Goal: Transaction & Acquisition: Book appointment/travel/reservation

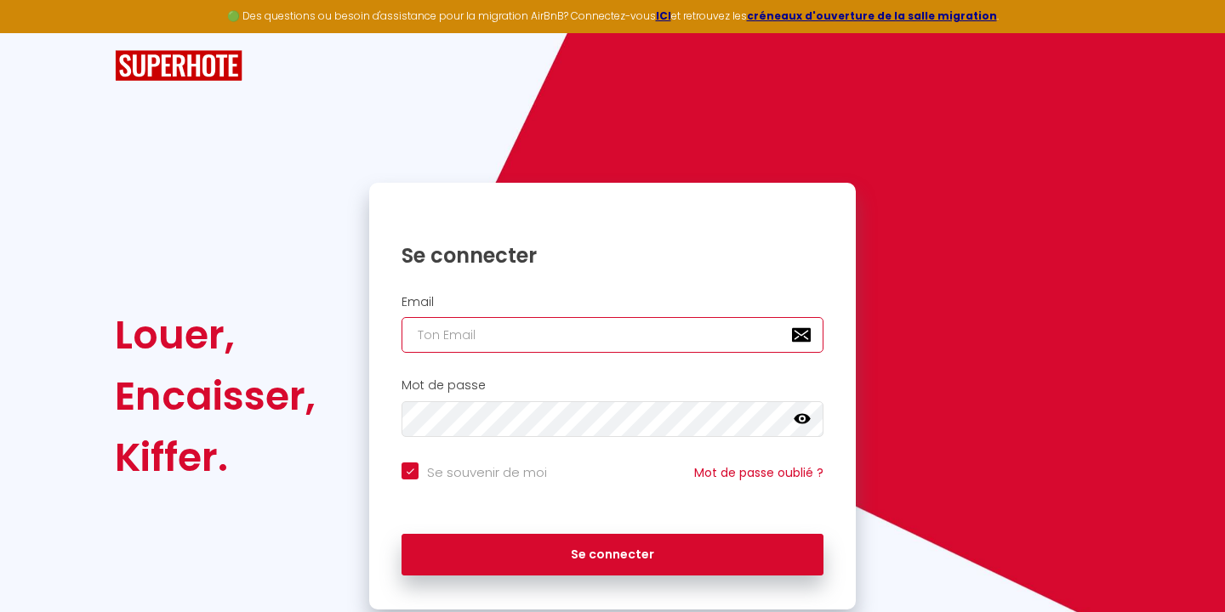
type input "[EMAIL_ADDRESS][DOMAIN_NAME]"
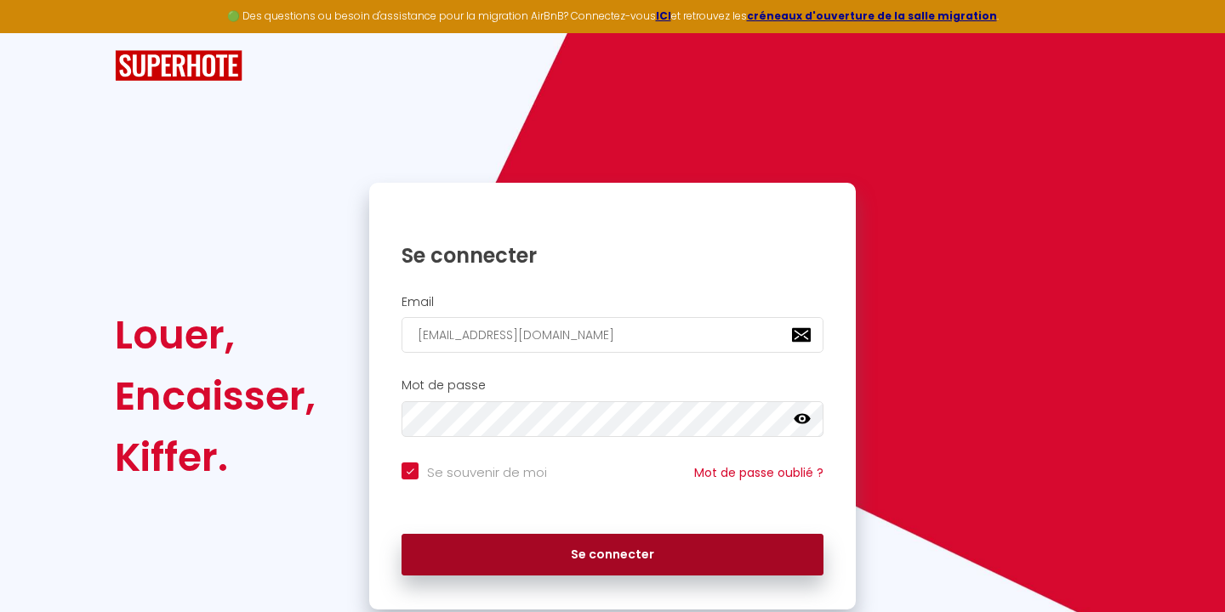
click at [618, 553] on button "Se connecter" at bounding box center [612, 555] width 422 height 43
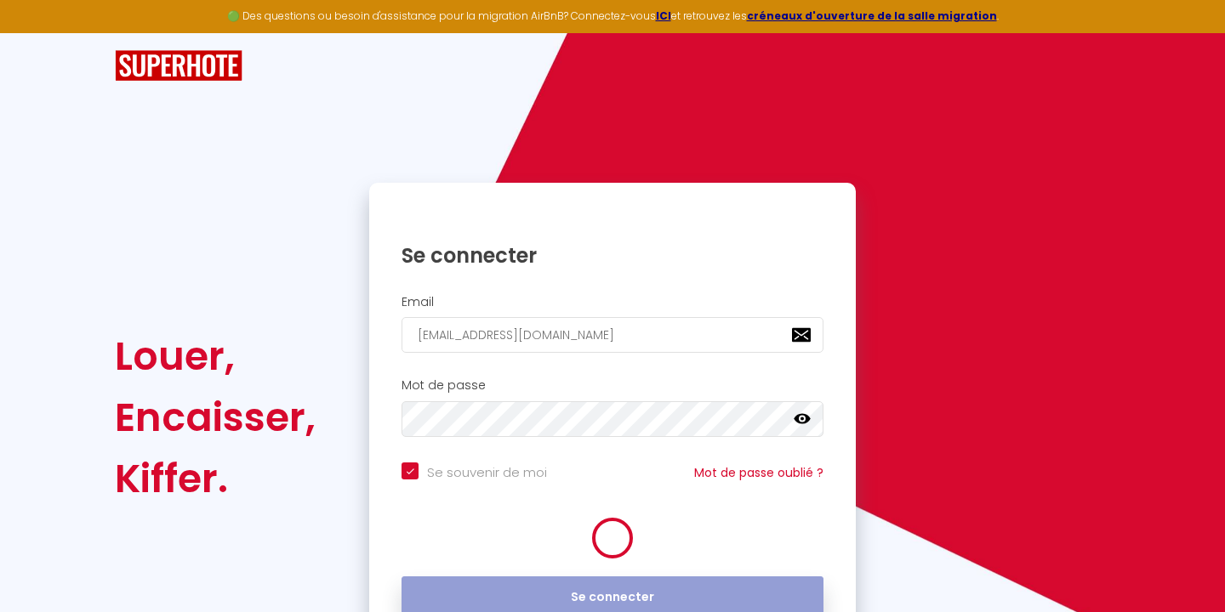
checkbox input "true"
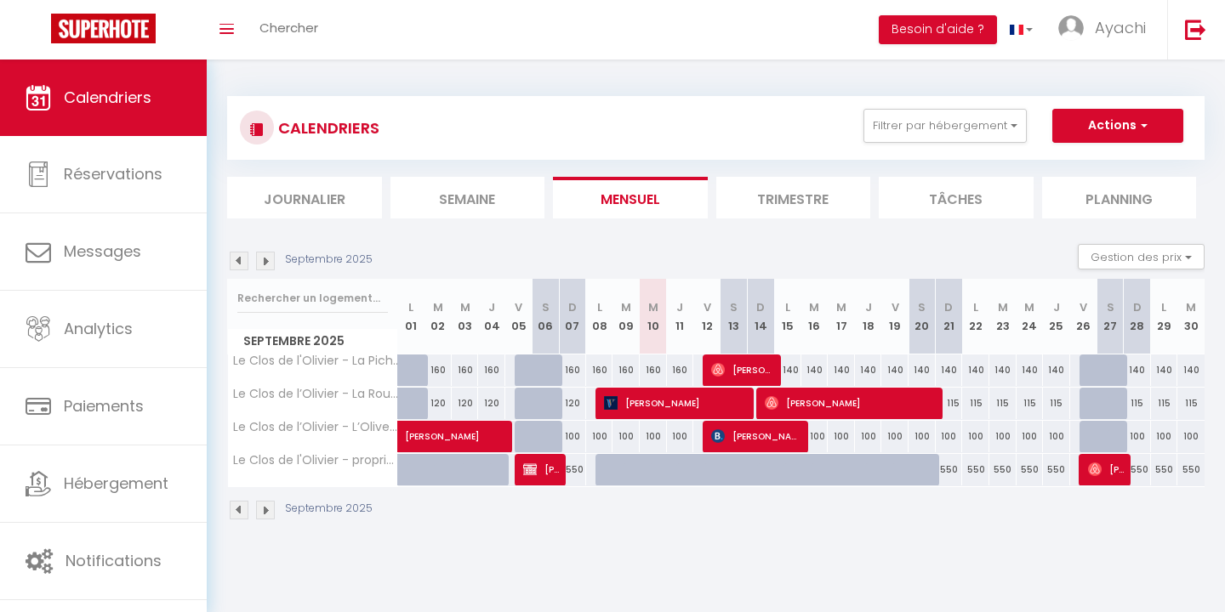
scroll to position [3, 0]
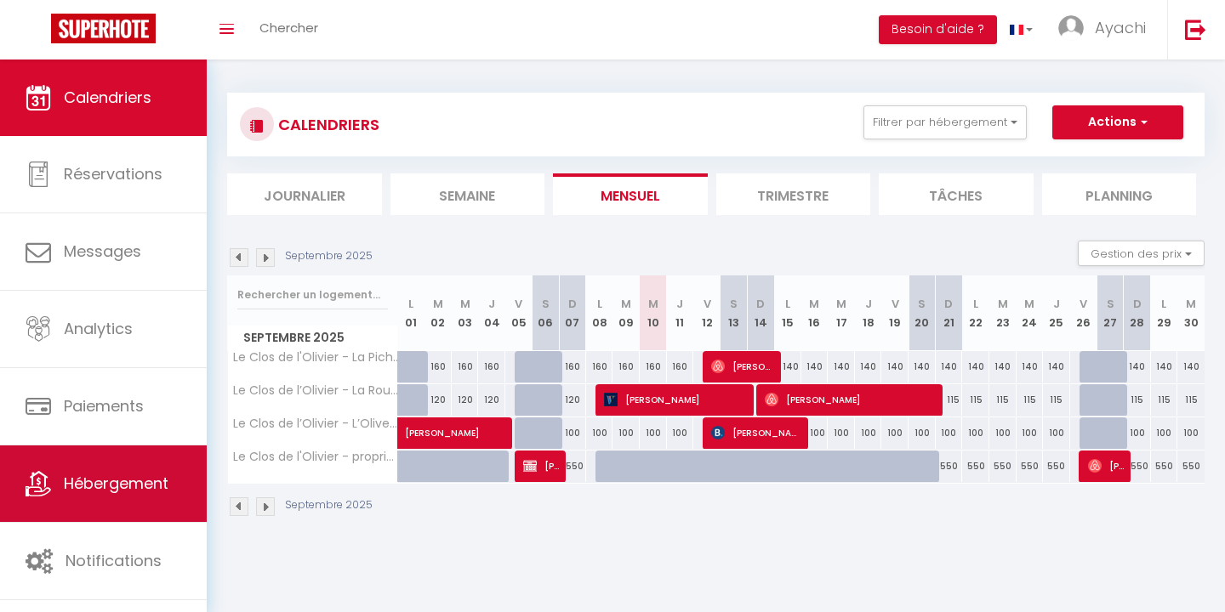
click at [96, 486] on span "Hébergement" at bounding box center [116, 483] width 105 height 21
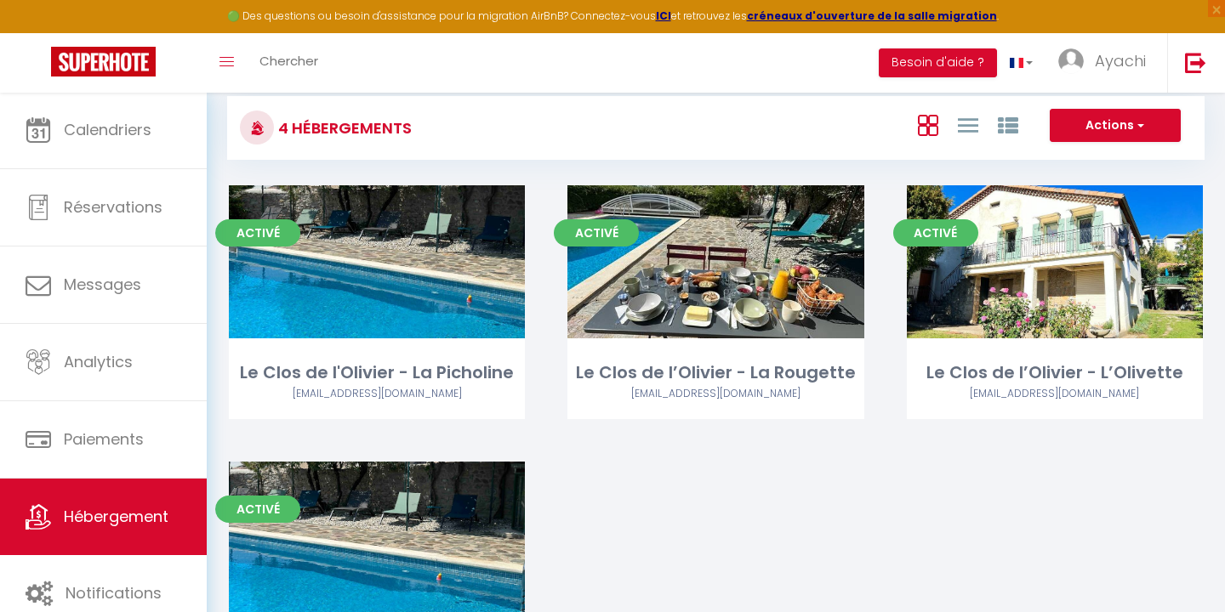
scroll to position [36, 0]
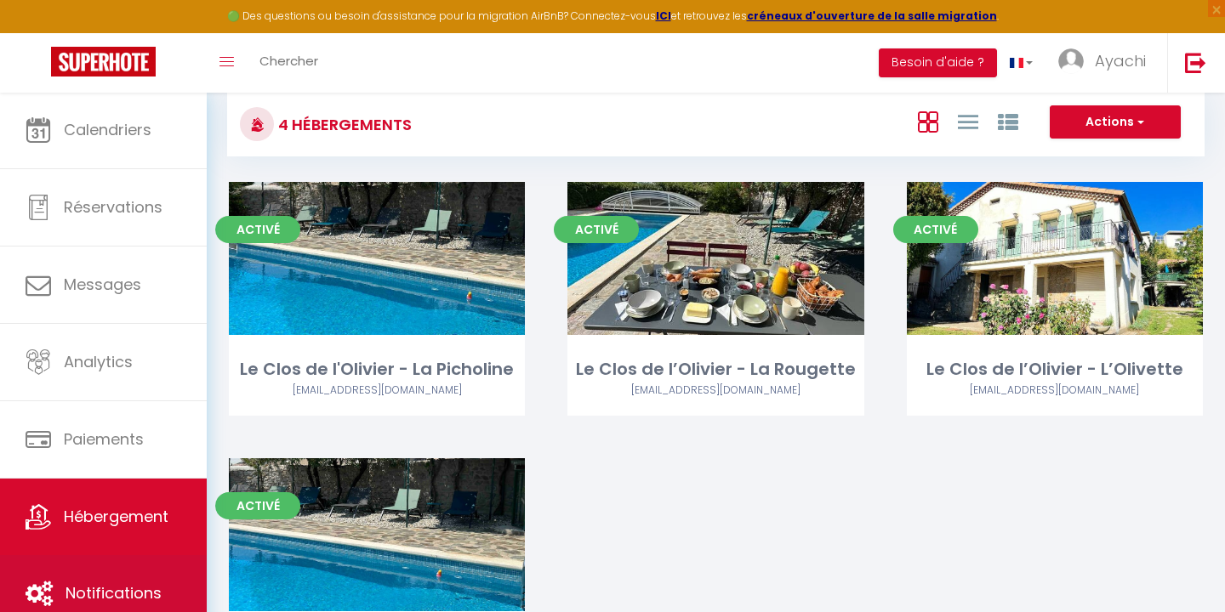
click at [106, 589] on span "Notifications" at bounding box center [113, 593] width 96 height 21
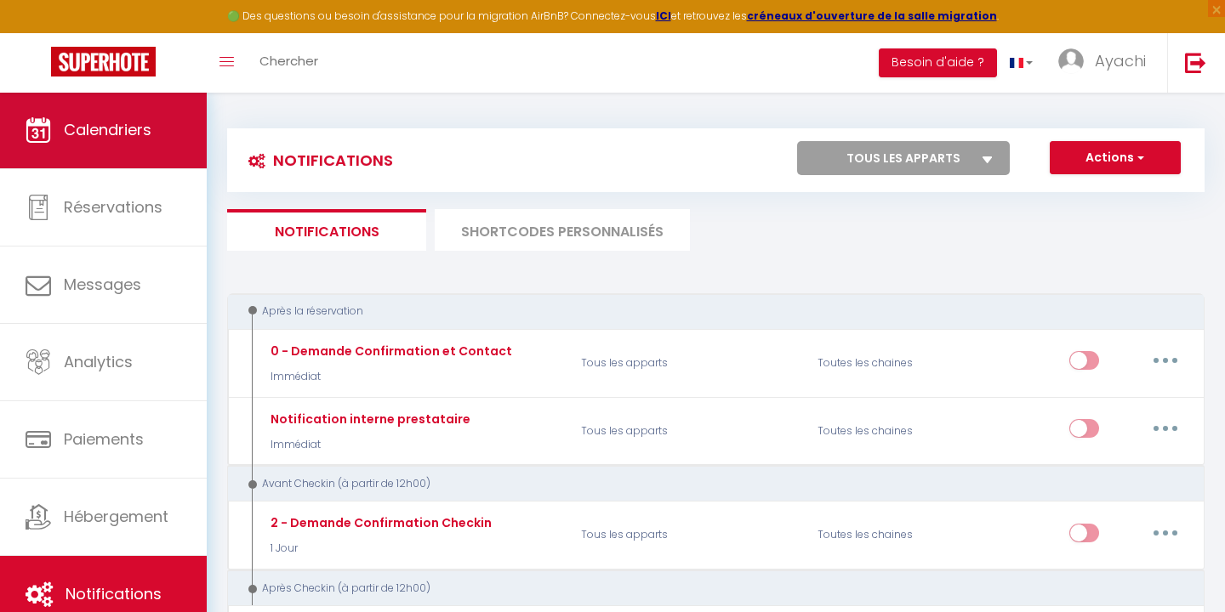
click at [85, 129] on span "Calendriers" at bounding box center [108, 129] width 88 height 21
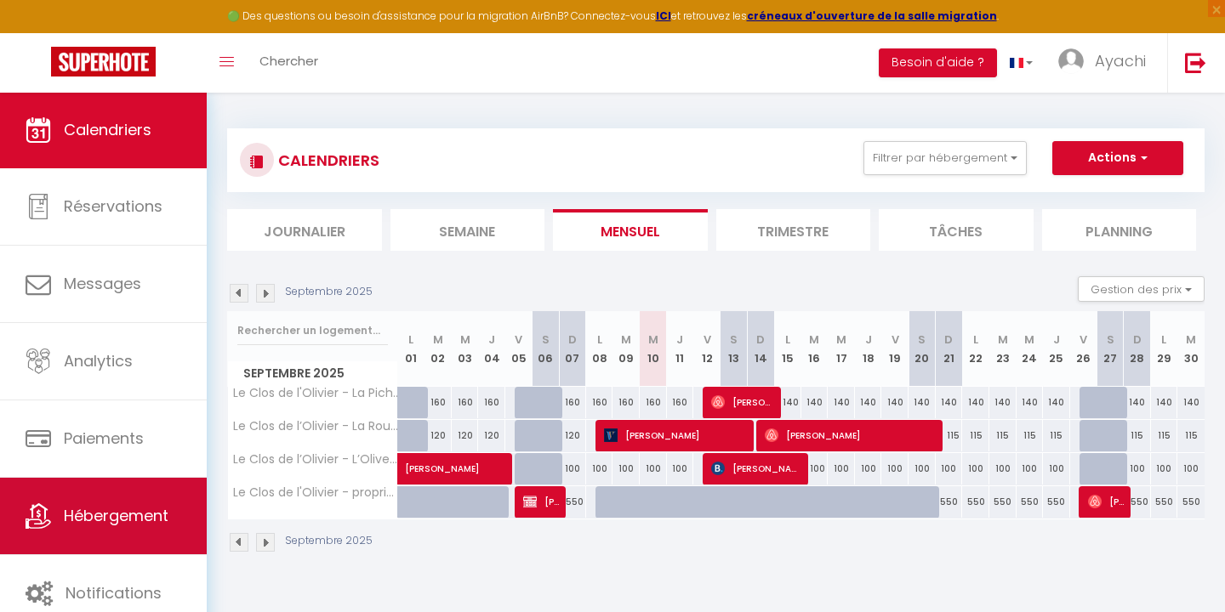
click at [109, 523] on span "Hébergement" at bounding box center [116, 515] width 105 height 21
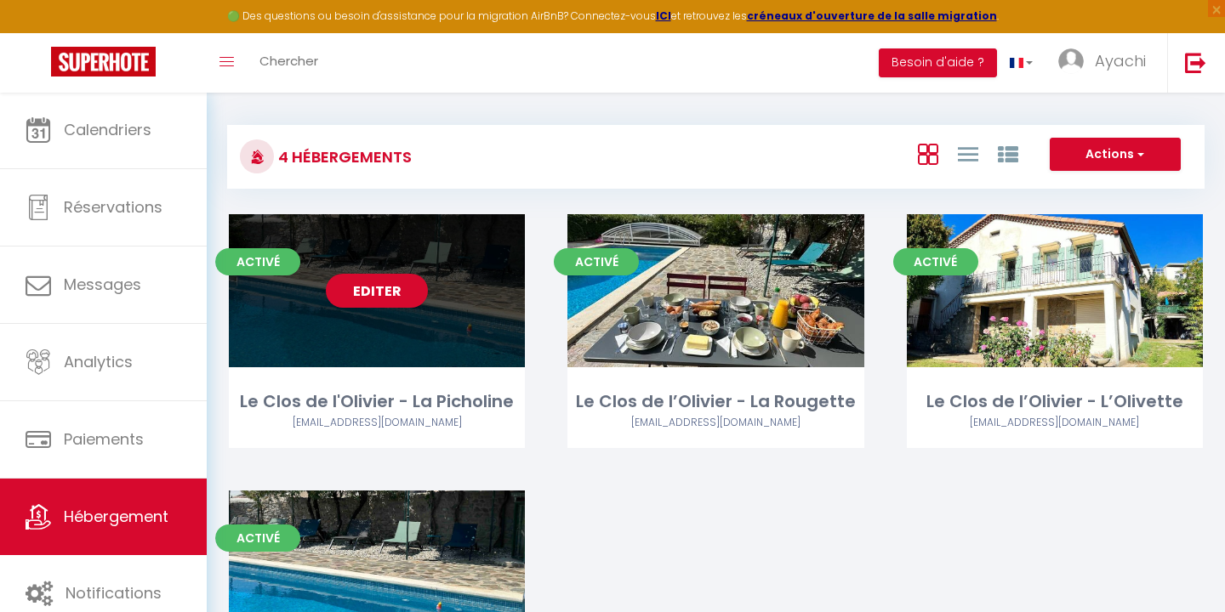
scroll to position [12, 0]
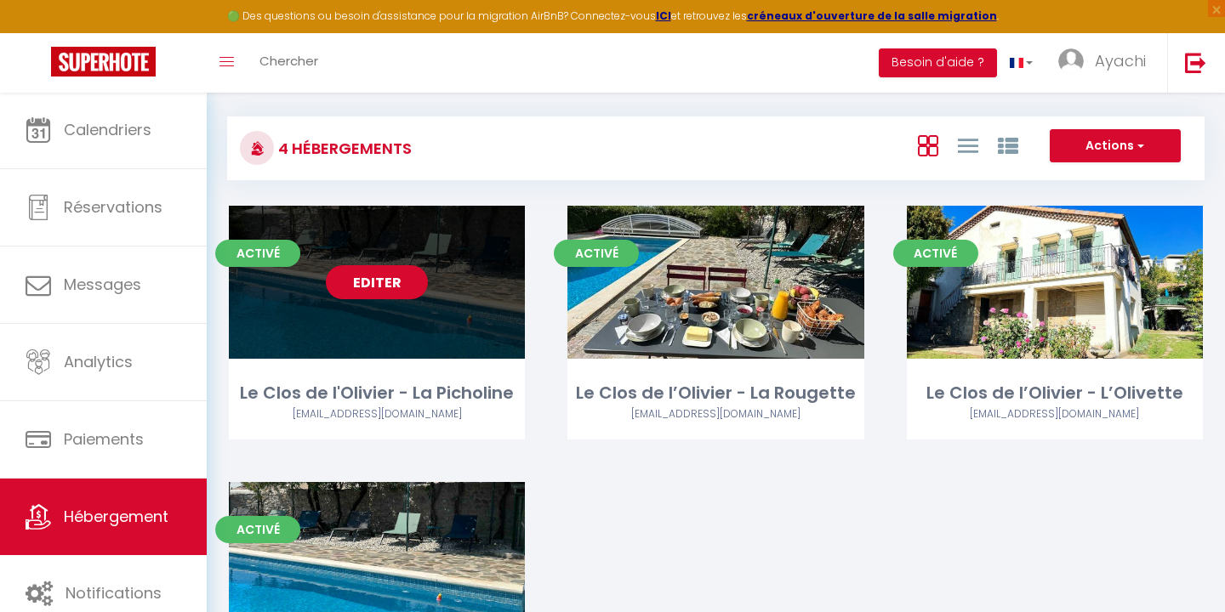
click at [383, 284] on link "Editer" at bounding box center [377, 282] width 102 height 34
select select "3"
select select "2"
select select "1"
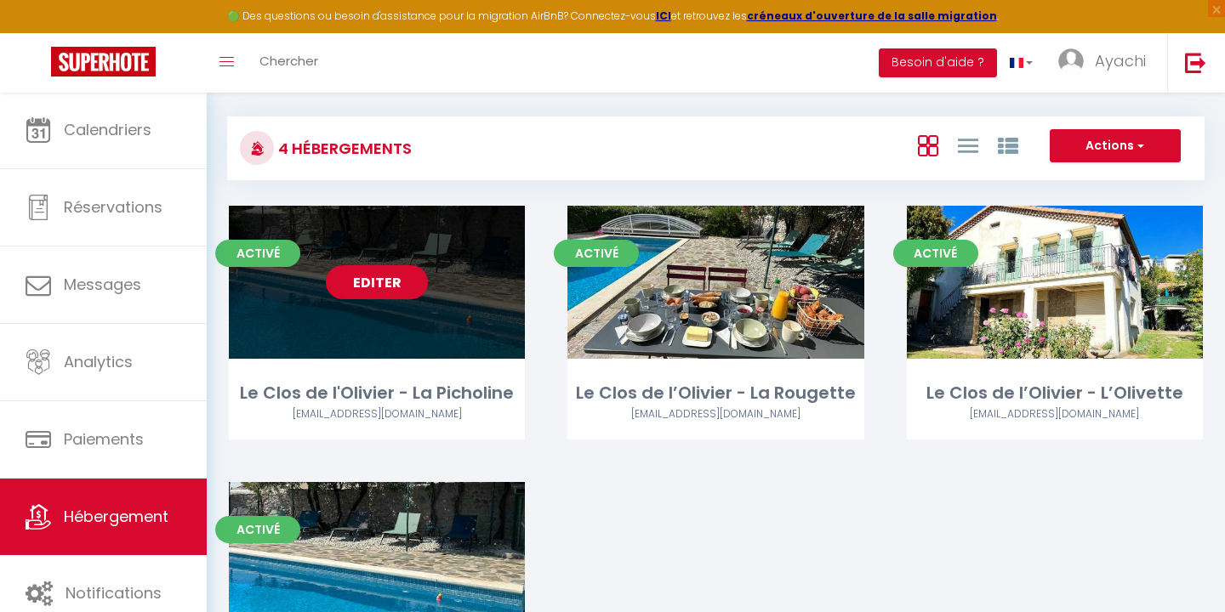
select select "28"
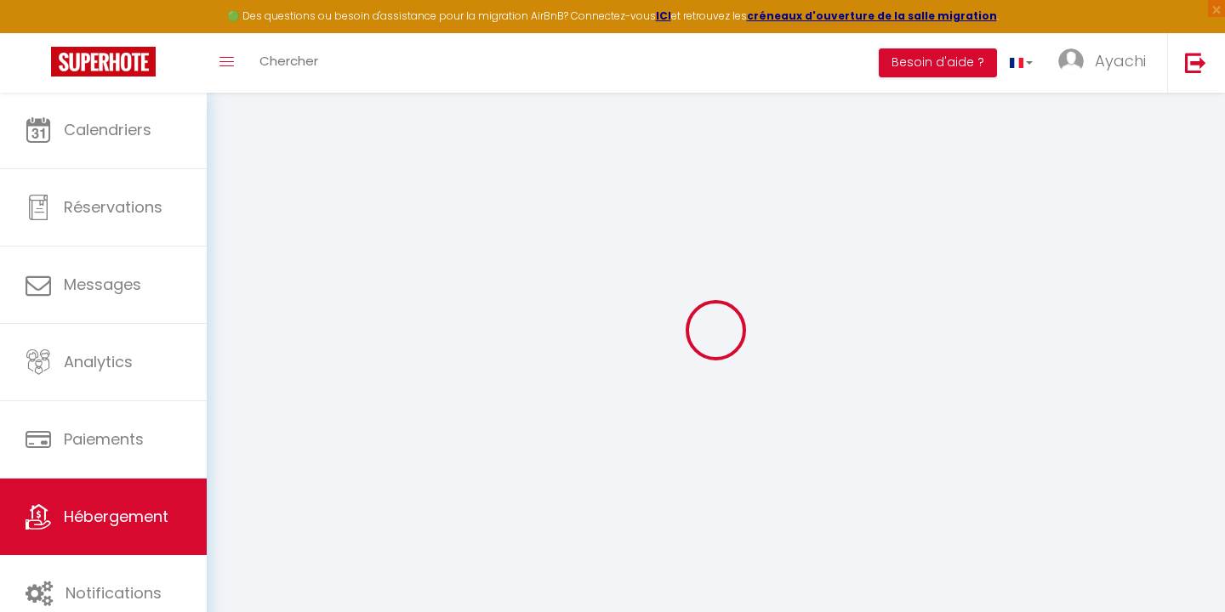
select select
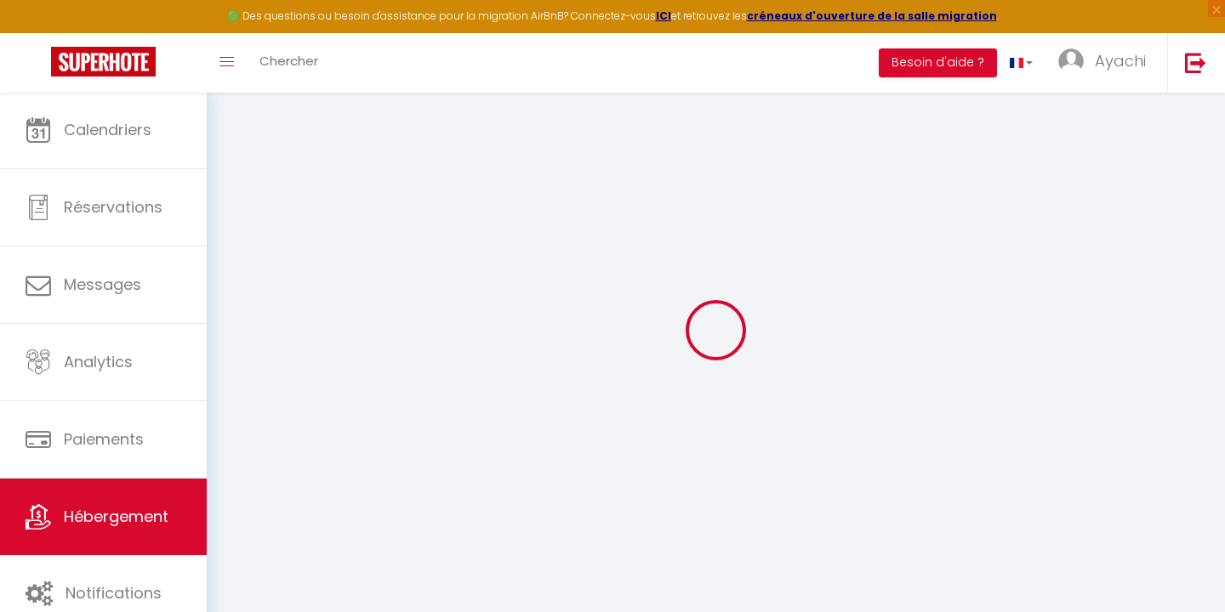
select select
checkbox input "false"
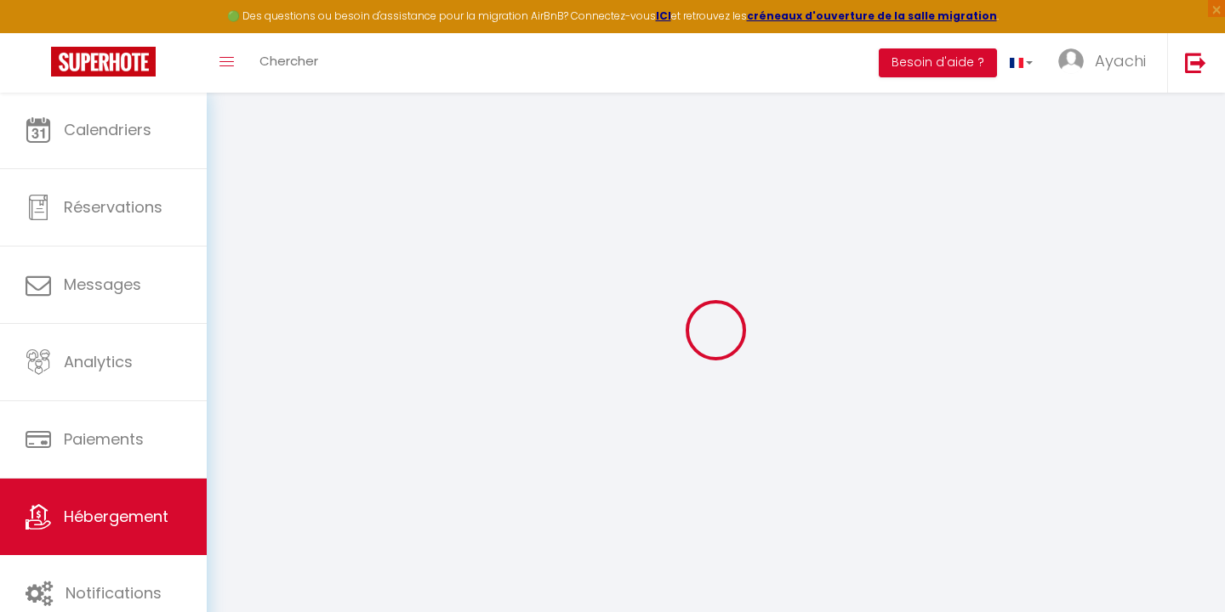
select select
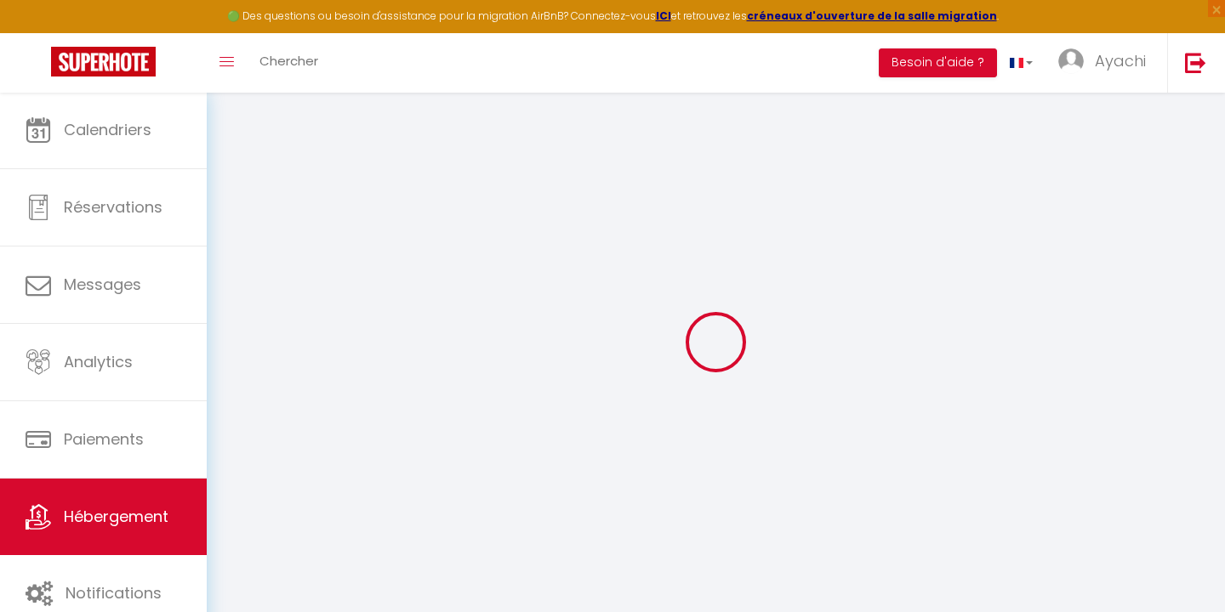
select select
checkbox input "false"
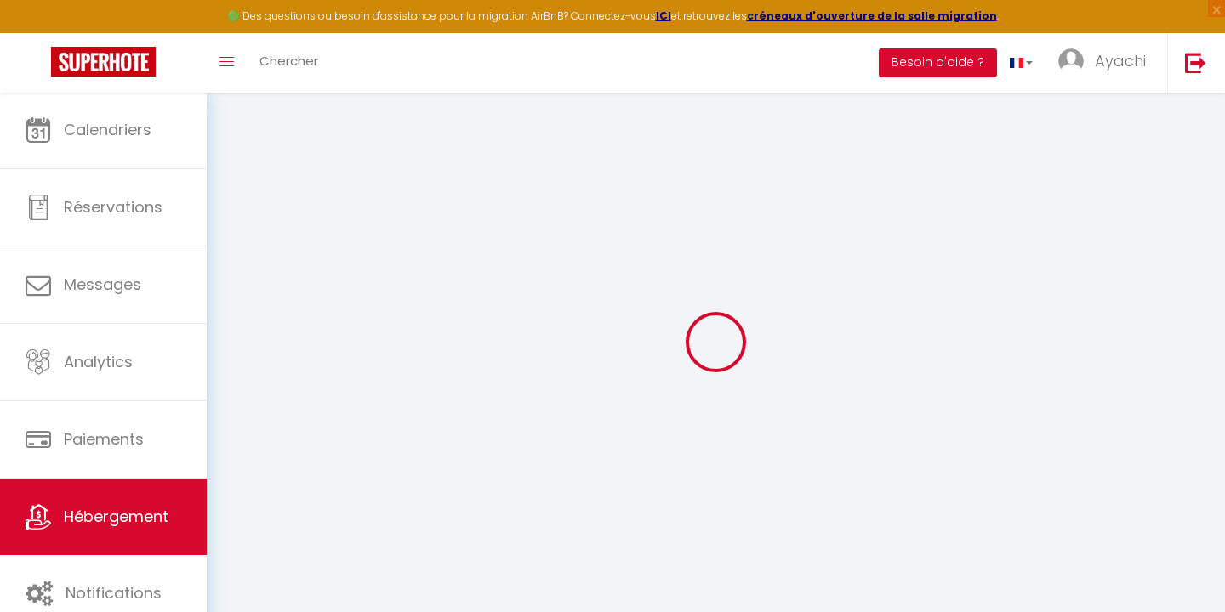
checkbox input "false"
select select
type input "Le Clos de l'Olivier - La Picholine"
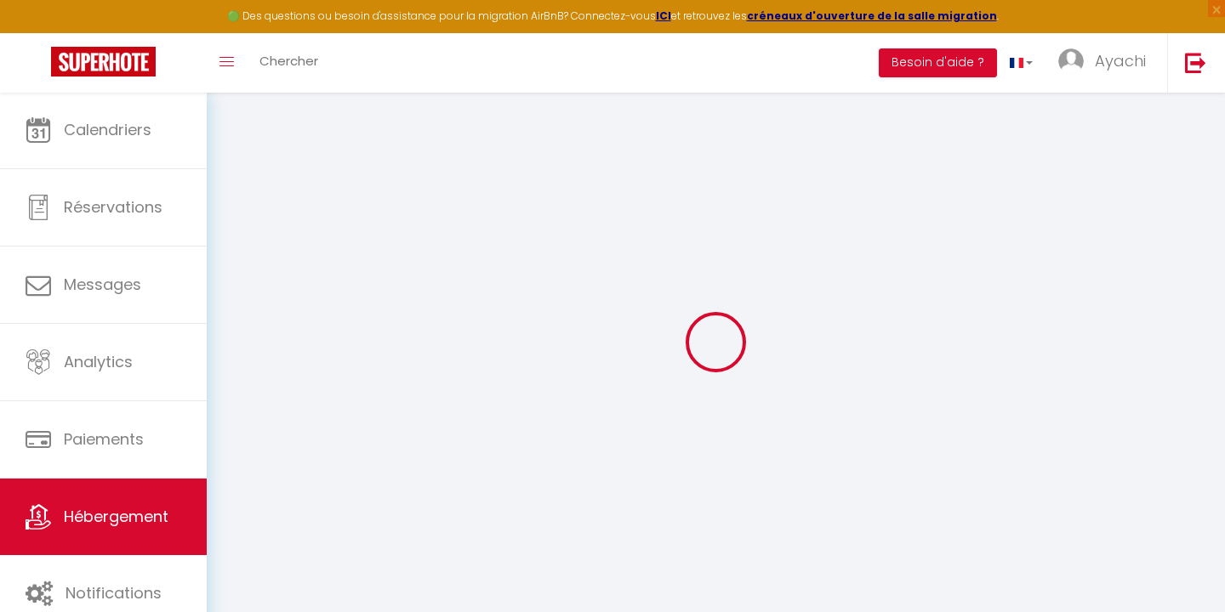
type input "Ayachi"
type input "GHALKAOUI"
type input "11 Chemin de Boisvignal"
type input "07200"
type input "Aubenas"
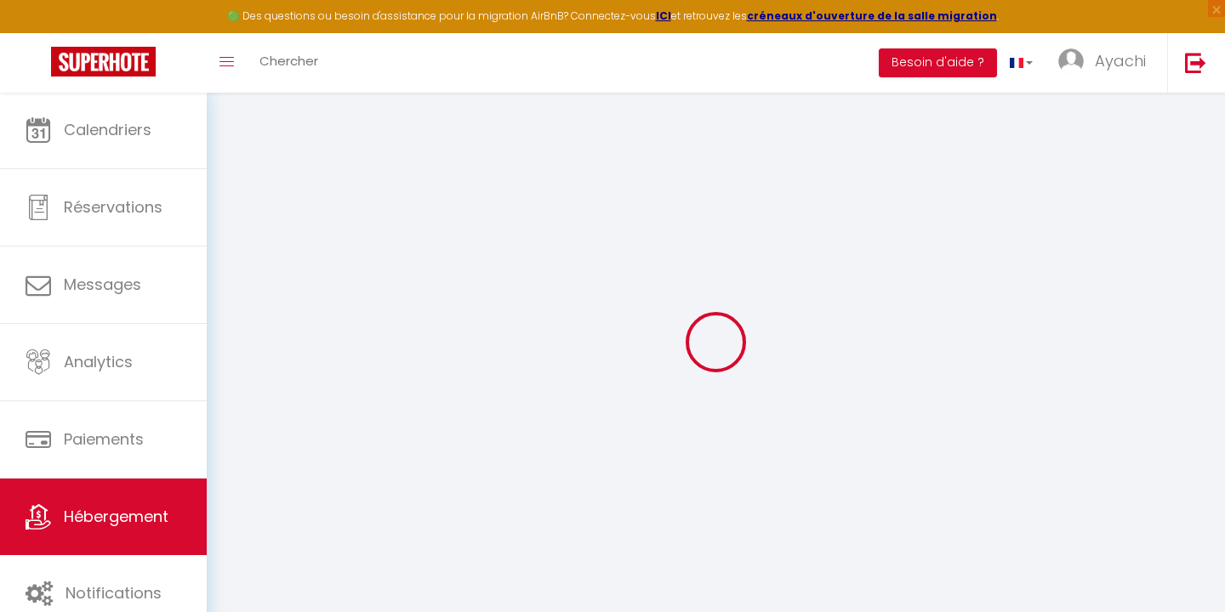
select select "houses"
select select "8"
select select "3"
type input "180"
type input "140"
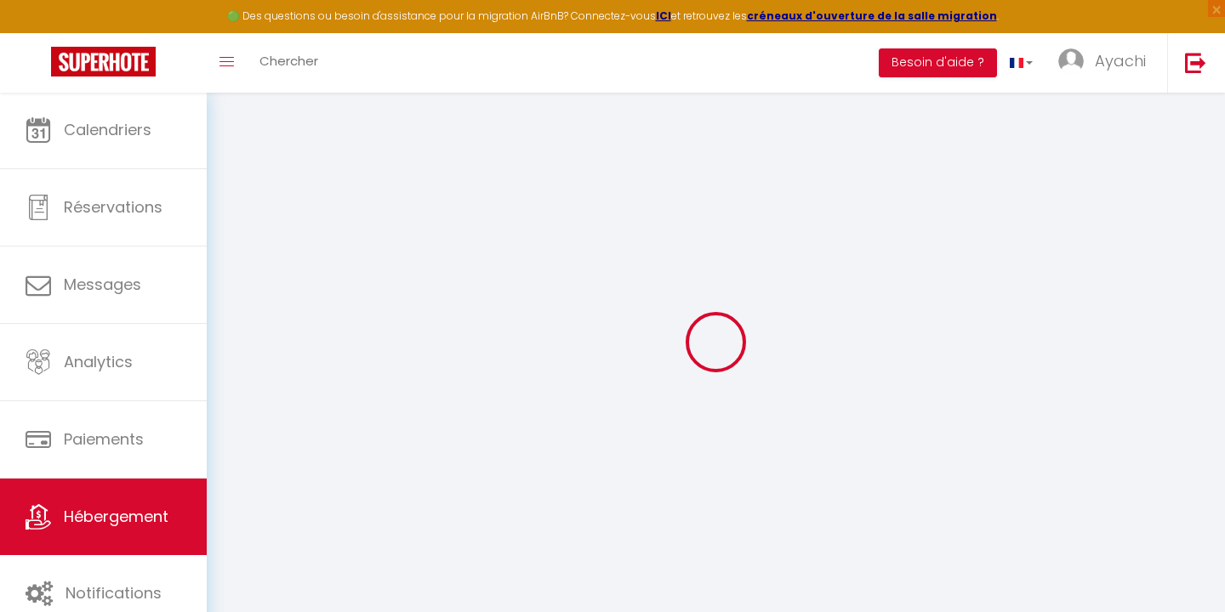
select select
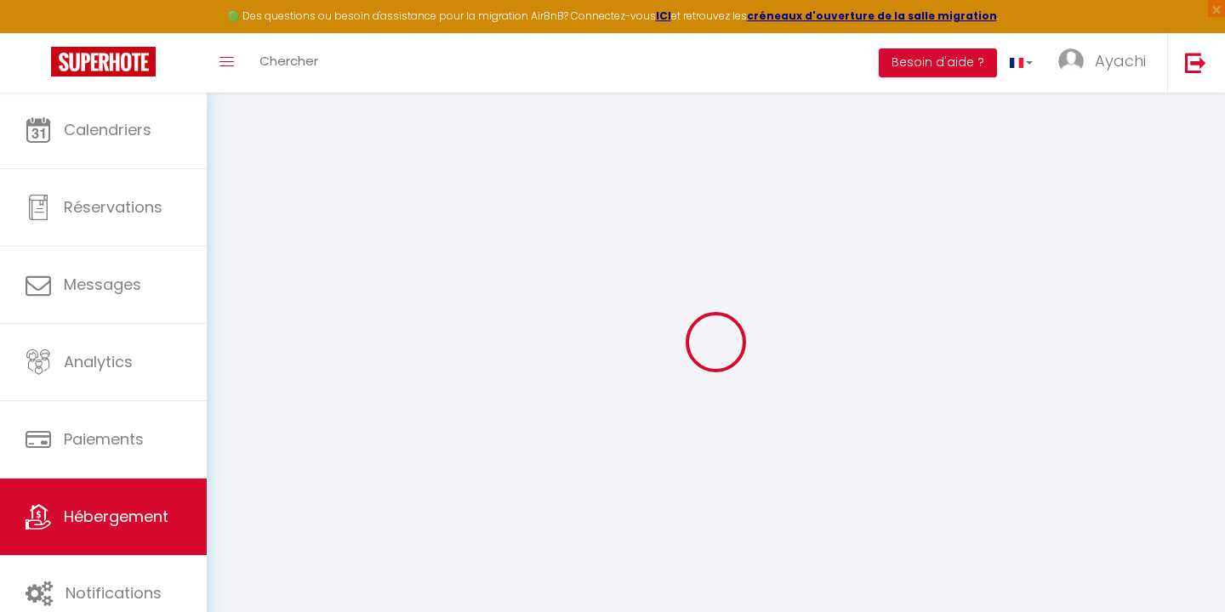
type input "13 Chemin de Bois-Vignal"
type input "07200"
type input "Aubenas"
type input "[EMAIL_ADDRESS][DOMAIN_NAME]"
select select
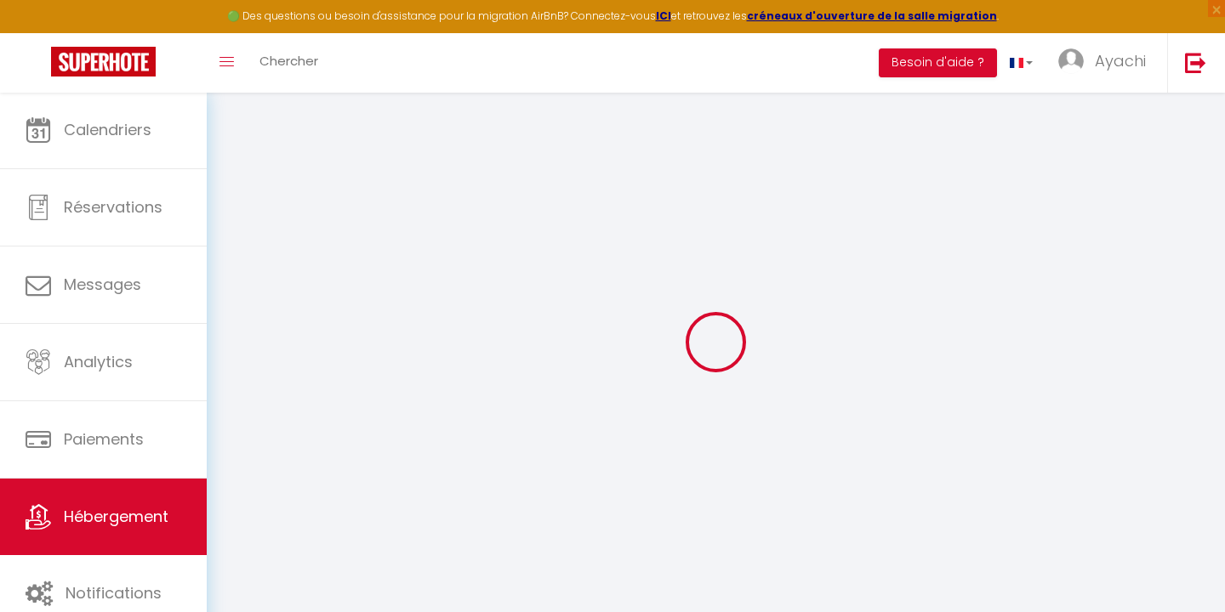
checkbox input "false"
select select
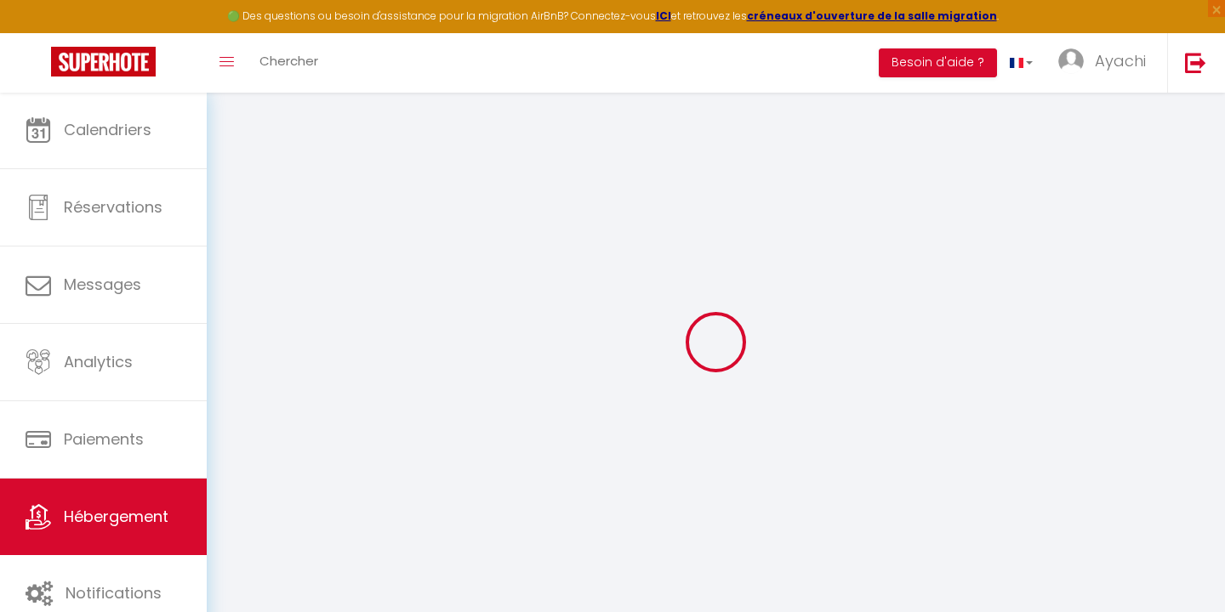
select select
type input "0"
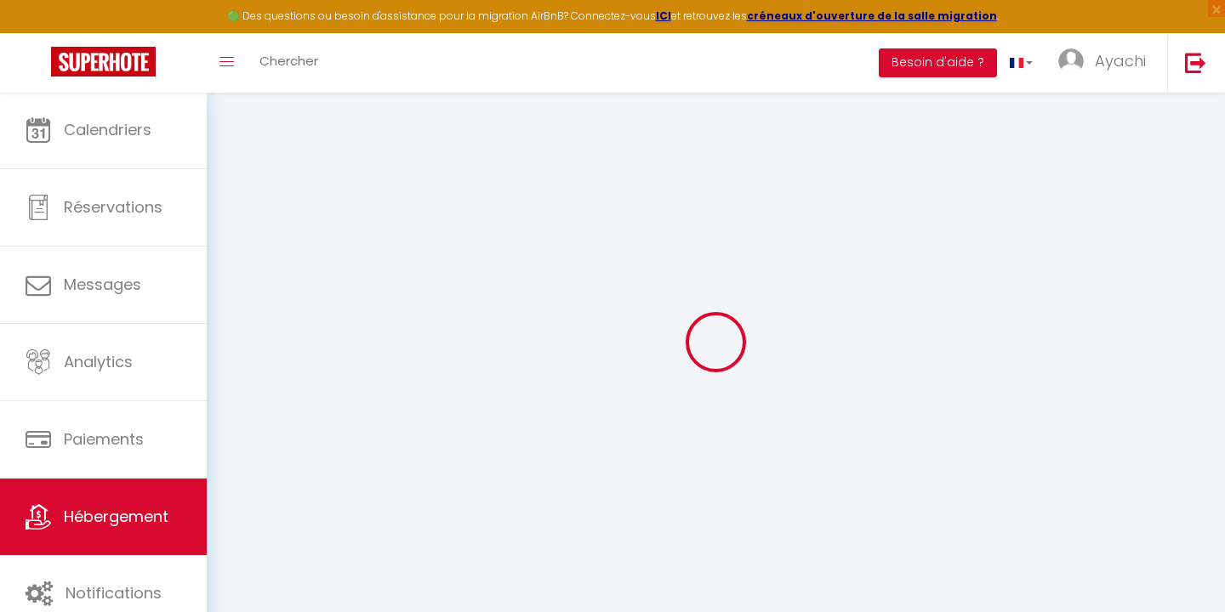
select select "villa"
select select
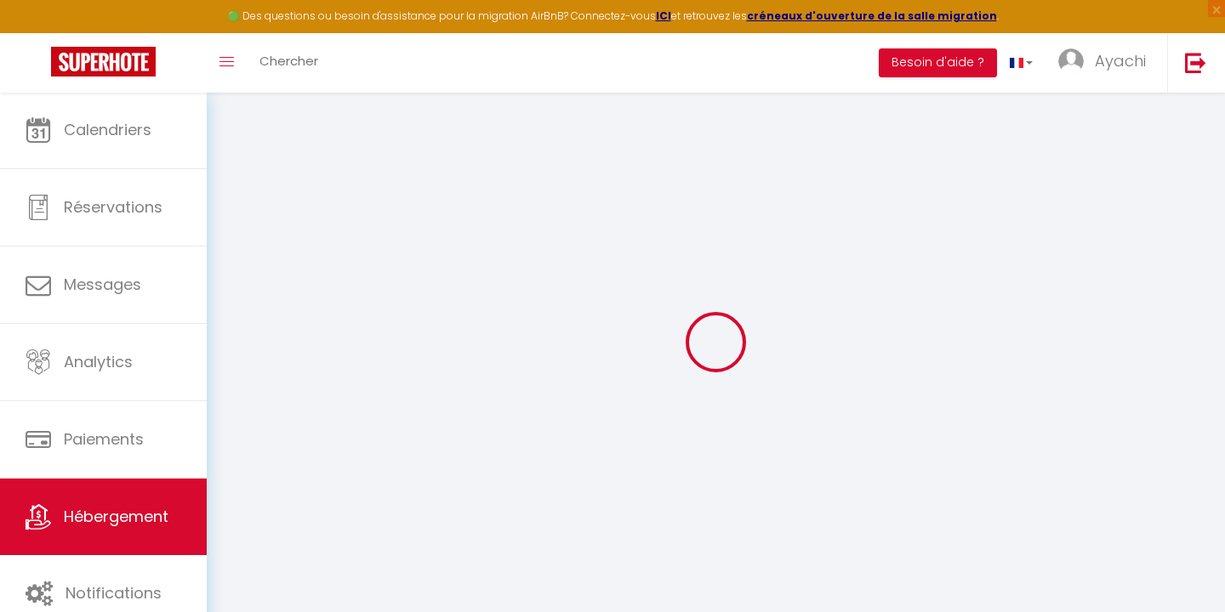
select select
checkbox input "false"
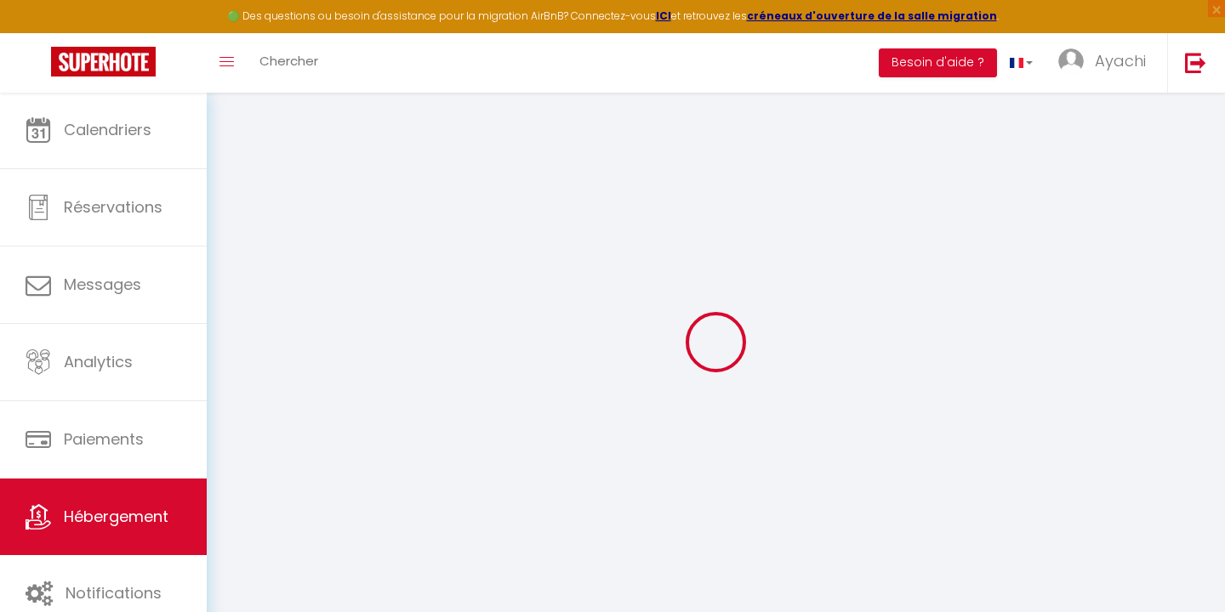
checkbox input "false"
select select
checkbox input "false"
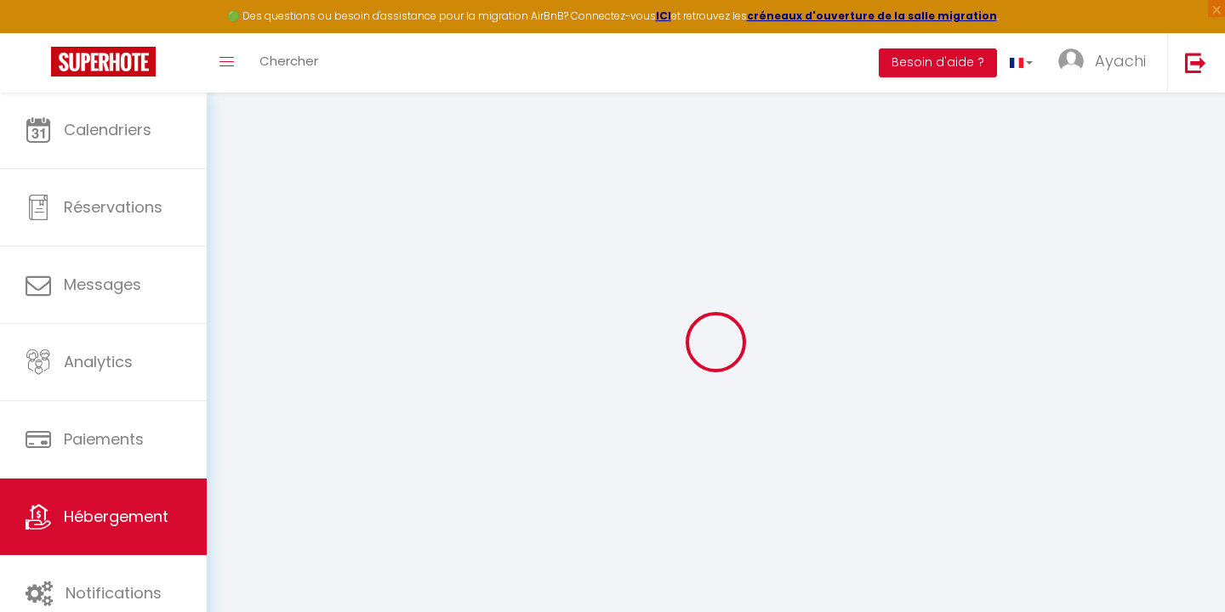
checkbox input "false"
select select "16:00"
select select "21:00"
select select "10:00"
select select "30"
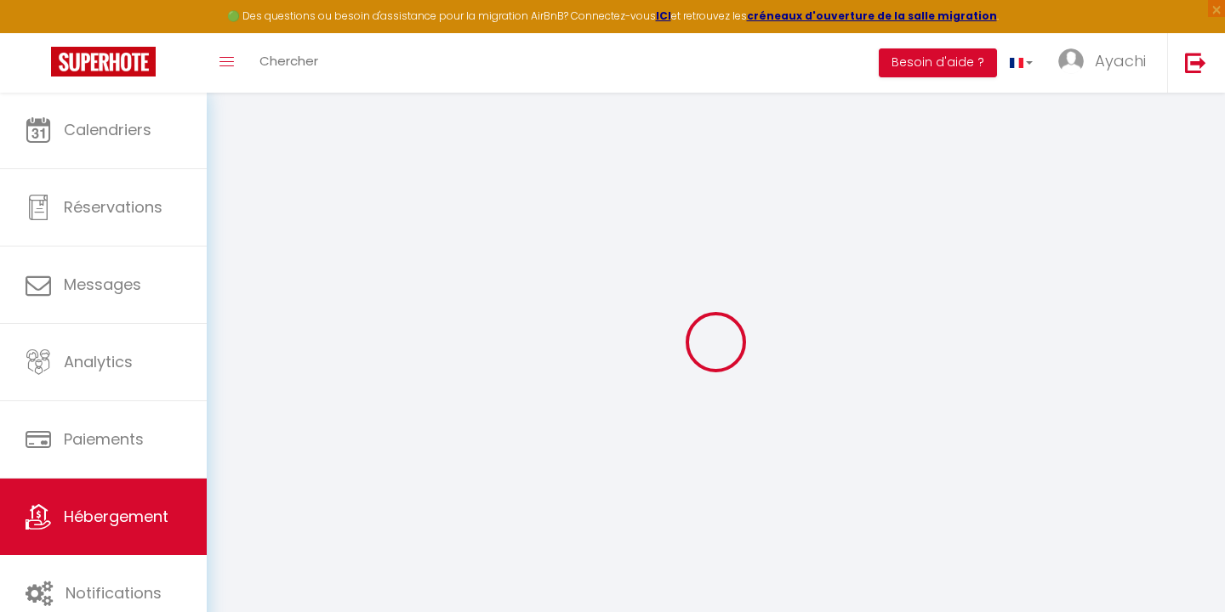
select select "120"
select select
checkbox input "false"
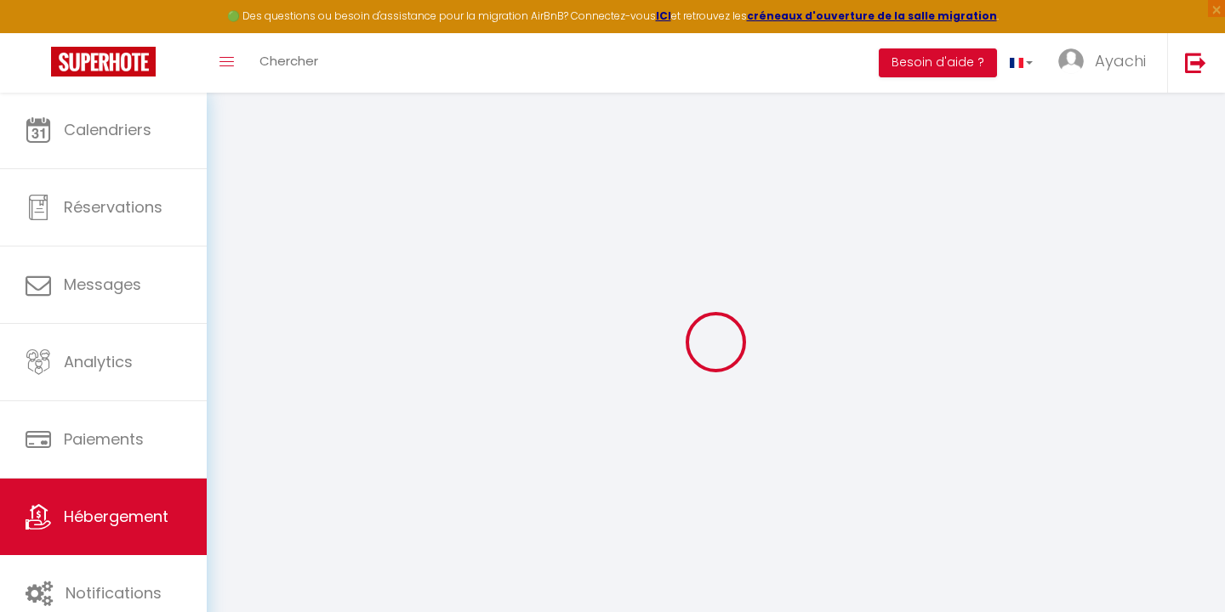
checkbox input "false"
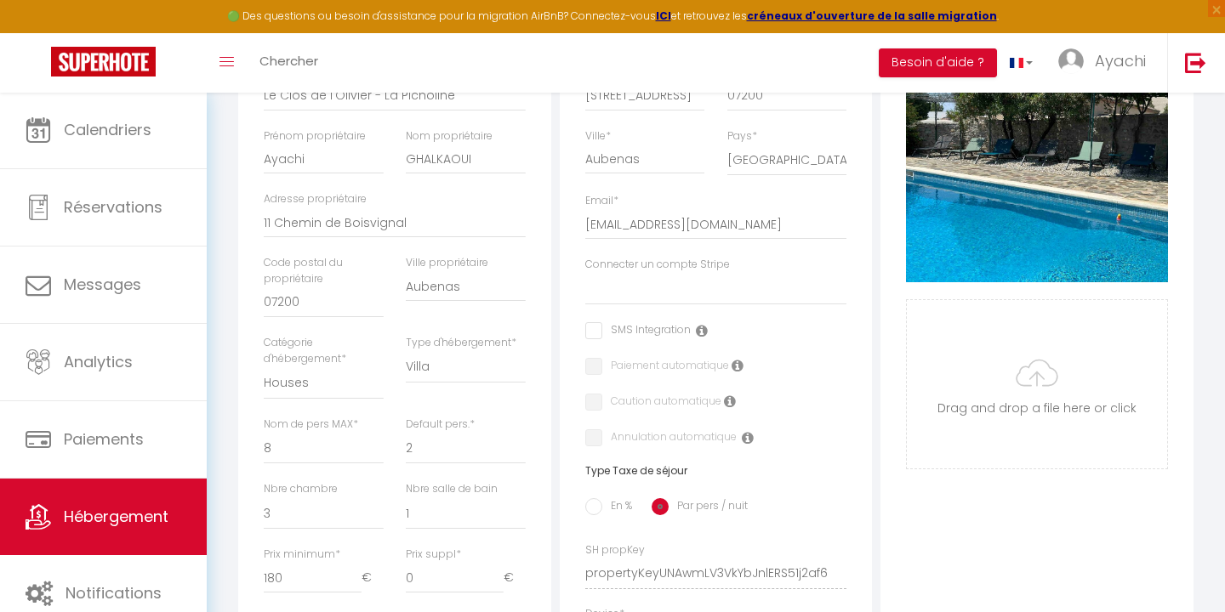
scroll to position [91, 0]
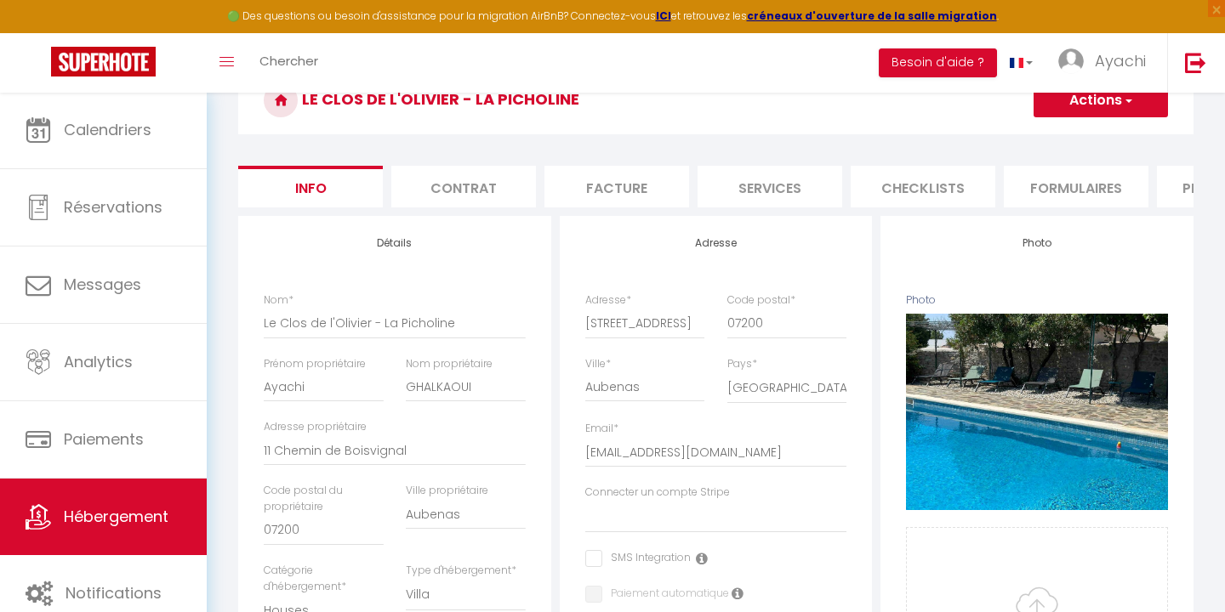
drag, startPoint x: 1123, startPoint y: 195, endPoint x: 908, endPoint y: 204, distance: 214.6
click at [908, 204] on ul "Info Contrat Facture Services Checklists Formulaires Plateformes Paramètres web…" at bounding box center [715, 187] width 955 height 42
click at [910, 242] on h4 "Photo" at bounding box center [1037, 243] width 262 height 12
click at [1187, 197] on li "Plateformes" at bounding box center [1229, 187] width 145 height 42
select select
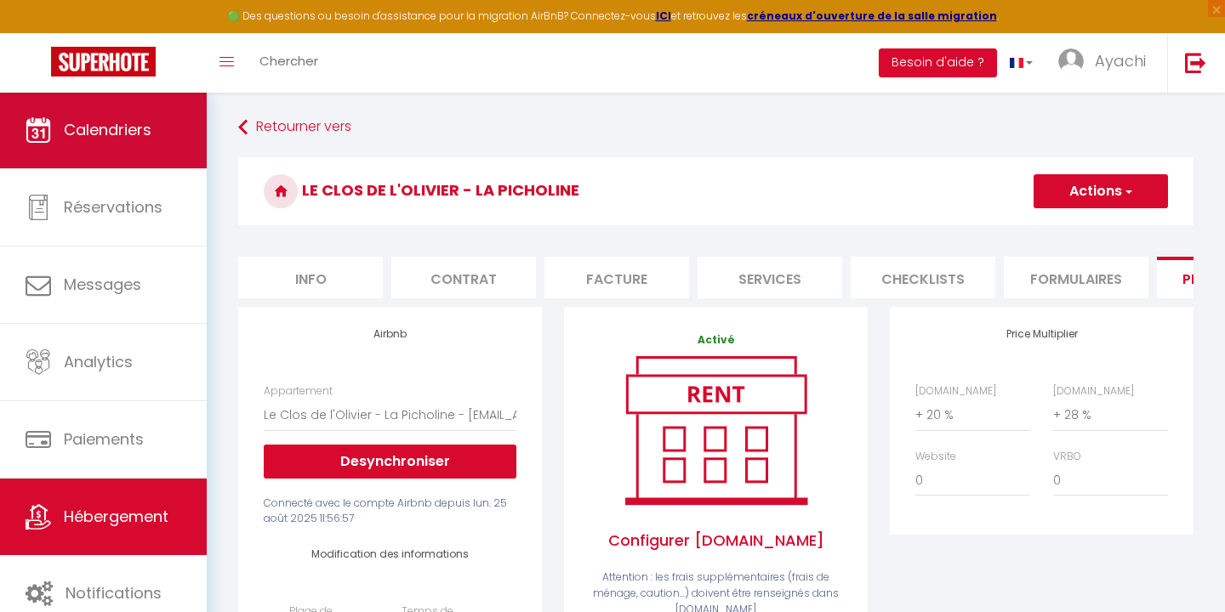
click at [113, 130] on span "Calendriers" at bounding box center [108, 129] width 88 height 21
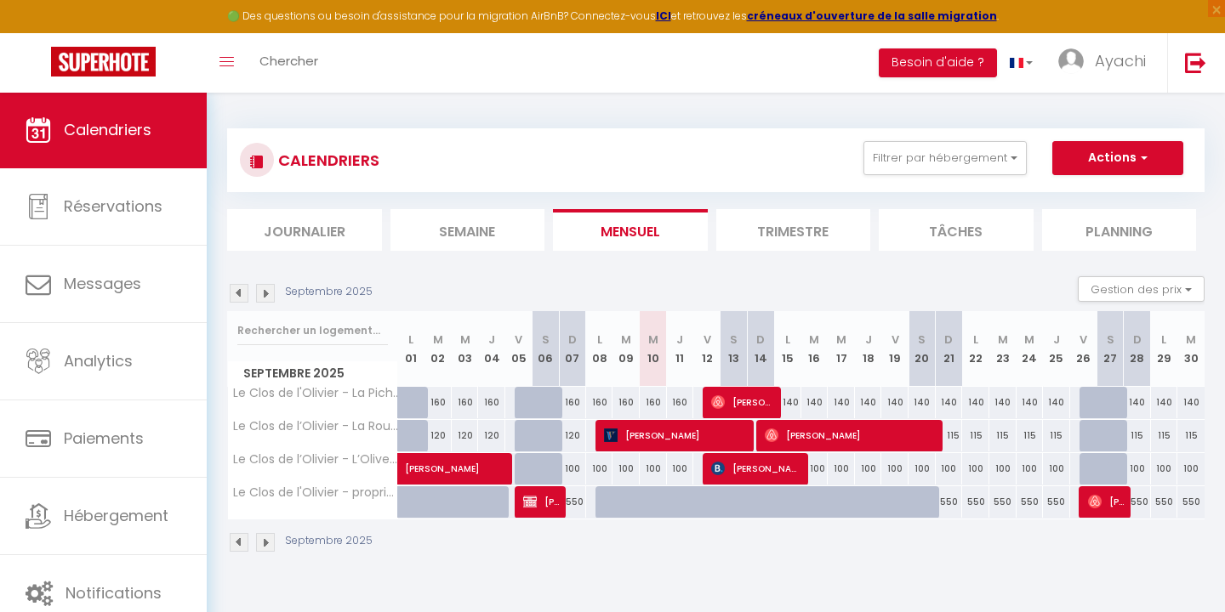
scroll to position [92, 0]
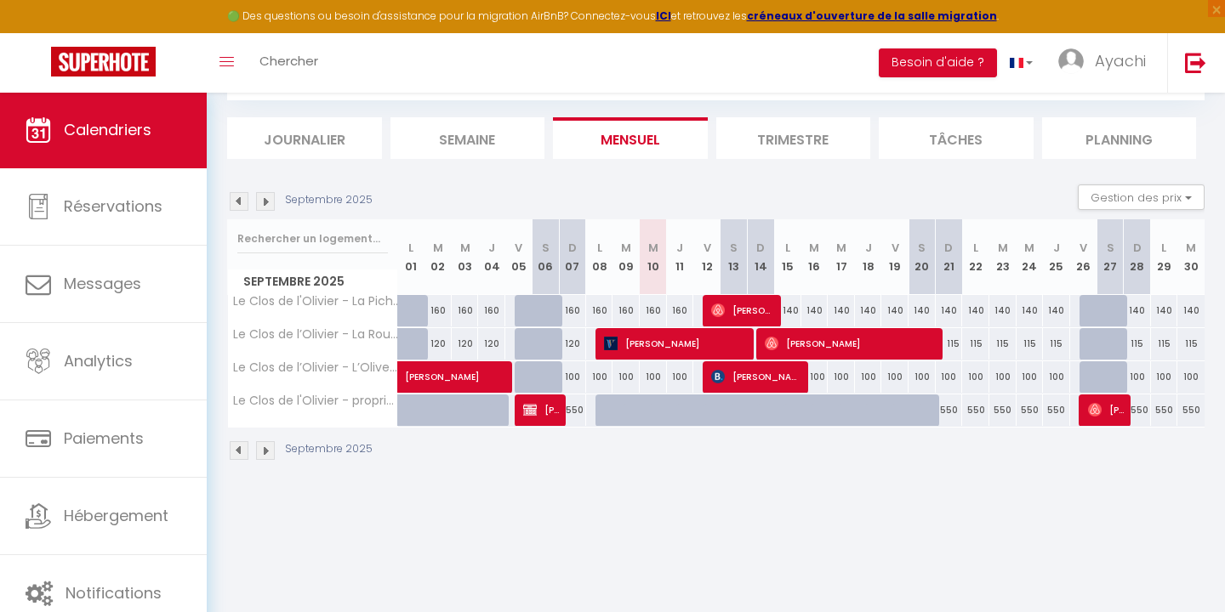
click at [576, 410] on div "550" at bounding box center [572, 410] width 27 height 31
type input "550"
type input "Dim 07 Septembre 2025"
type input "Lun 08 Septembre 2025"
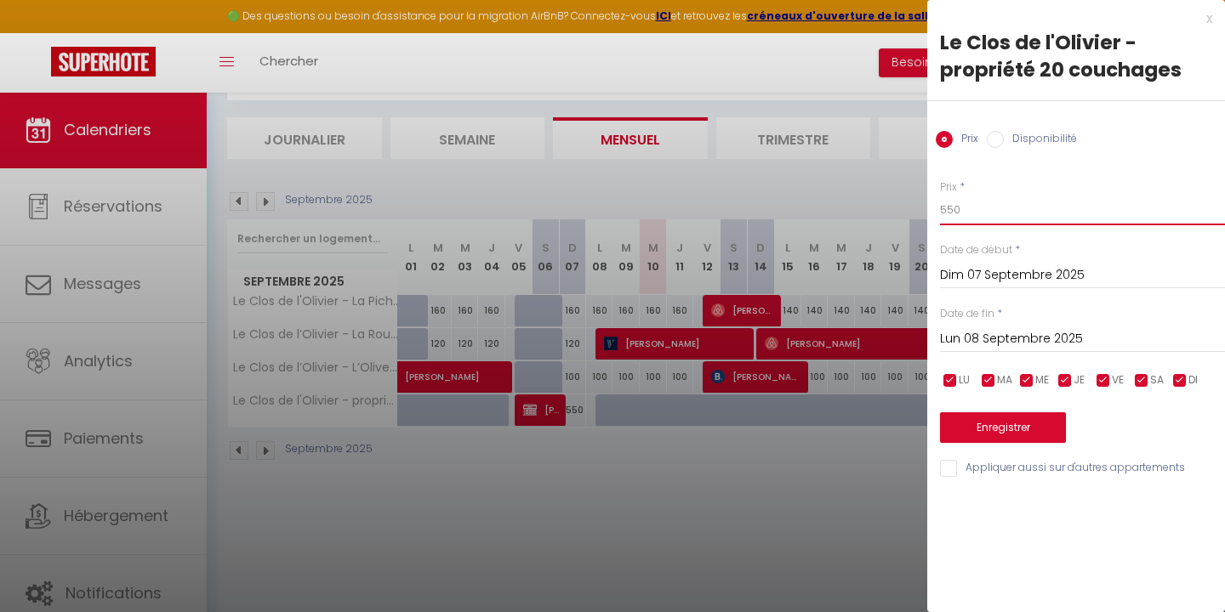
click at [978, 210] on input "550" at bounding box center [1082, 210] width 285 height 31
type input "585"
click at [1025, 336] on input "Lun 08 Septembre 2025" at bounding box center [1082, 339] width 285 height 22
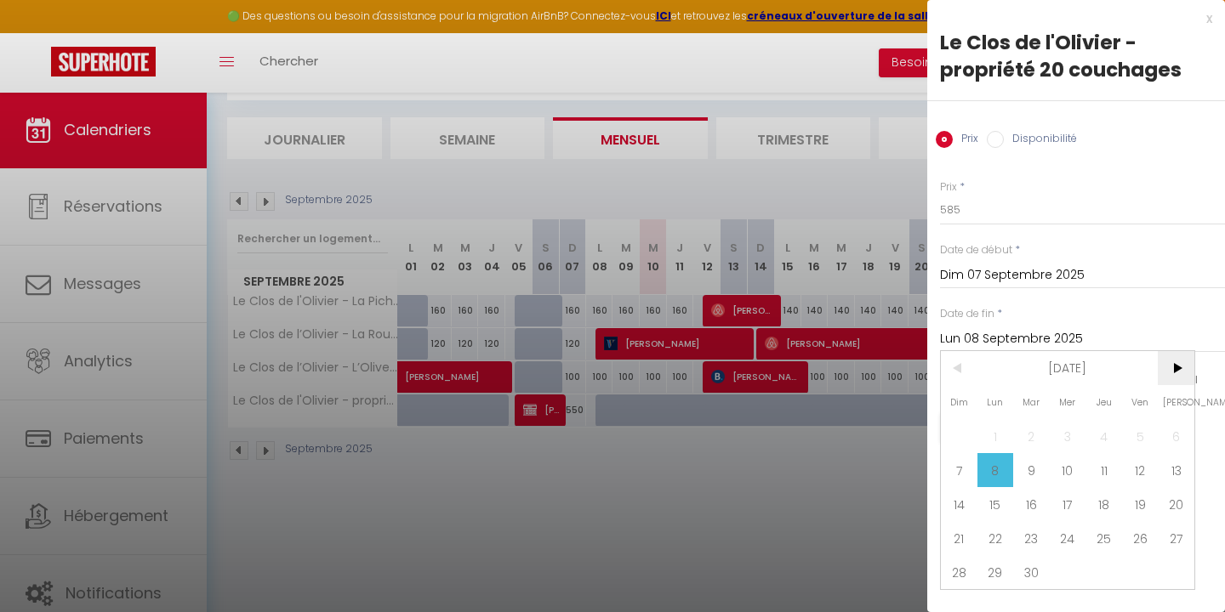
click at [1174, 373] on span ">" at bounding box center [1176, 368] width 37 height 34
click at [1175, 372] on span ">" at bounding box center [1176, 368] width 37 height 34
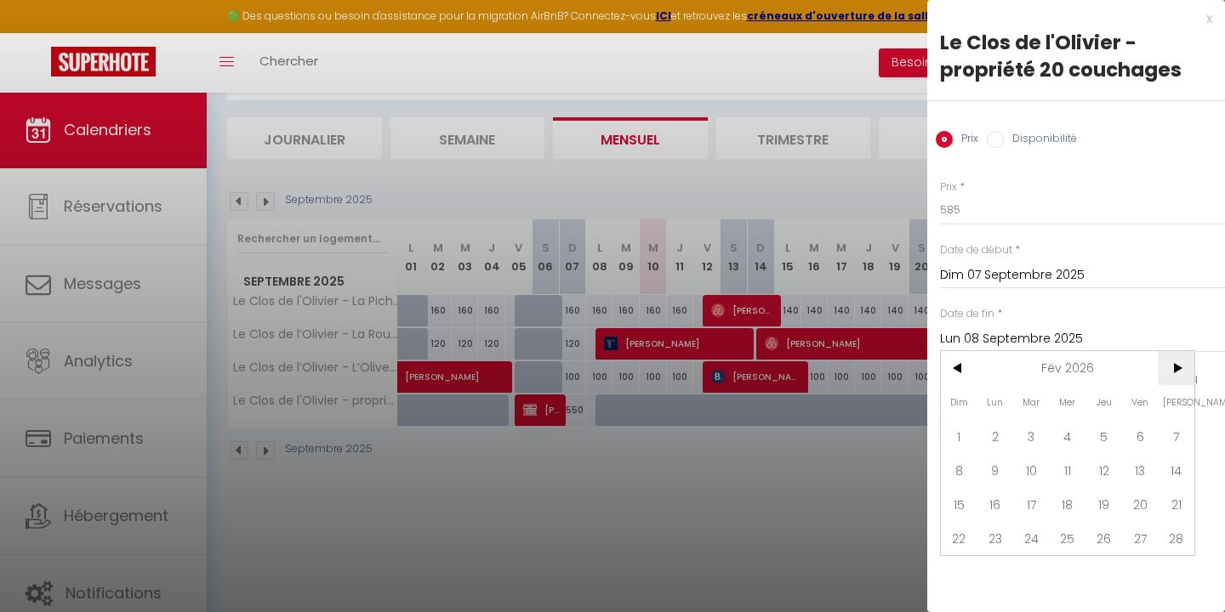
click at [1175, 372] on span ">" at bounding box center [1176, 368] width 37 height 34
click at [1177, 369] on span ">" at bounding box center [1176, 368] width 37 height 34
click at [1031, 569] on span "30" at bounding box center [1031, 572] width 37 height 34
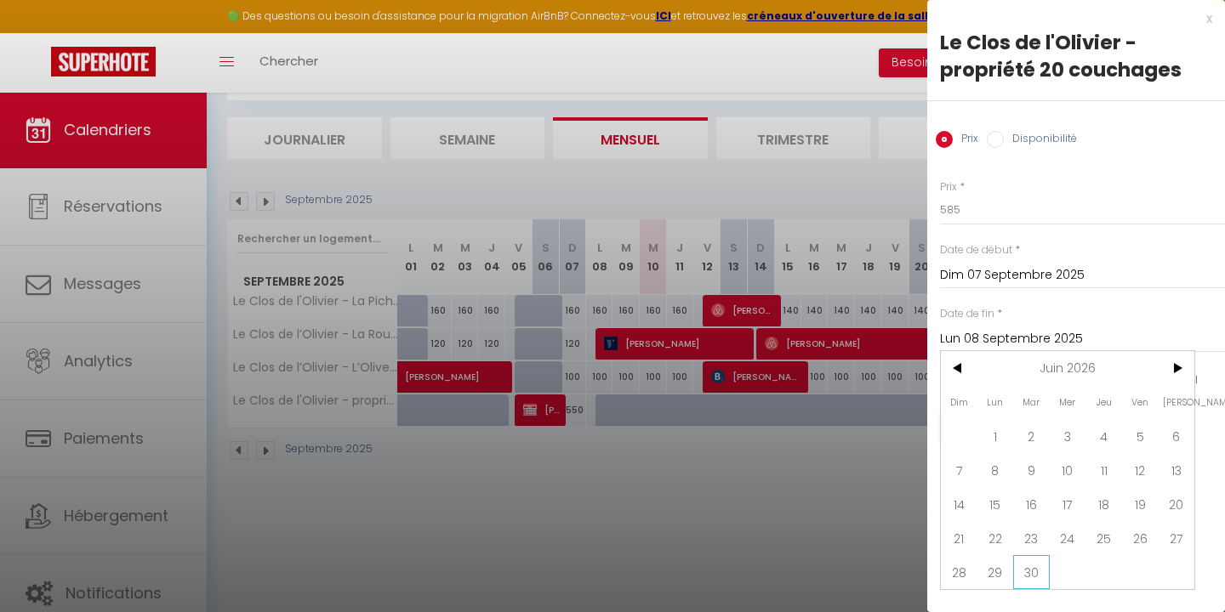
type input "Mar 30 Juin 2026"
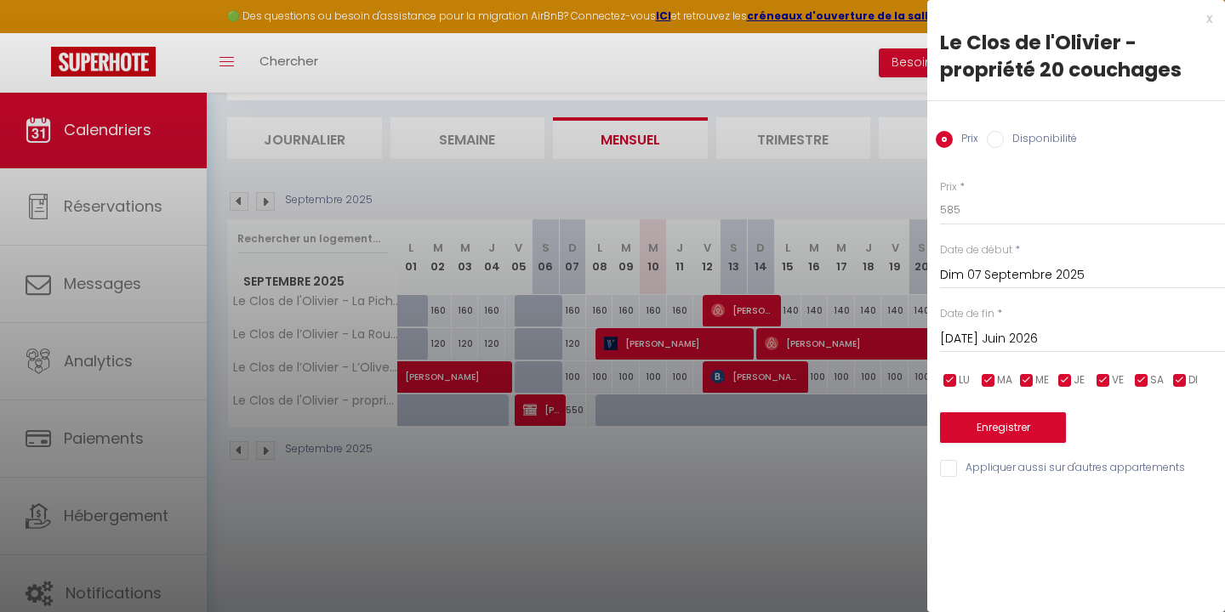
click at [1010, 427] on button "Enregistrer" at bounding box center [1003, 428] width 126 height 31
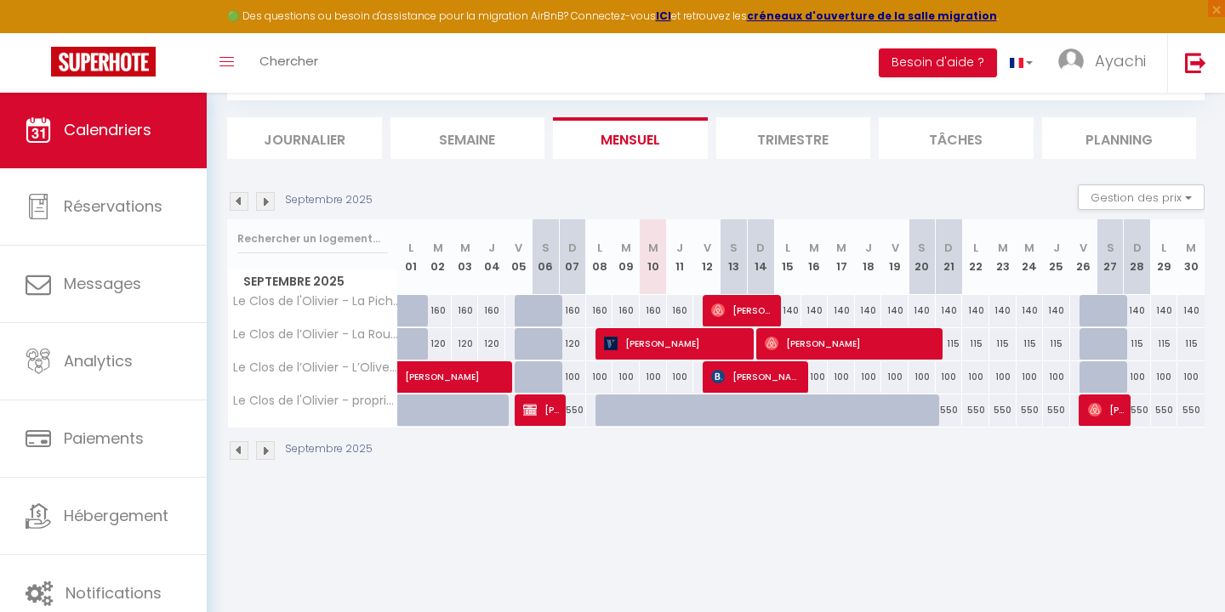
click at [853, 470] on div "Septembre 2025" at bounding box center [715, 453] width 977 height 50
click at [951, 410] on div "550" at bounding box center [949, 410] width 27 height 31
type input "550"
type input "Dim 21 Septembre 2025"
type input "Lun 22 Septembre 2025"
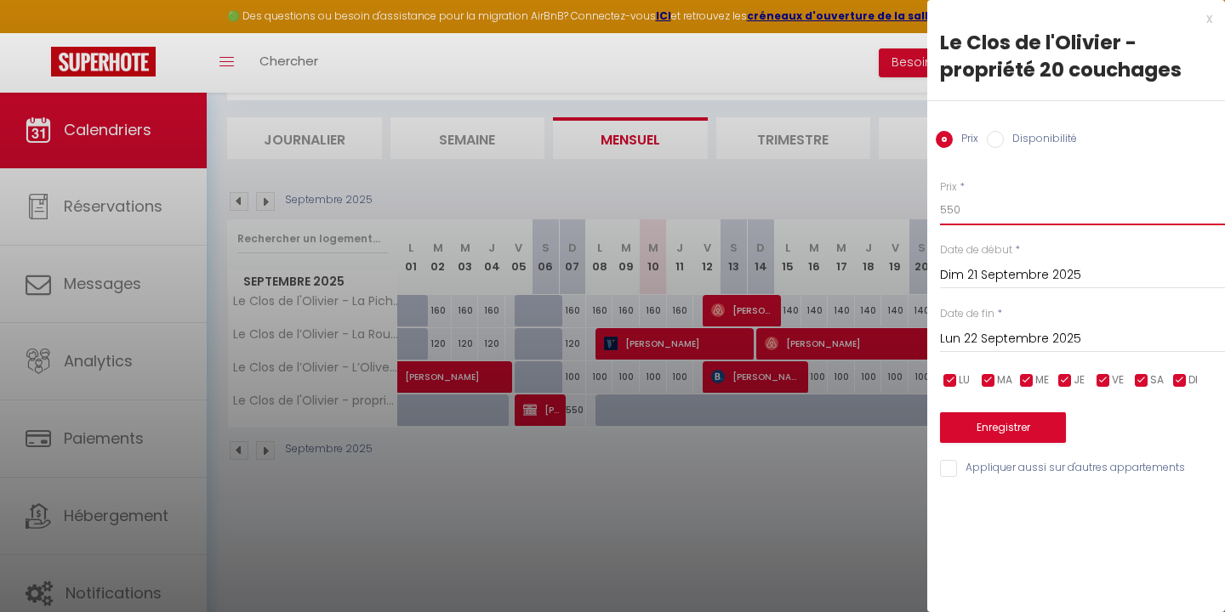
click at [972, 210] on input "550" at bounding box center [1082, 210] width 285 height 31
type input "585"
click at [971, 270] on input "Dim 21 Septembre 2025" at bounding box center [1082, 276] width 285 height 22
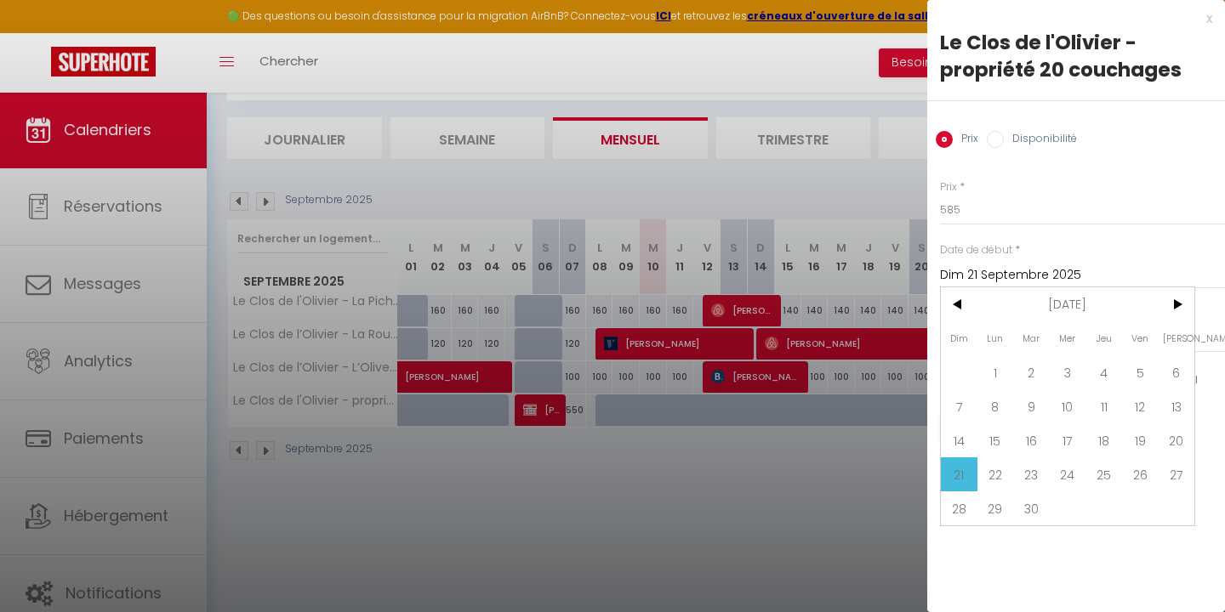
click at [970, 474] on span "21" at bounding box center [959, 475] width 37 height 34
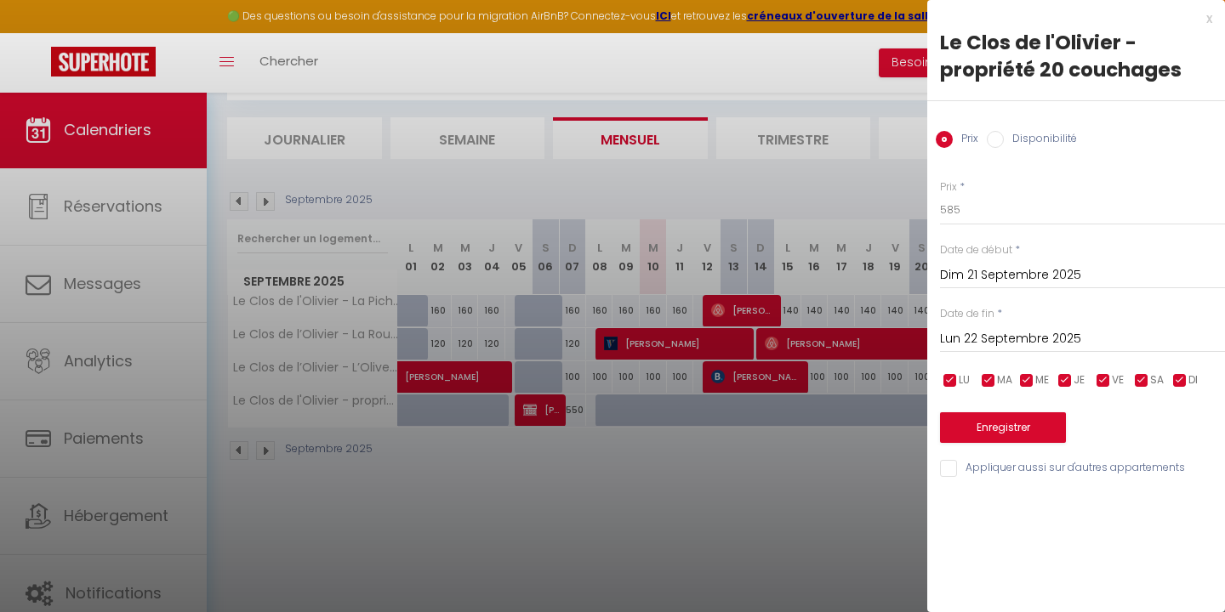
click at [1001, 342] on input "Lun 22 Septembre 2025" at bounding box center [1082, 339] width 285 height 22
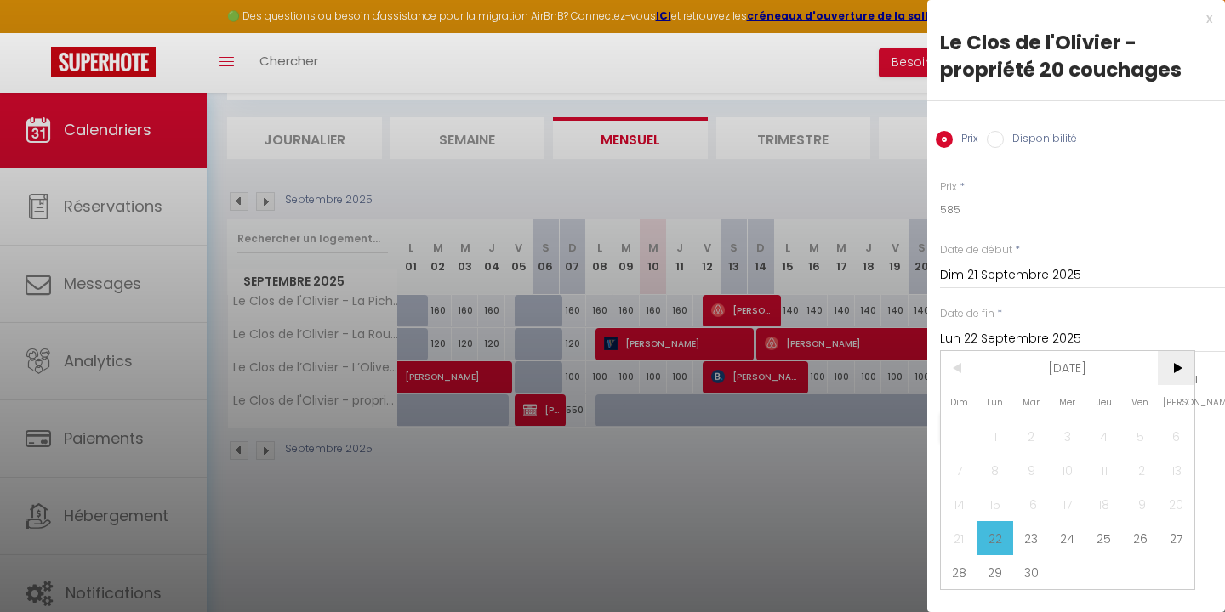
click at [1172, 368] on span ">" at bounding box center [1176, 368] width 37 height 34
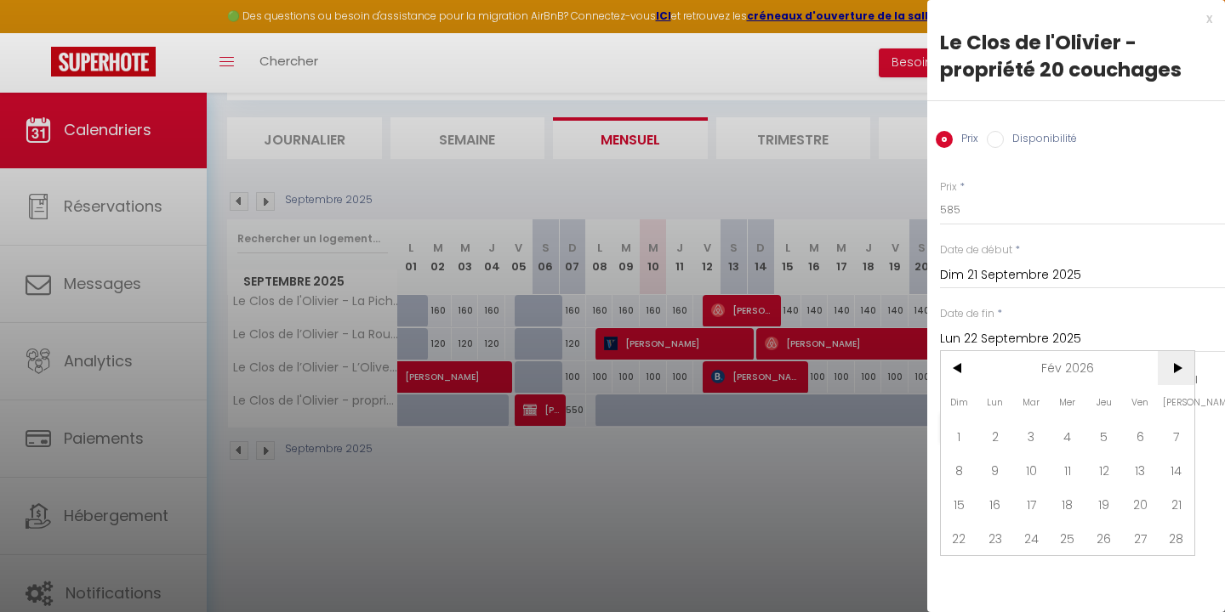
click at [1173, 368] on span ">" at bounding box center [1176, 368] width 37 height 34
click at [1036, 570] on span "30" at bounding box center [1031, 572] width 37 height 34
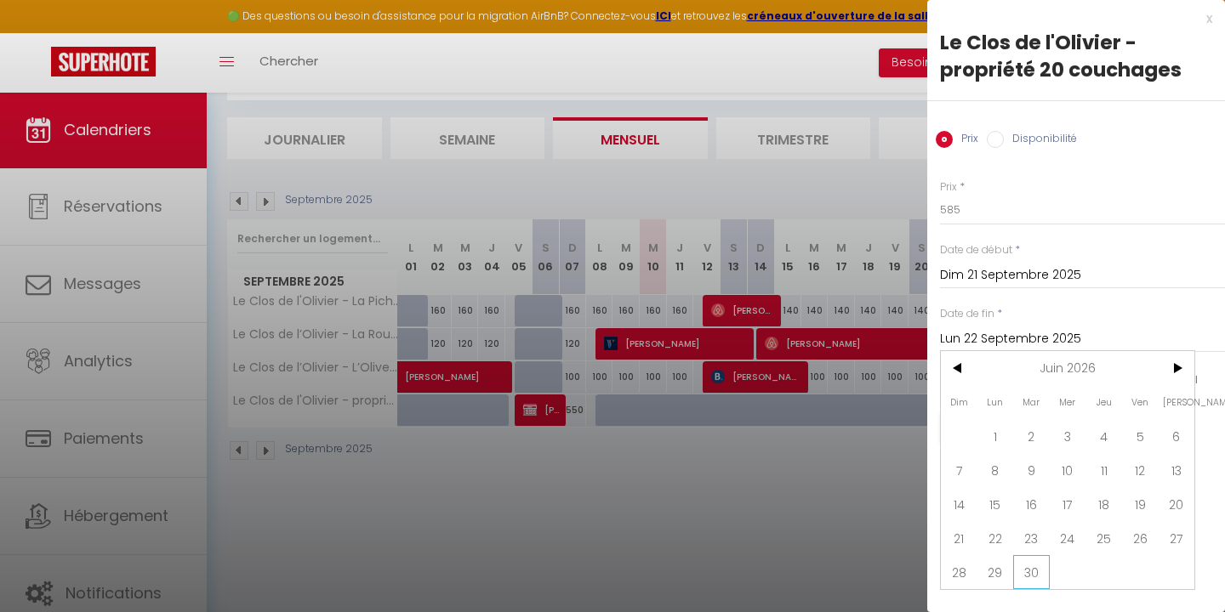
type input "Mar 30 Juin 2026"
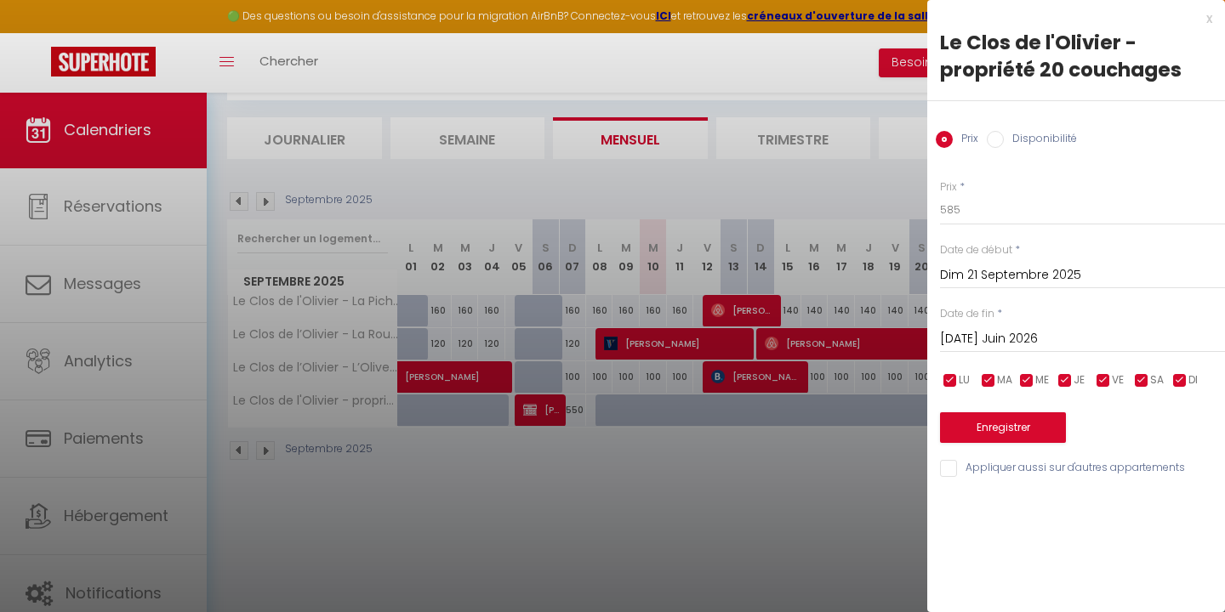
click at [1006, 428] on button "Enregistrer" at bounding box center [1003, 428] width 126 height 31
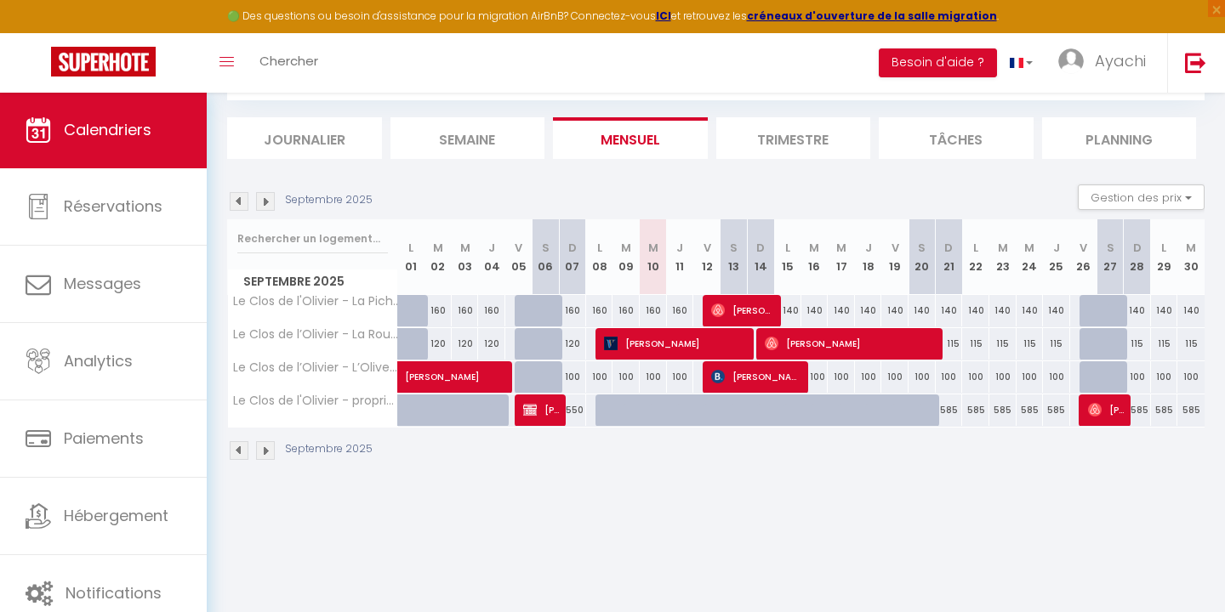
scroll to position [68, 0]
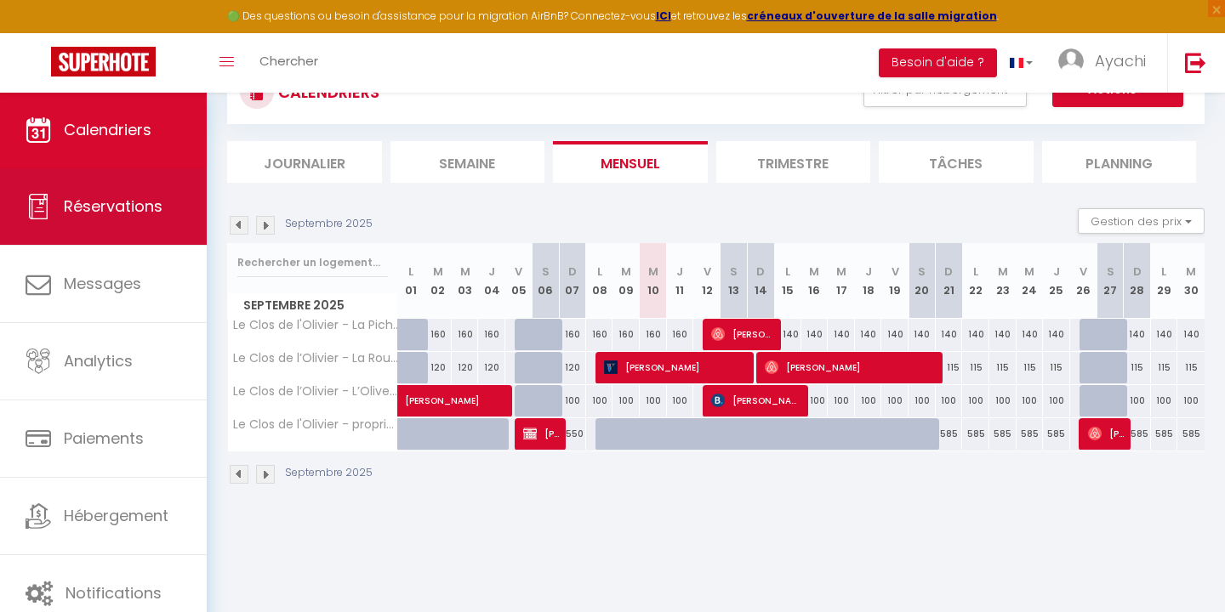
click at [120, 215] on span "Réservations" at bounding box center [113, 206] width 99 height 21
select select "not_cancelled"
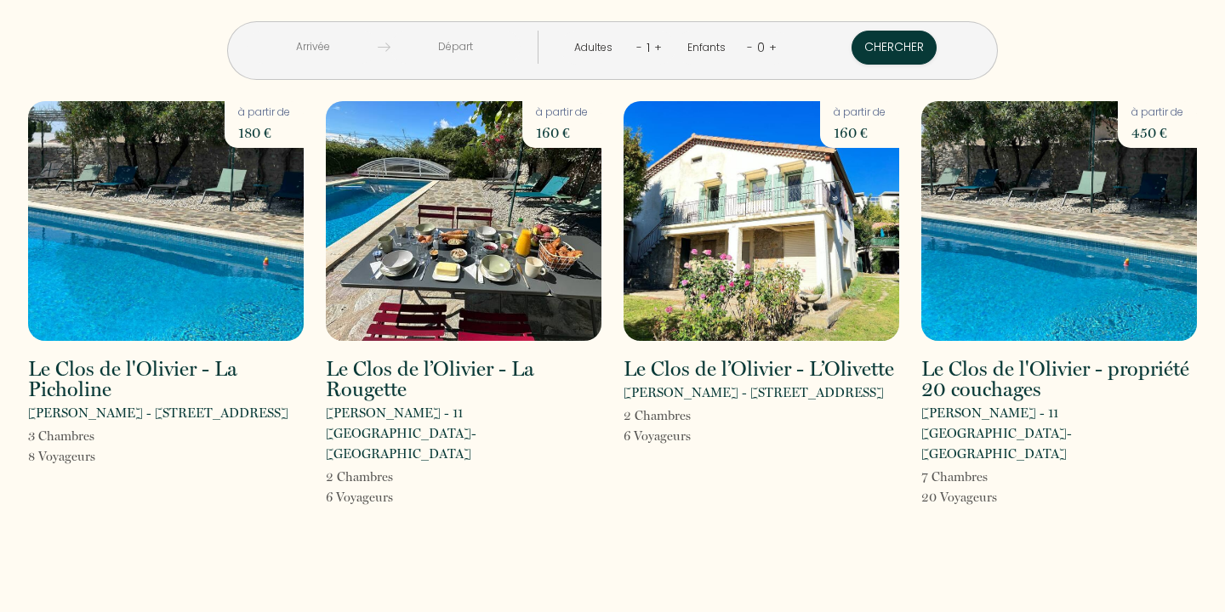
click at [236, 265] on img at bounding box center [166, 221] width 276 height 240
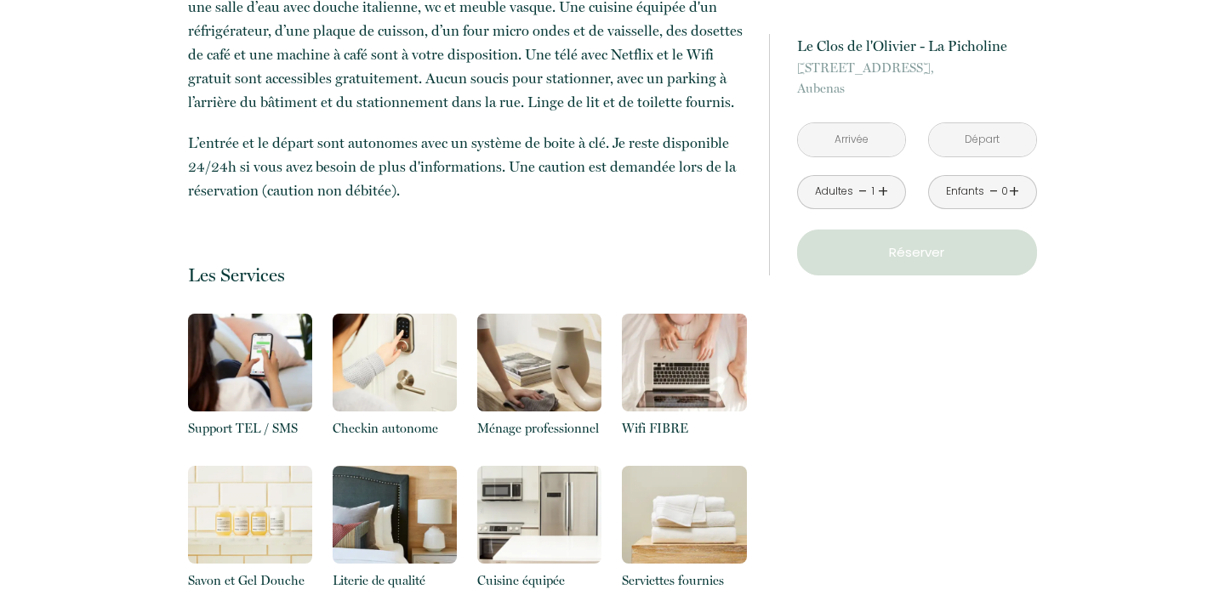
scroll to position [880, 0]
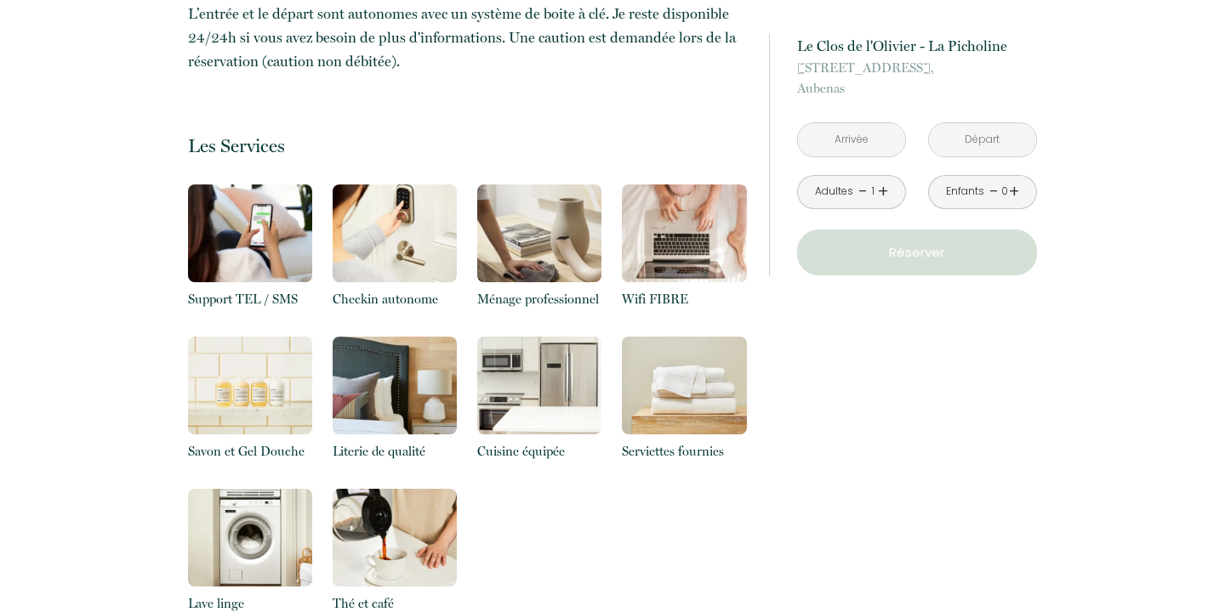
click at [253, 299] on p "Support TEL / SMS" at bounding box center [250, 299] width 124 height 20
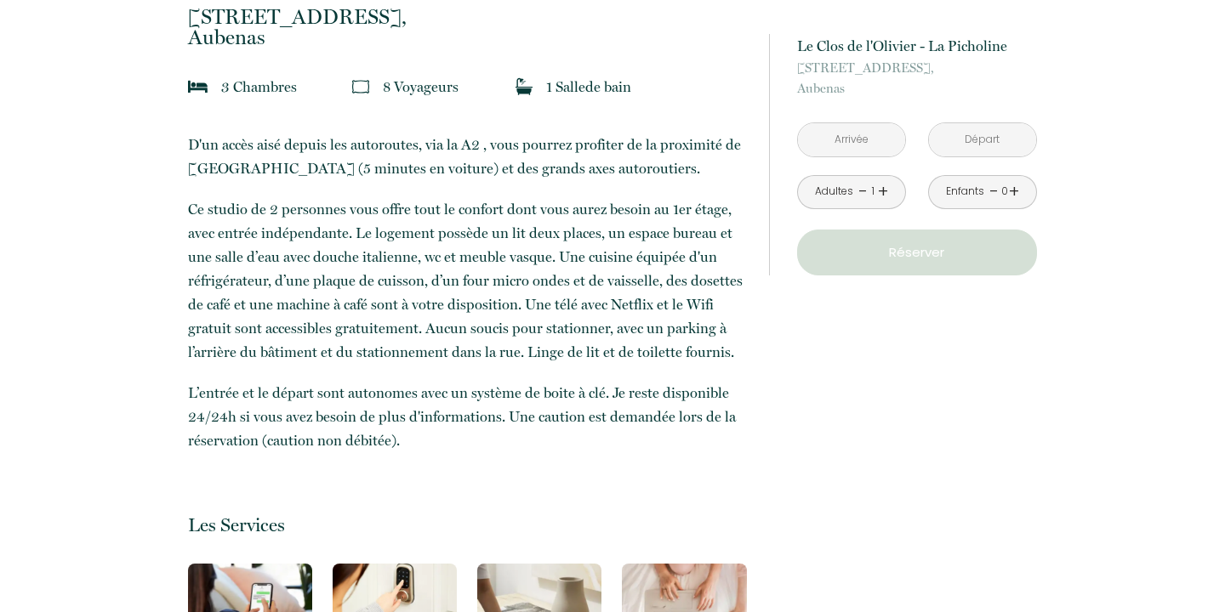
scroll to position [218, 0]
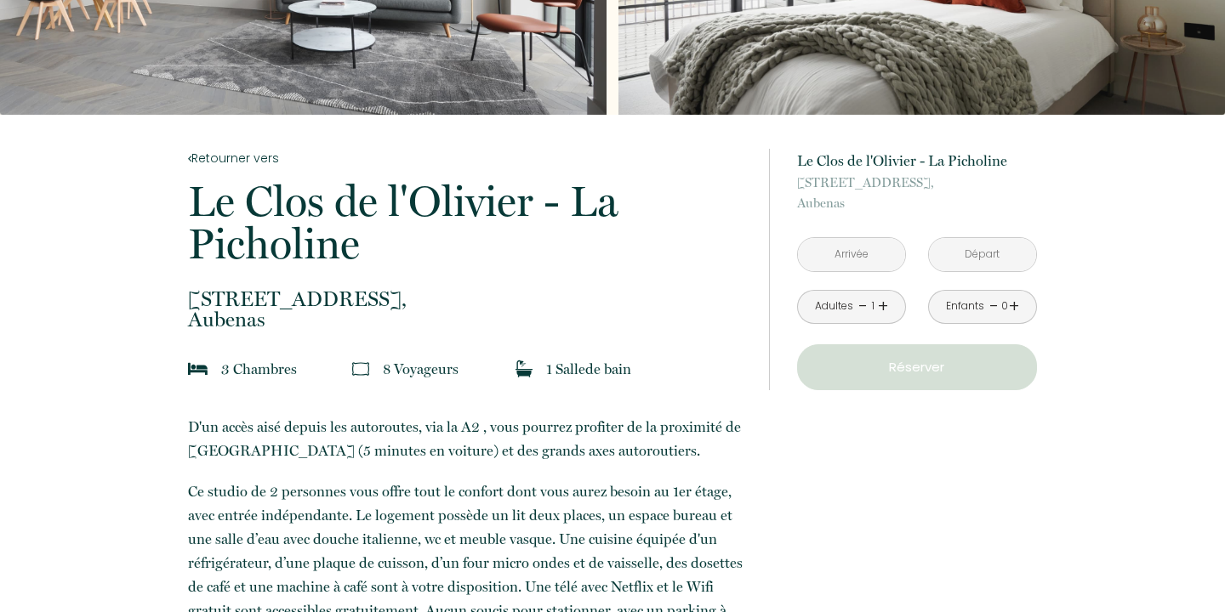
click at [872, 256] on input "text" at bounding box center [851, 254] width 107 height 33
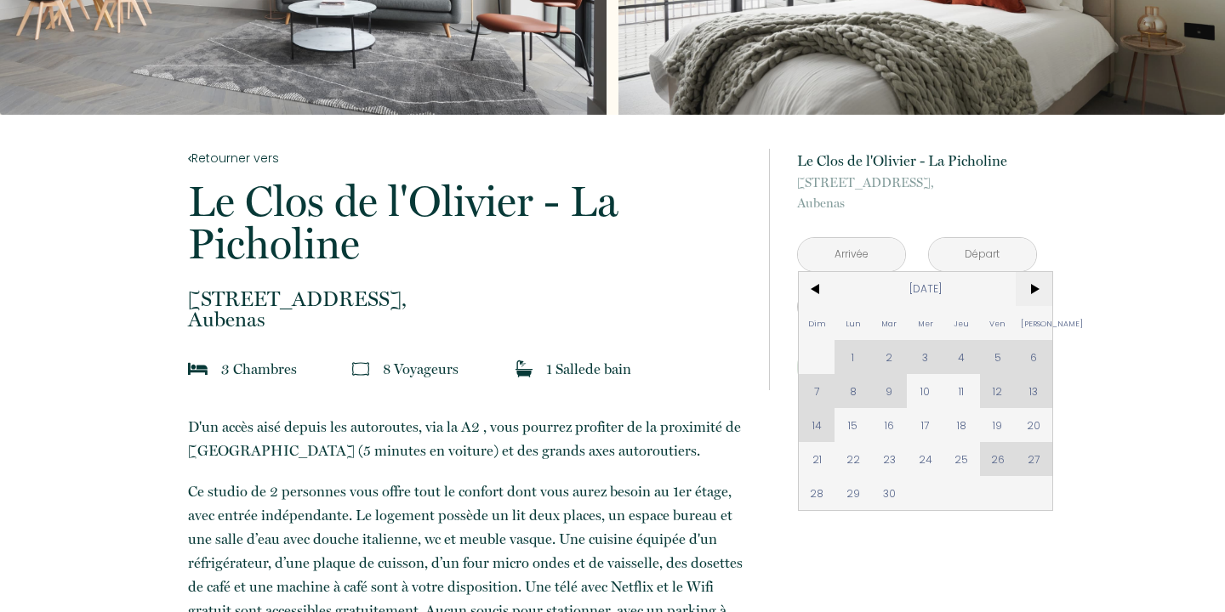
click at [1037, 292] on span ">" at bounding box center [1034, 289] width 37 height 34
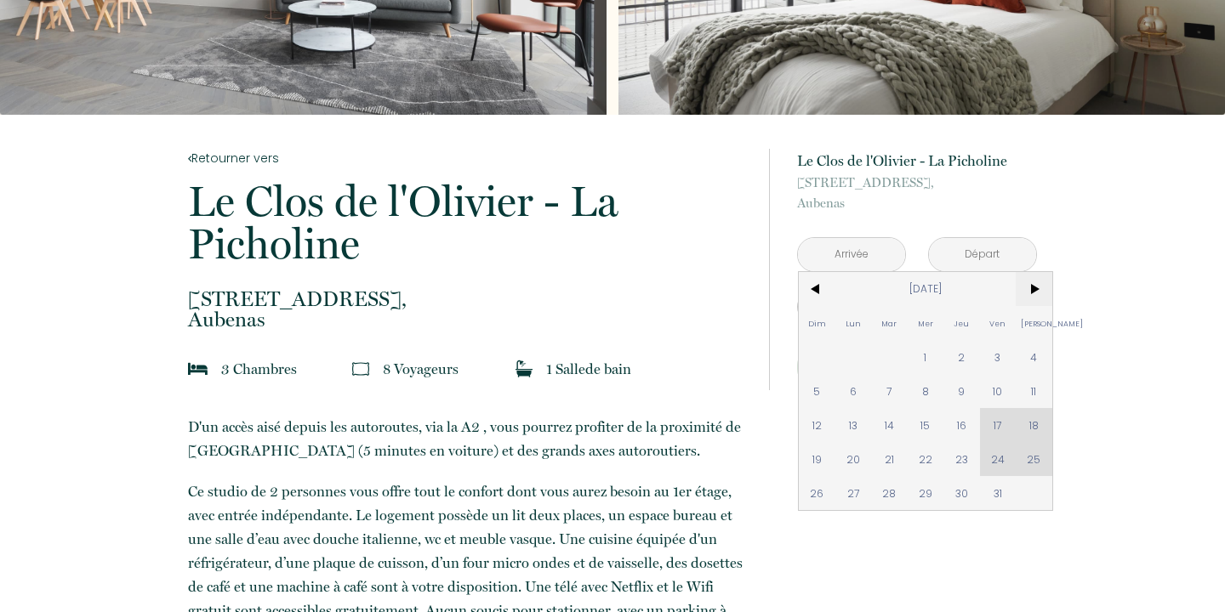
click at [1028, 290] on span ">" at bounding box center [1034, 289] width 37 height 34
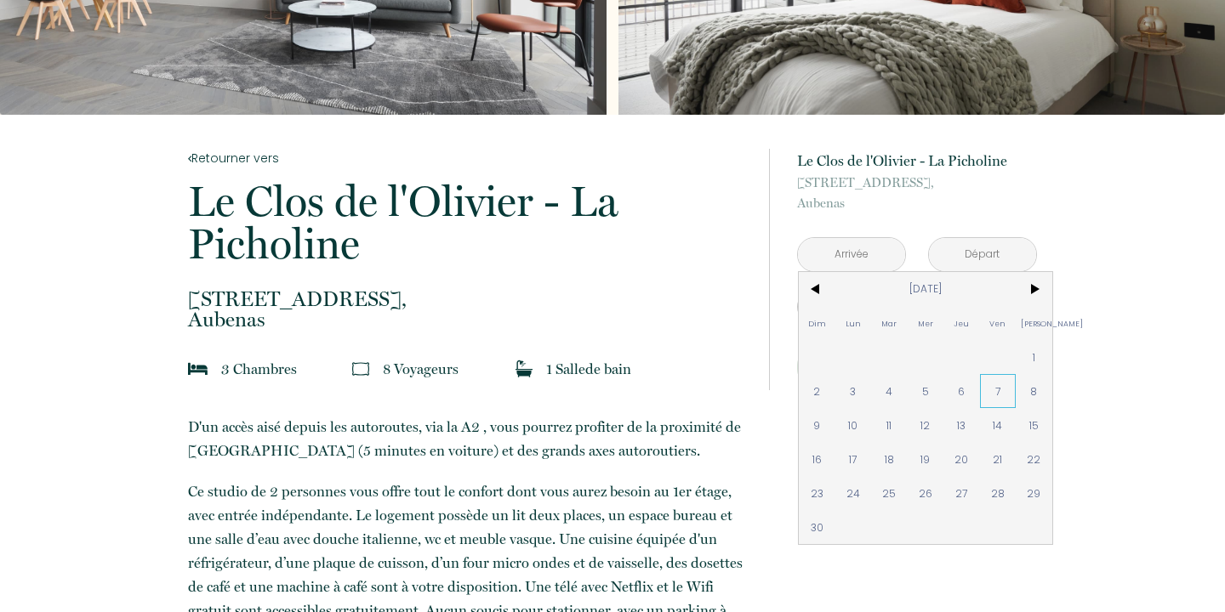
click at [999, 393] on span "7" at bounding box center [998, 391] width 37 height 34
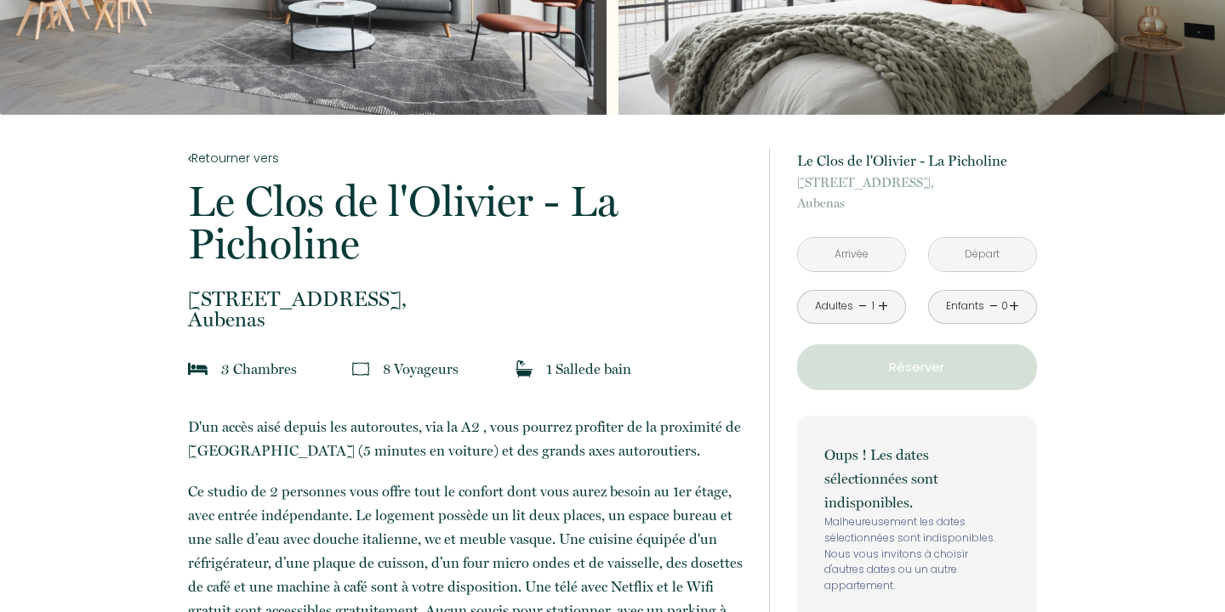
type input "Ven [DATE]"
click at [997, 433] on div "Oups ! Les dates sélectionnées sont indisponibles. Malheureusement les dates sé…" at bounding box center [917, 519] width 240 height 206
click at [987, 259] on input "[PERSON_NAME] [DATE]" at bounding box center [982, 254] width 107 height 33
click at [991, 253] on input "[PERSON_NAME] [DATE]" at bounding box center [982, 254] width 107 height 33
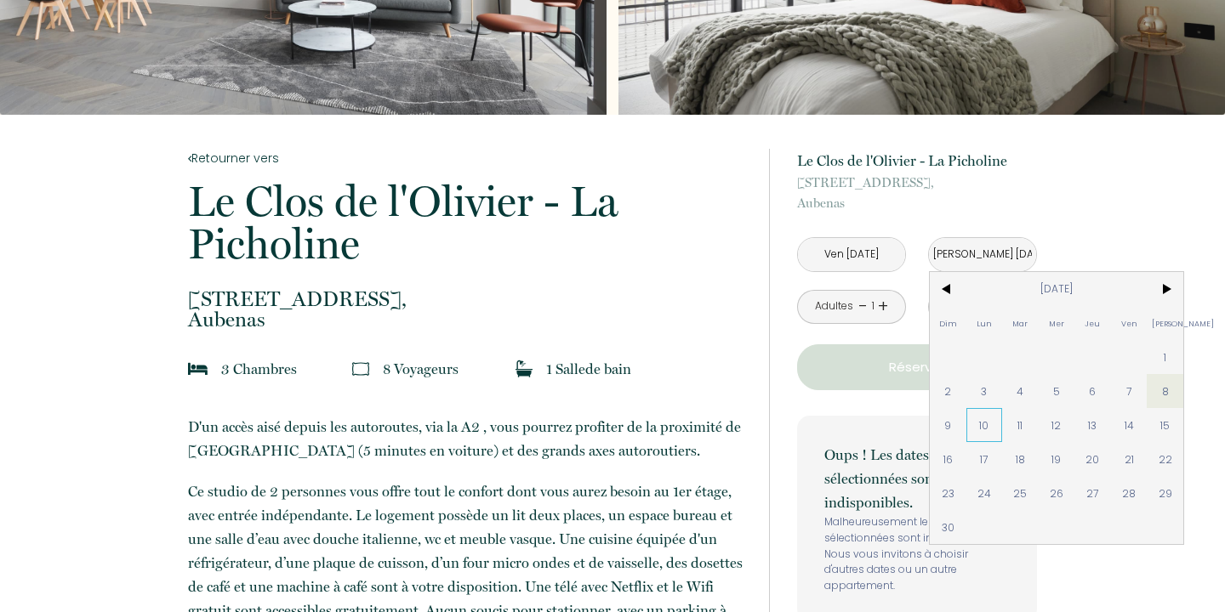
click at [988, 430] on span "10" at bounding box center [984, 425] width 37 height 34
type input "Lun [DATE]"
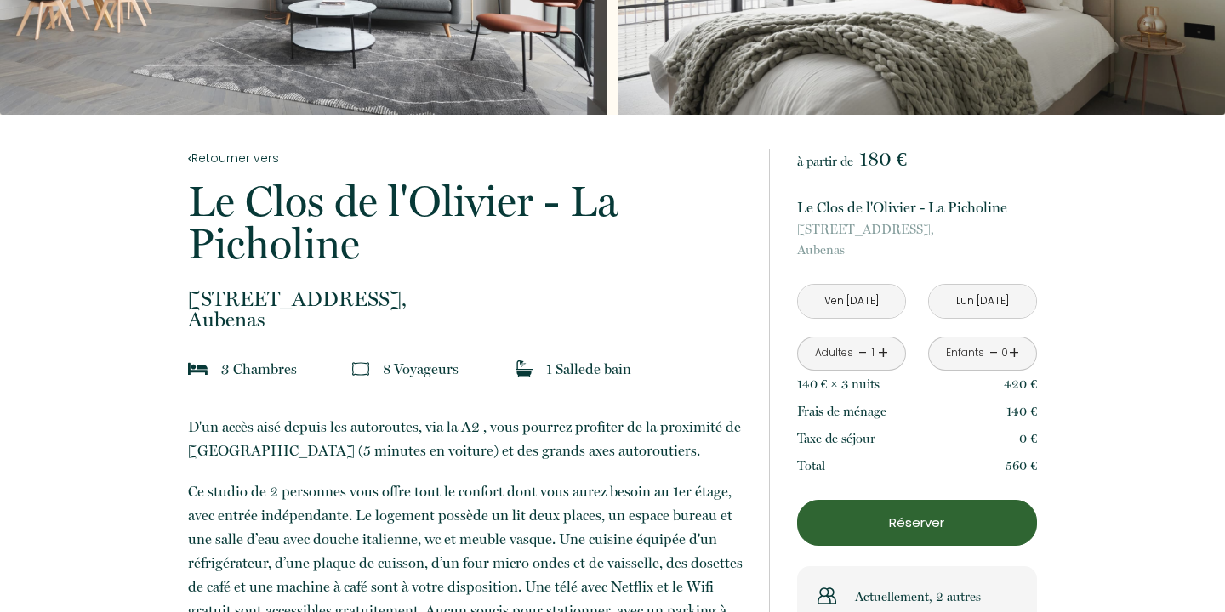
click at [880, 354] on link "+" at bounding box center [883, 353] width 10 height 26
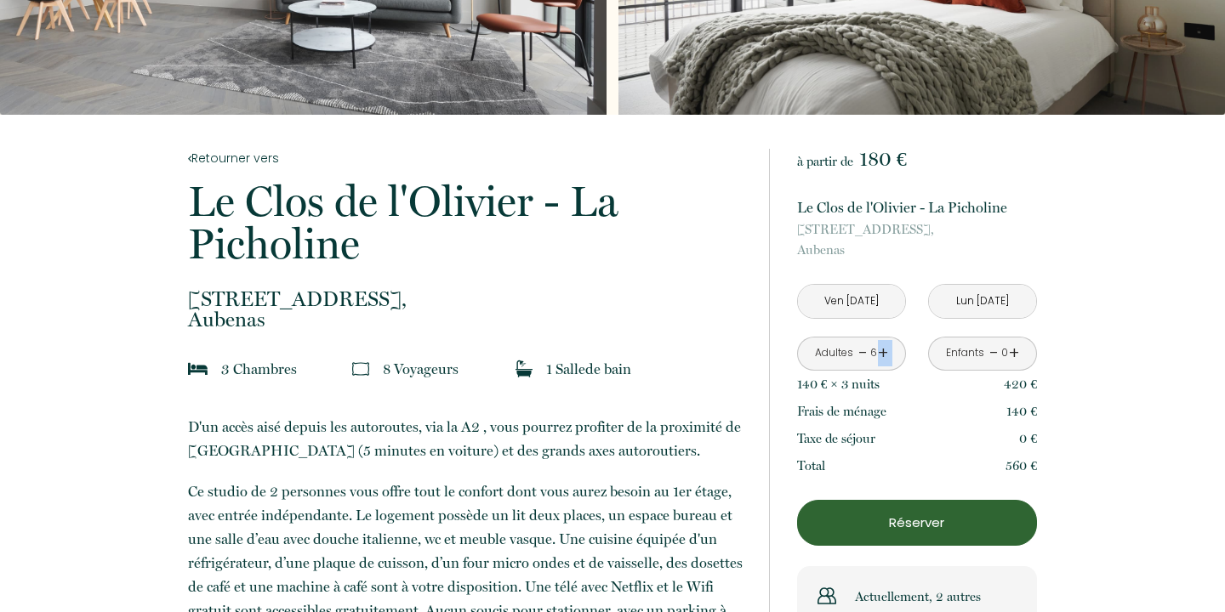
click at [880, 354] on link "+" at bounding box center [883, 353] width 10 height 26
click at [934, 407] on div "Frais de ménage 140 €" at bounding box center [917, 411] width 240 height 27
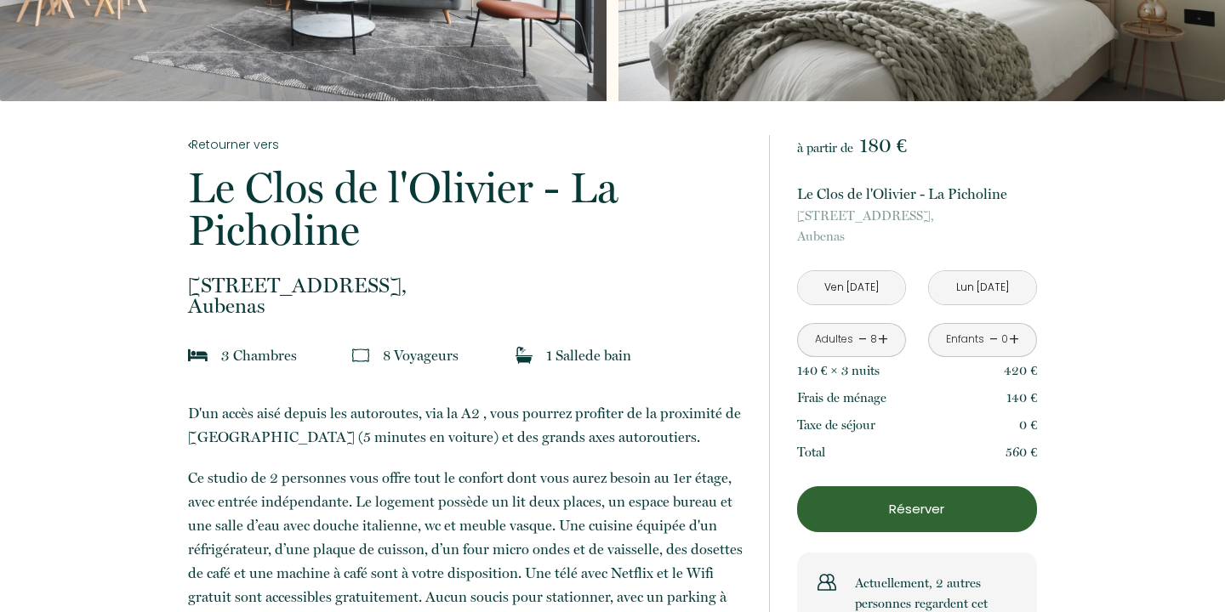
click at [910, 503] on p "Réserver" at bounding box center [917, 509] width 228 height 20
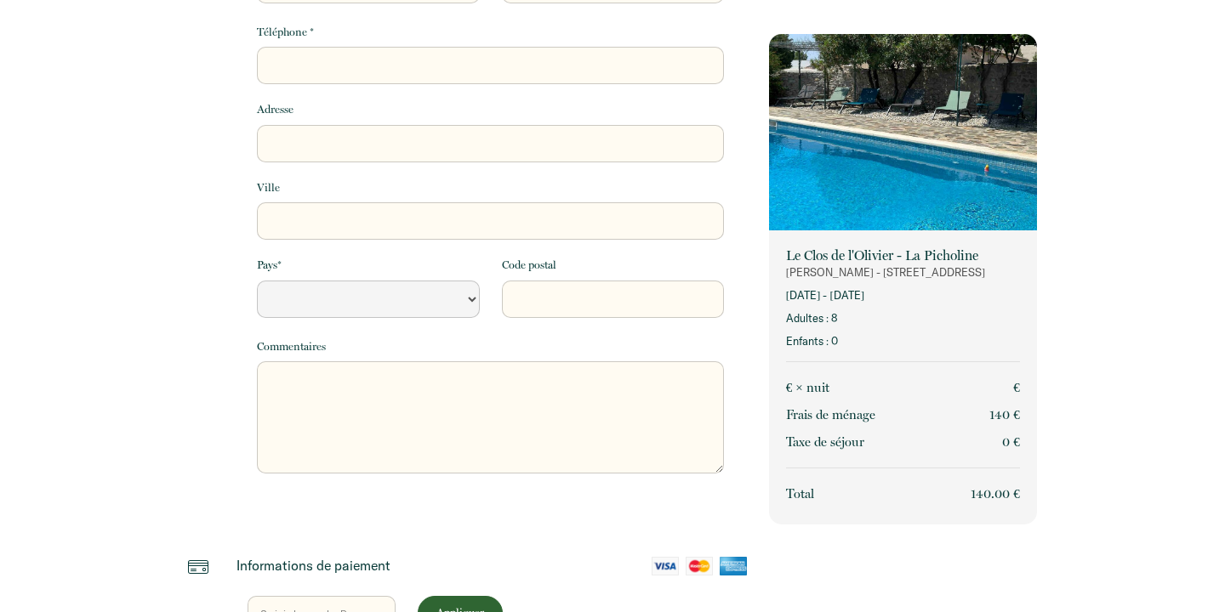
select select "Default select example"
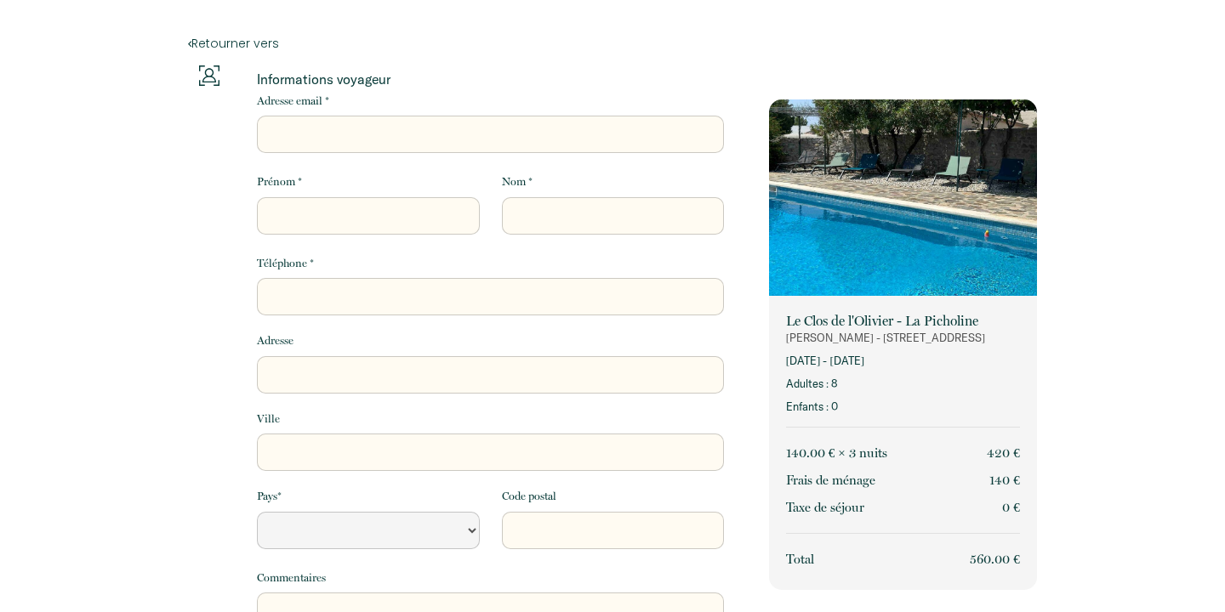
click at [1096, 237] on div "Retourner vers Informations voyageur Adresse email * Prénom * Nom * Téléphone *…" at bounding box center [612, 515] width 1225 height 1030
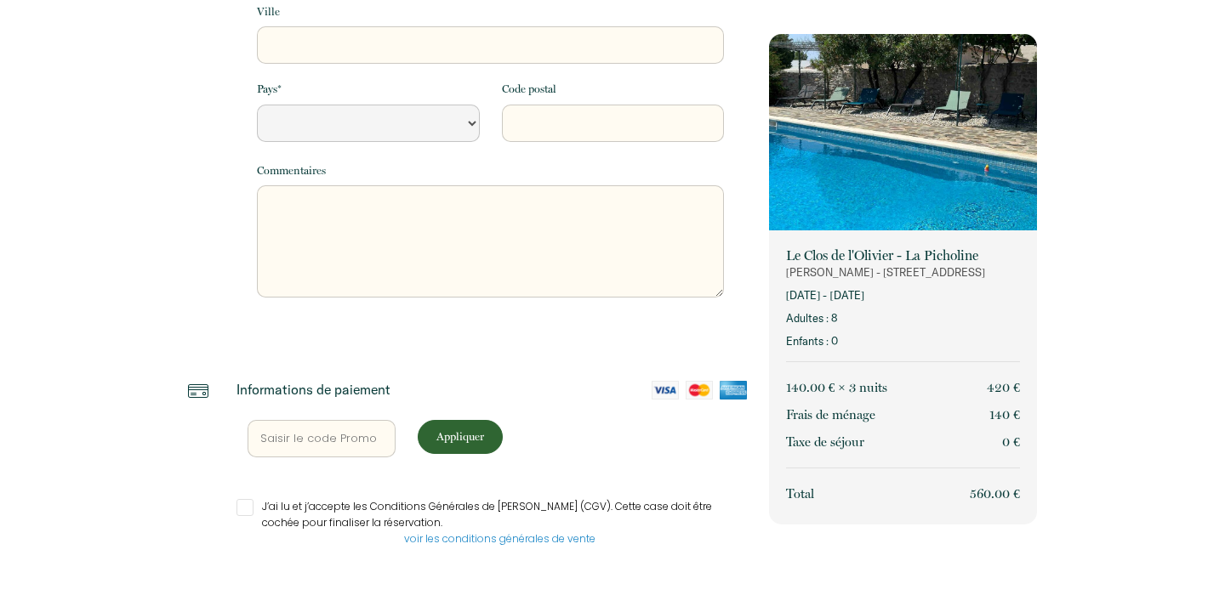
scroll to position [390, 0]
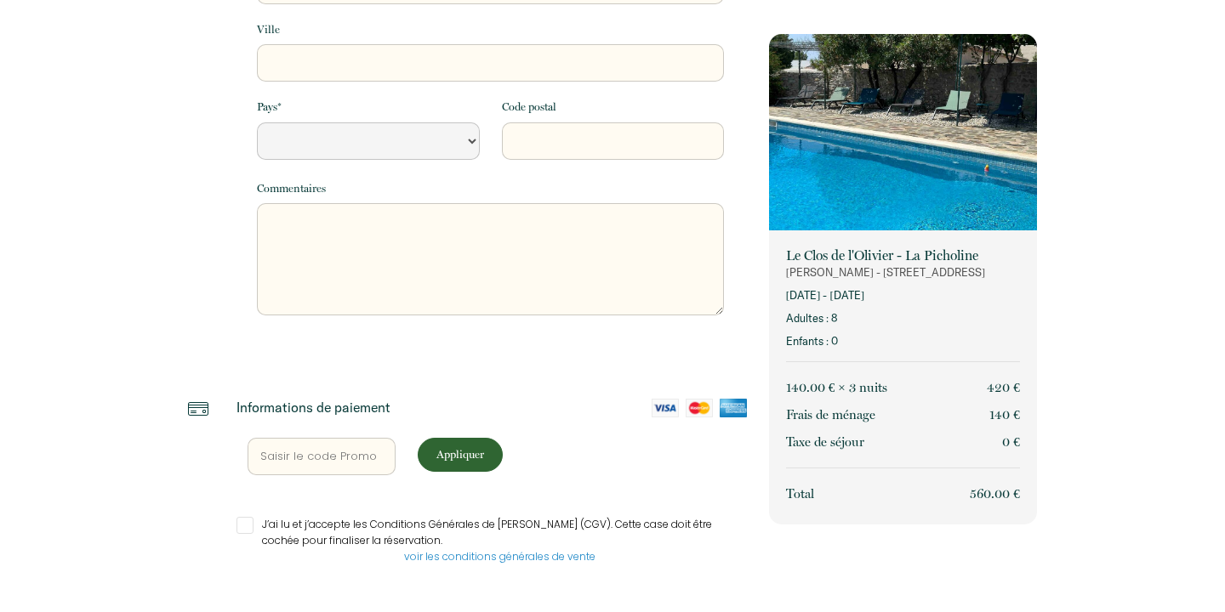
click at [206, 407] on img at bounding box center [198, 409] width 20 height 20
click at [663, 403] on img at bounding box center [665, 408] width 27 height 19
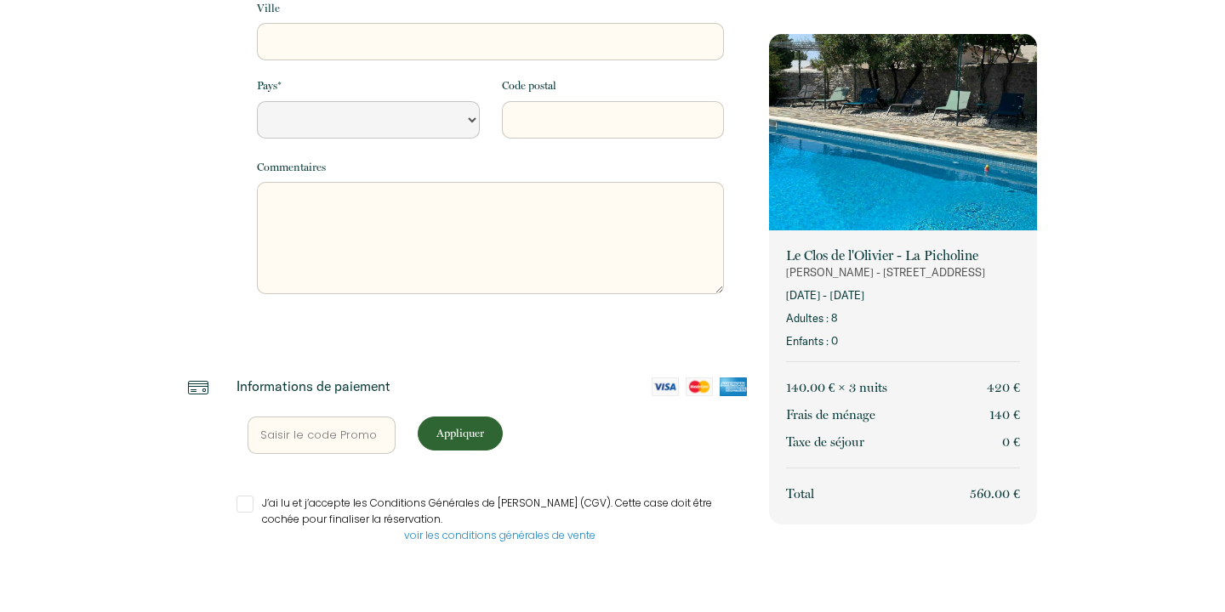
scroll to position [0, 0]
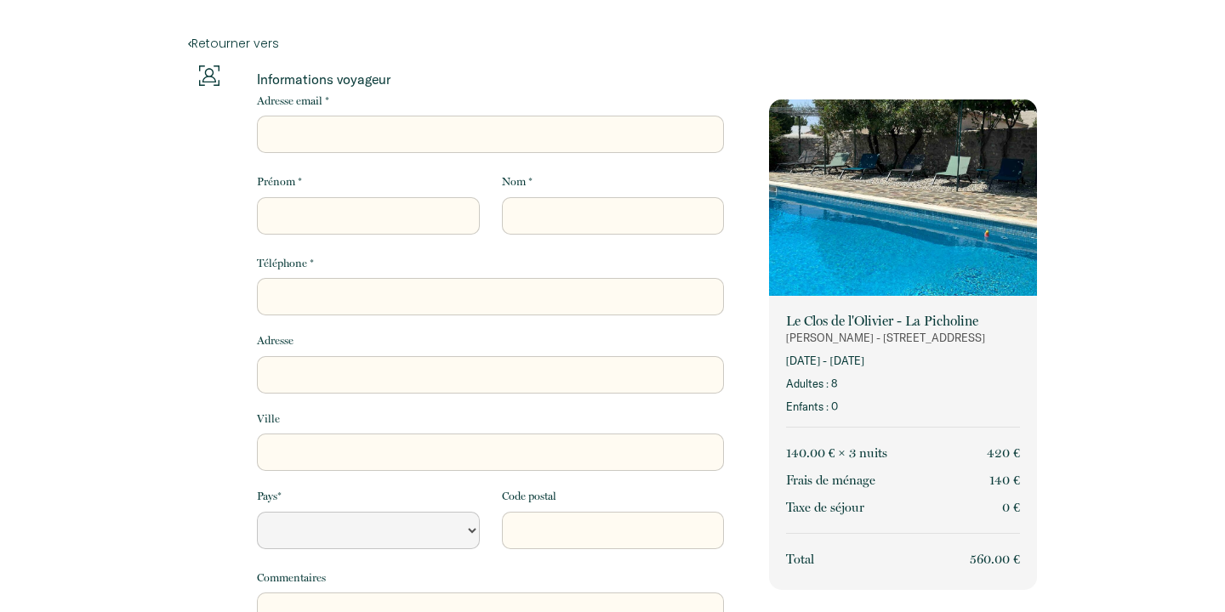
click at [303, 133] on input "Adresse email *" at bounding box center [490, 134] width 467 height 37
type input "a"
select select "Default select example"
type input "ay"
select select "Default select example"
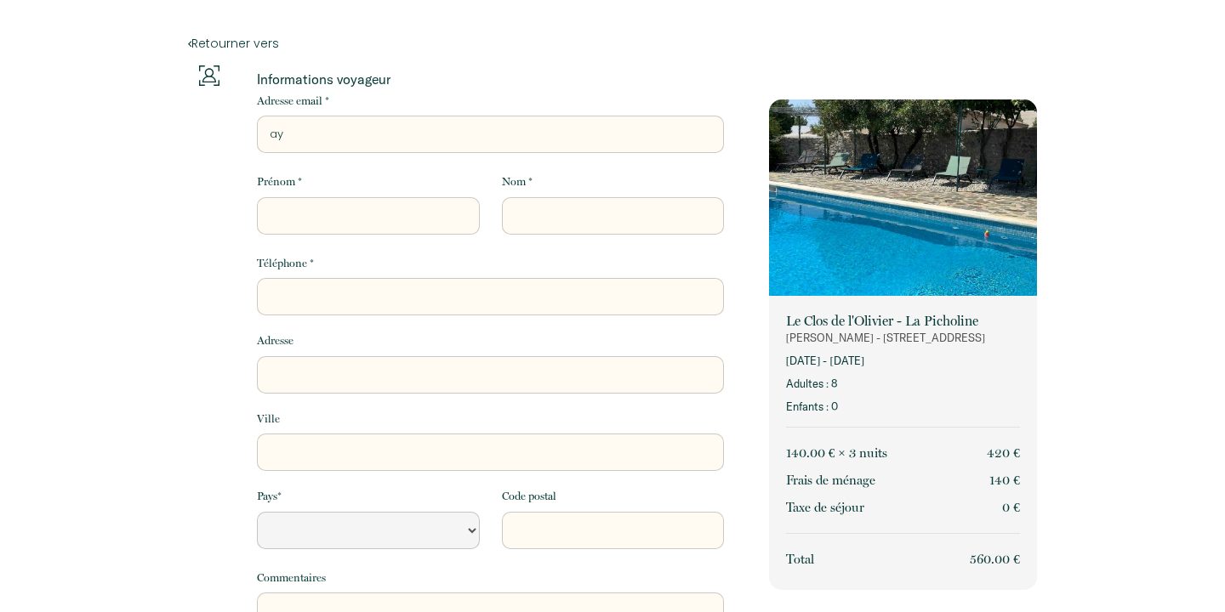
type input "aya"
select select "Default select example"
type input "ayac"
select select "Default select example"
type input "ayach"
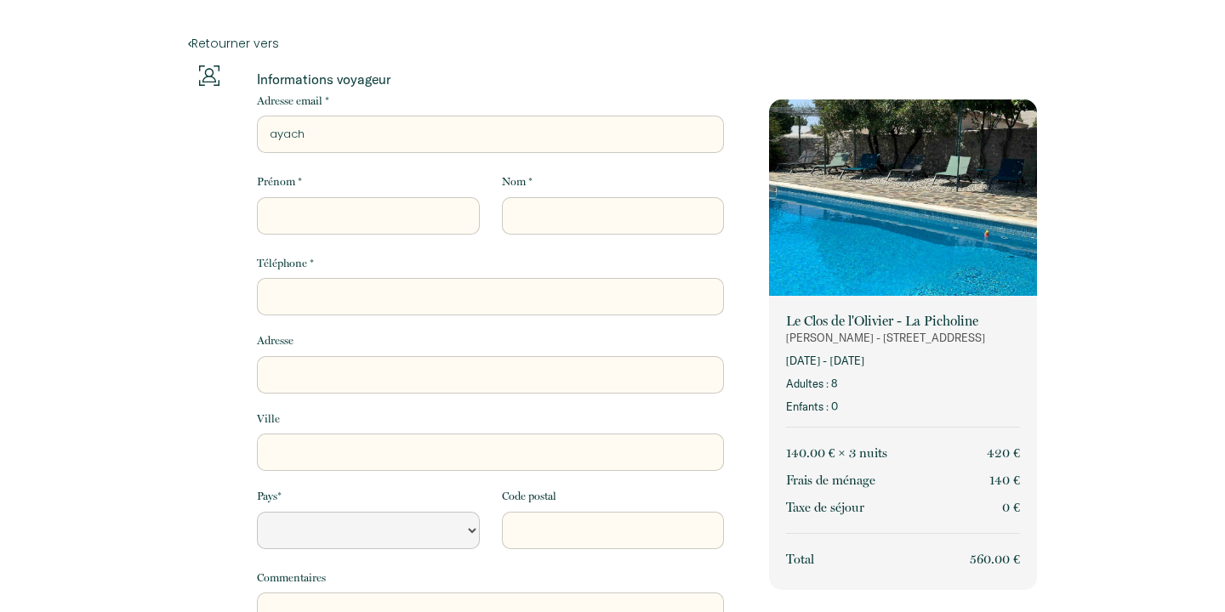
select select "Default select example"
type input "ayachi"
select select "Default select example"
type input "ayachi."
select select "Default select example"
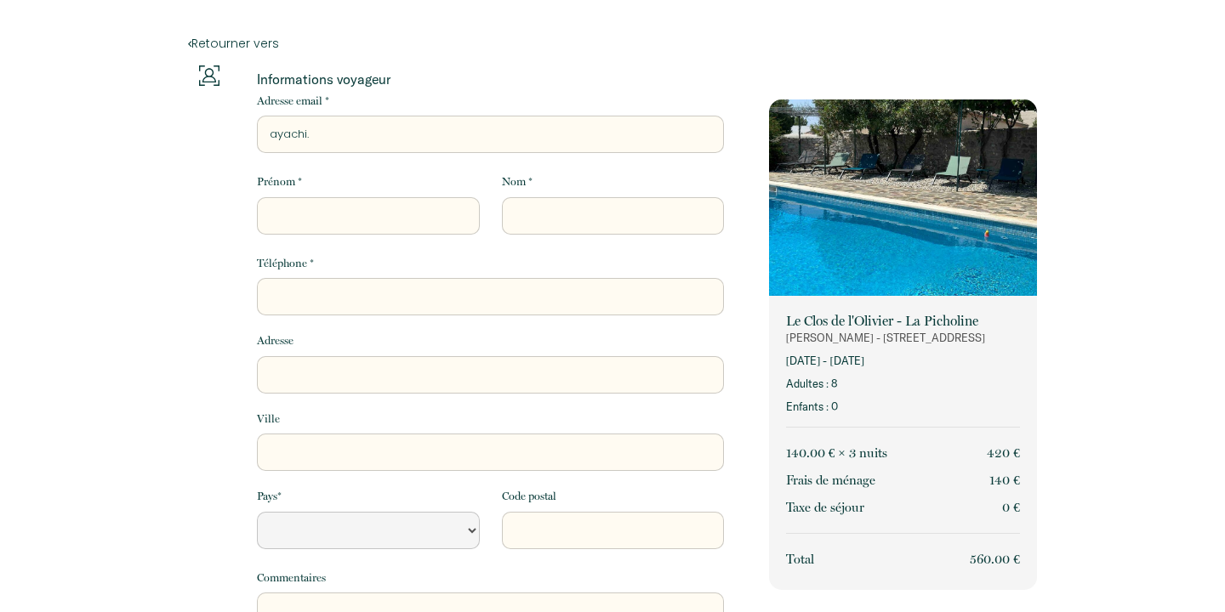
type input "ayachi.g"
select select "Default select example"
type input "[DOMAIN_NAME]"
select select "Default select example"
type input "ayachi.gha"
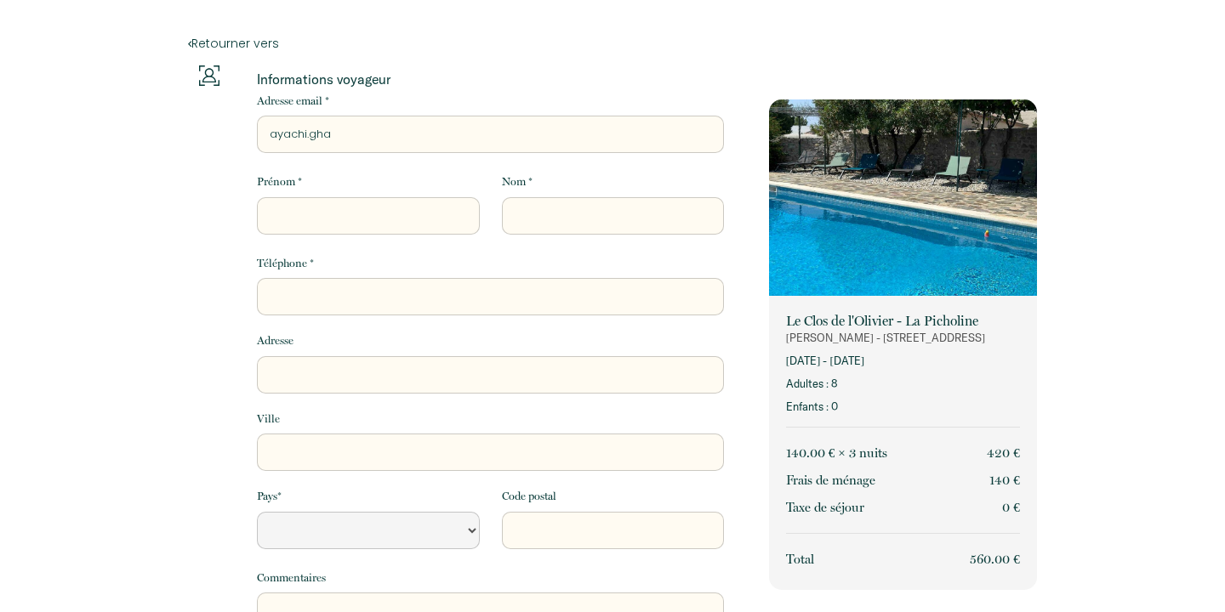
select select "Default select example"
type input "ayachi.ghal"
select select "Default select example"
type input "ayachi.ghalk"
select select "Default select example"
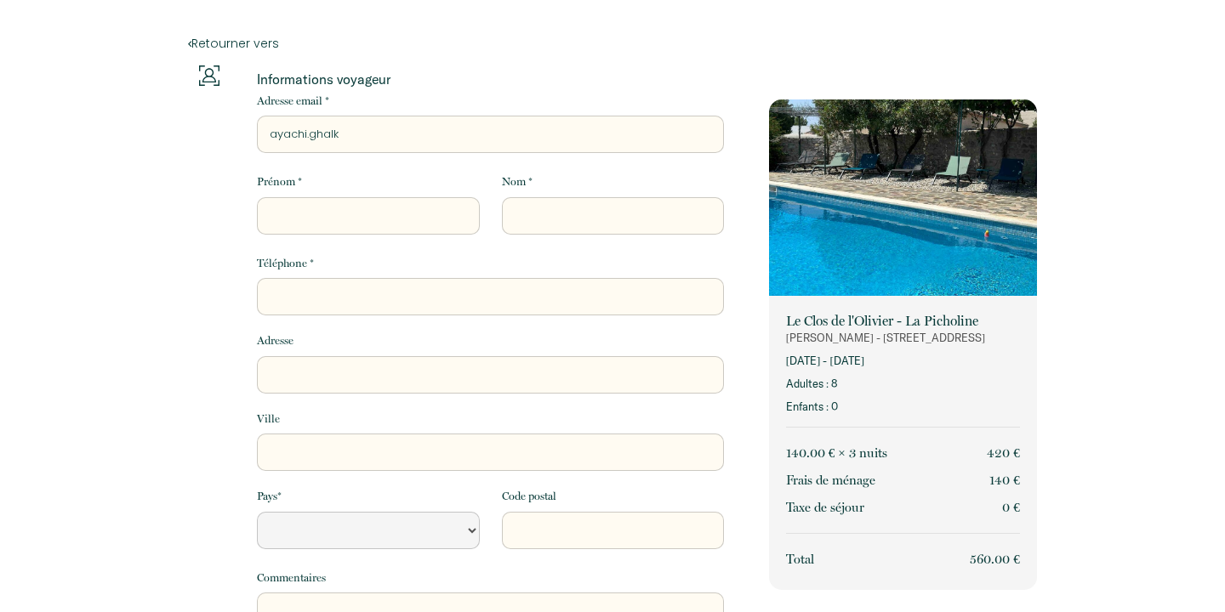
type input "ayachi.ghalka"
select select "Default select example"
type input "ayachi.ghalkao"
select select "Default select example"
type input "ayachi.ghalkaou"
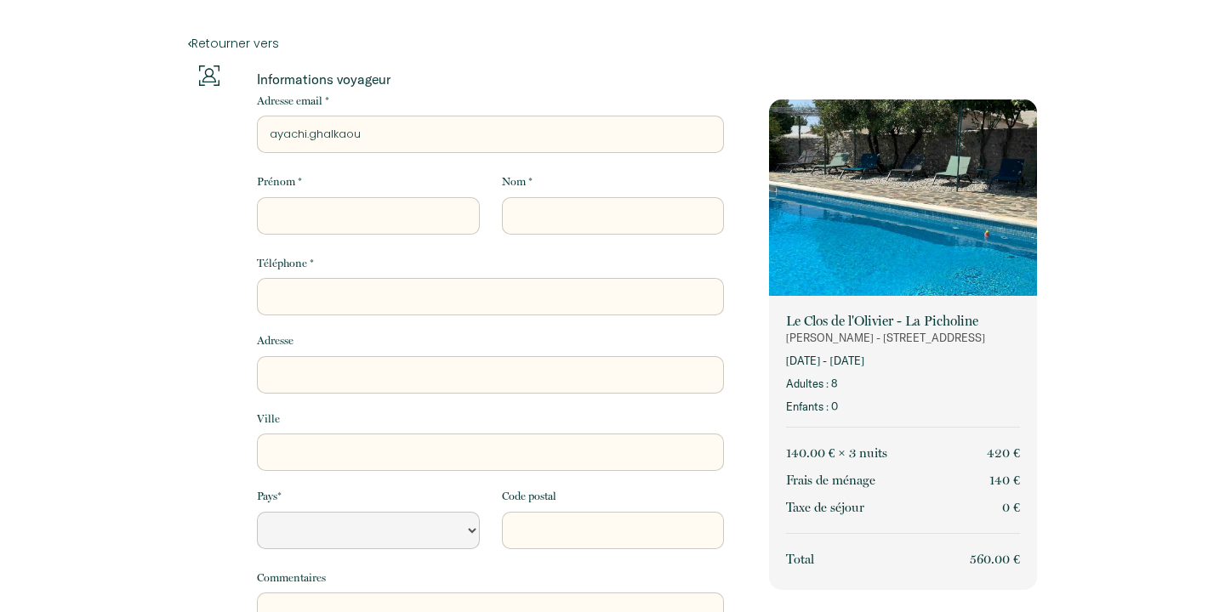
select select "Default select example"
type input "ayachi.ghalkaoui"
select select "Default select example"
type input "ayachi.ghalkaoui@"
select select "Default select example"
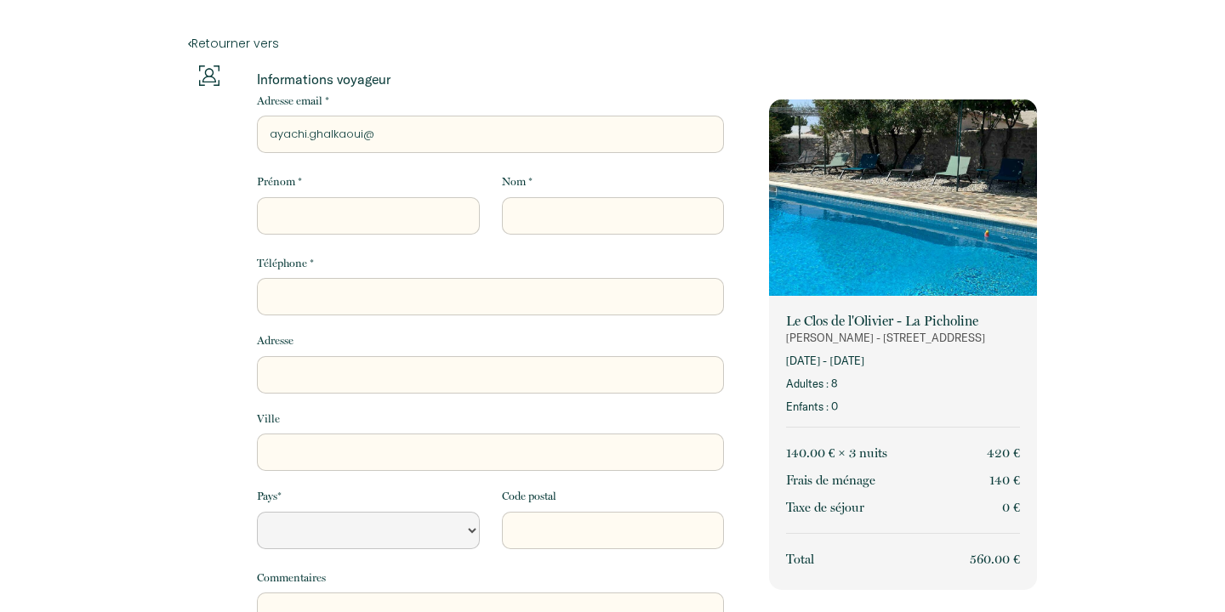
type input "ayachi.ghalkaoui@g"
select select "Default select example"
type input "ayachi.ghalkaoui@gm"
select select "Default select example"
type input "ayachi.ghalkaoui@gma"
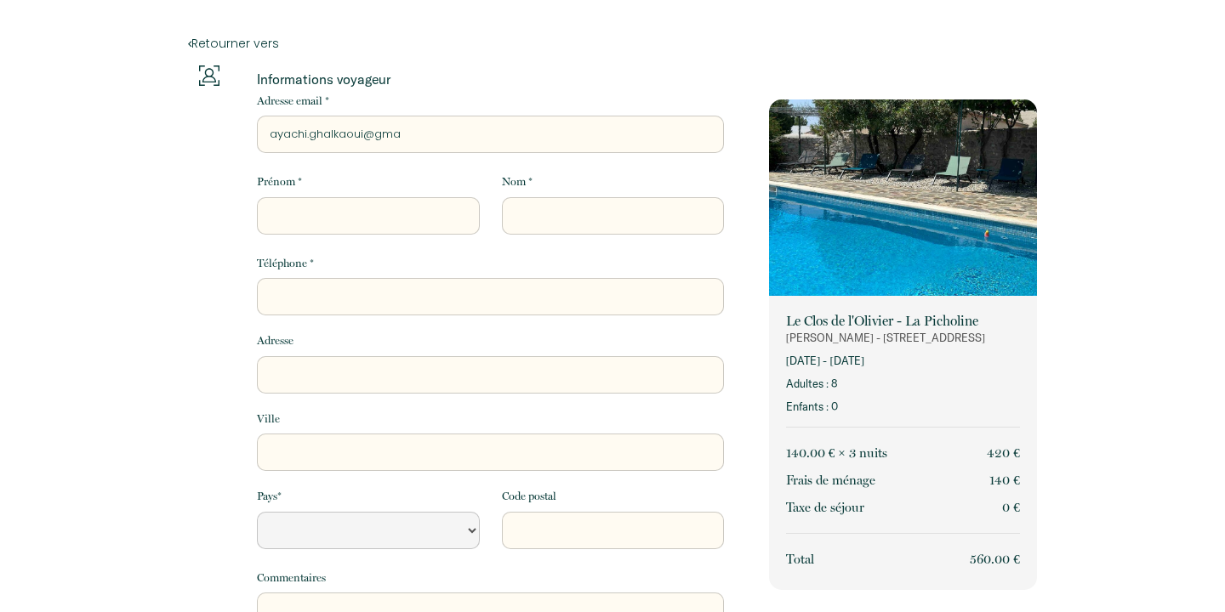
select select "Default select example"
type input "ayachi.ghalkaoui@gmai"
select select "Default select example"
type input "[EMAIL_ADDRESS]"
select select "Default select example"
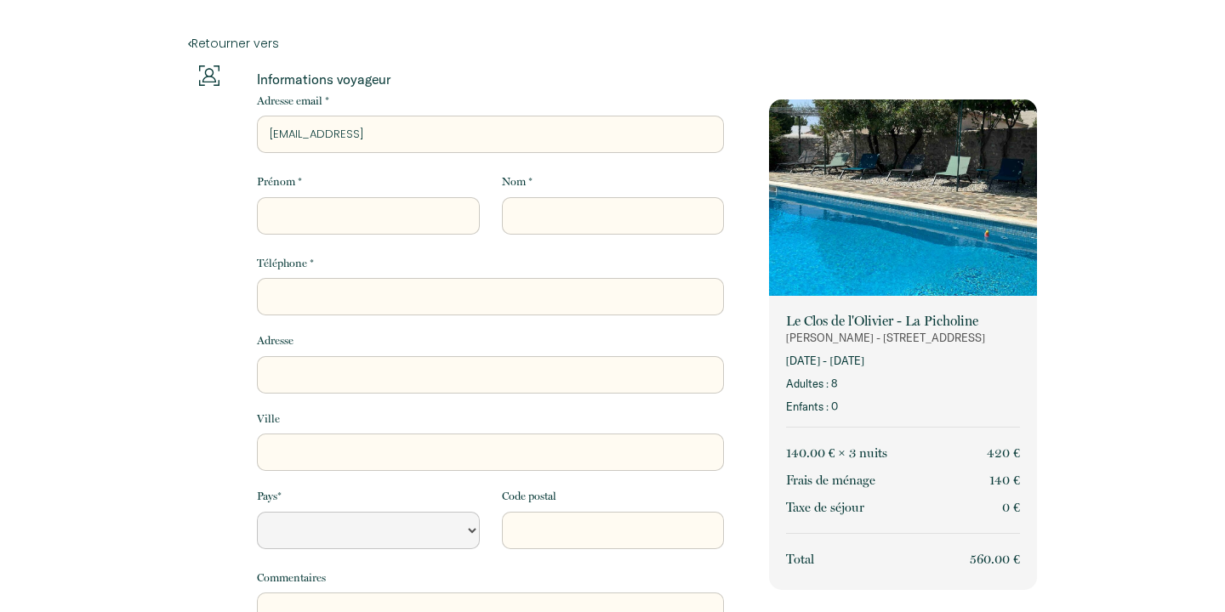
type input "[EMAIL_ADDRESS]."
select select "Default select example"
type input "ayachi.ghalkaoui@gmail.c"
select select "Default select example"
type input "[EMAIL_ADDRESS][DOMAIN_NAME]"
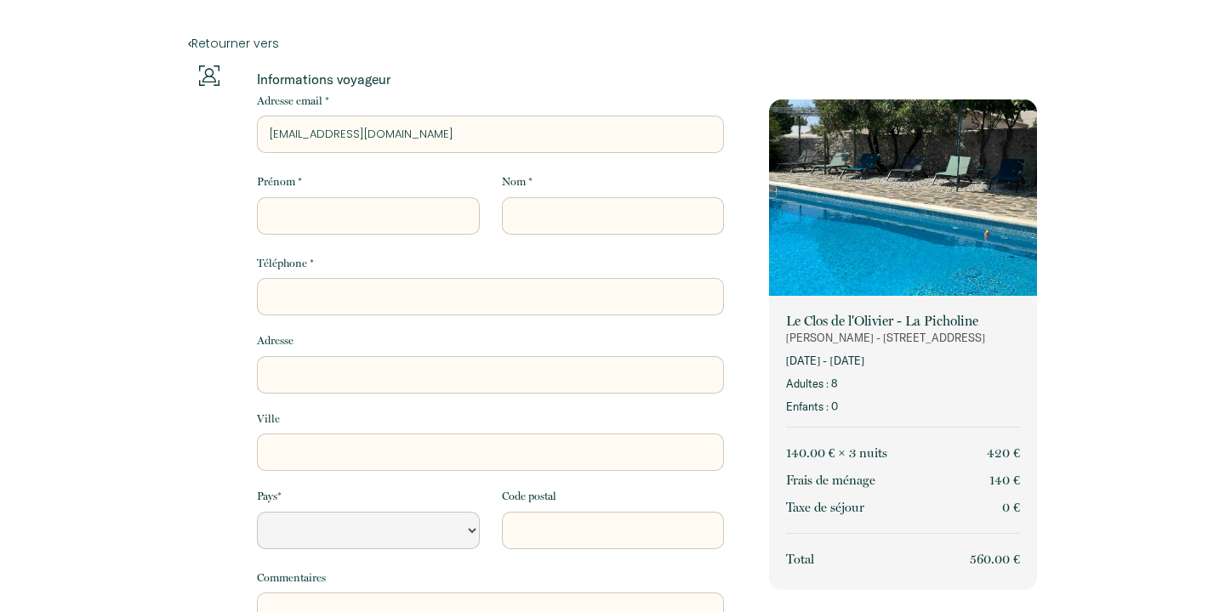
select select "Default select example"
type input "[EMAIL_ADDRESS][DOMAIN_NAME]"
select select "Default select example"
type input "[EMAIL_ADDRESS][DOMAIN_NAME]"
click at [669, 179] on div "Nom *" at bounding box center [613, 204] width 245 height 60
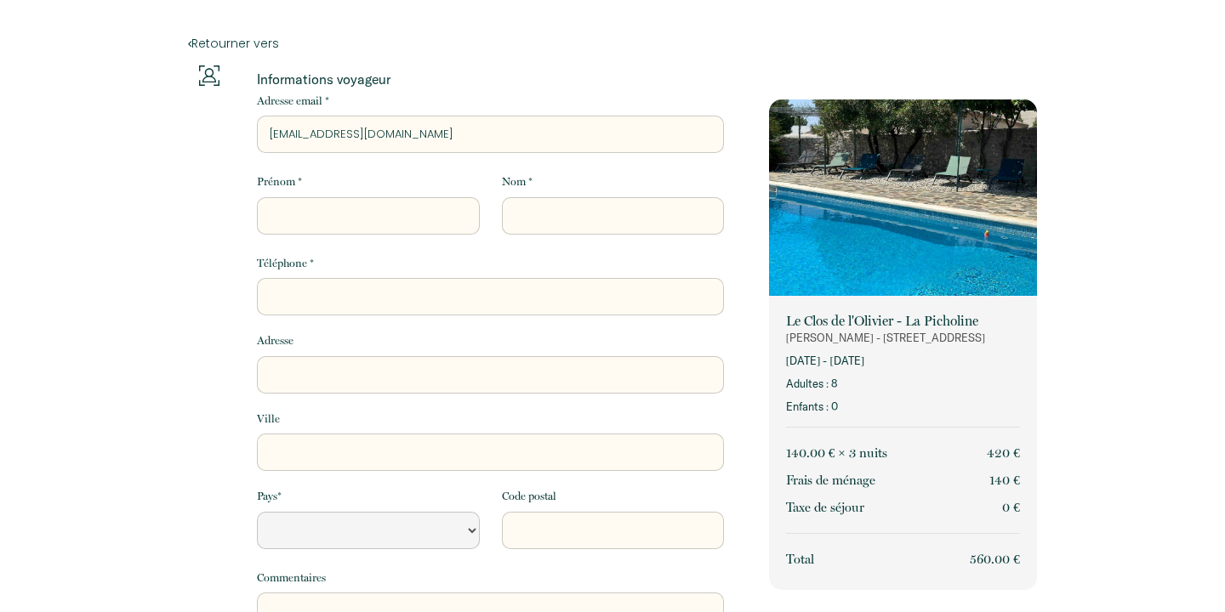
type input "A"
select select "Default select example"
type input "Ay"
select select "Default select example"
type input "[PERSON_NAME]"
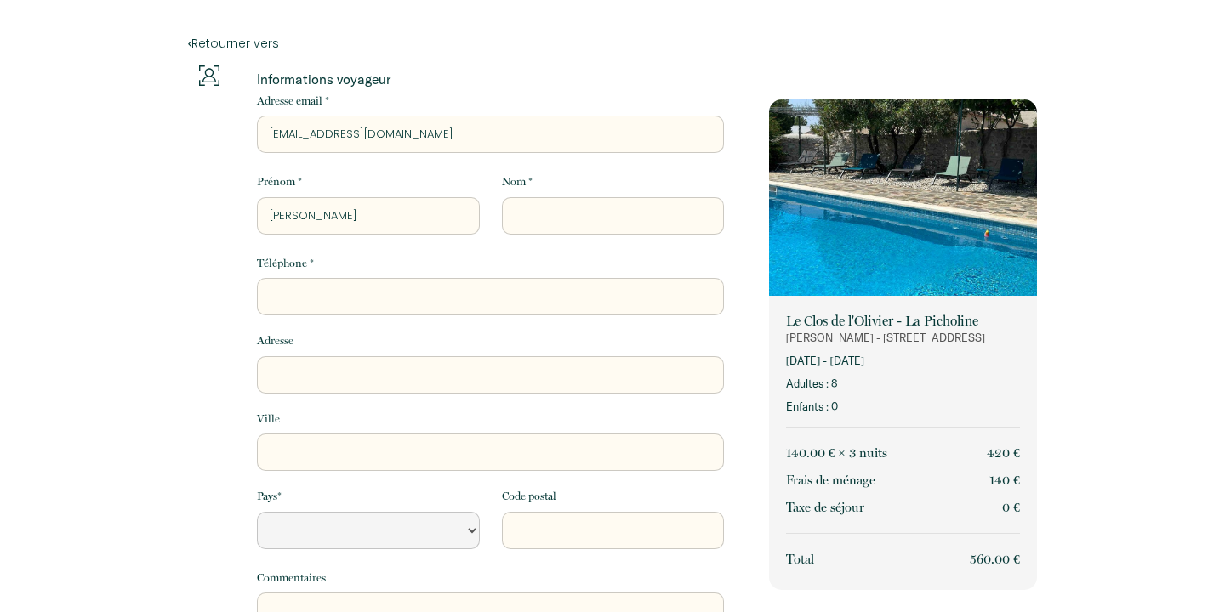
select select "Default select example"
type input "Ayac"
select select "Default select example"
type input "Ayachi"
select select "Default select example"
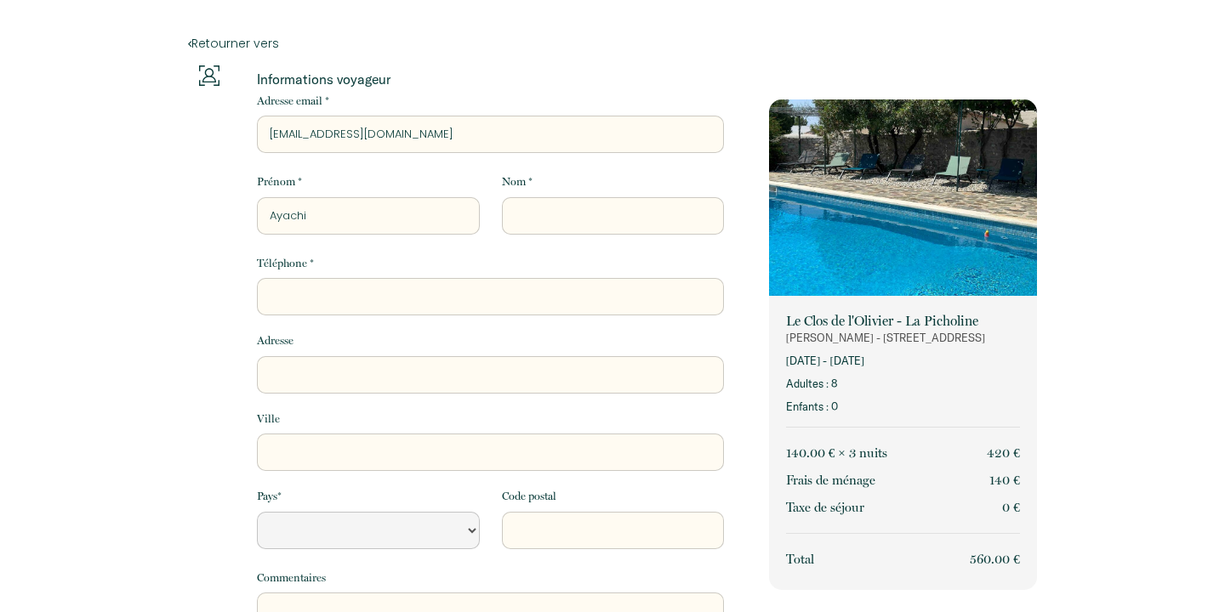
type input "Ayachi"
type input "G"
select select "Default select example"
type input "GH"
select select "Default select example"
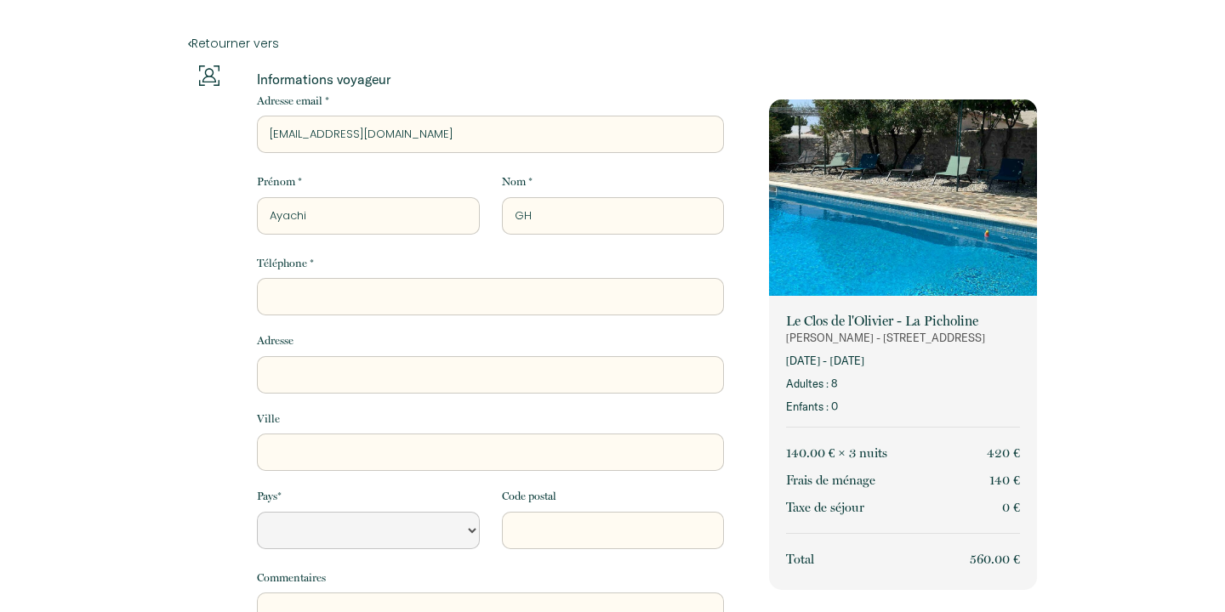
type input "GHA"
select select "Default select example"
type input "GHAL"
select select "Default select example"
type input "GHALK"
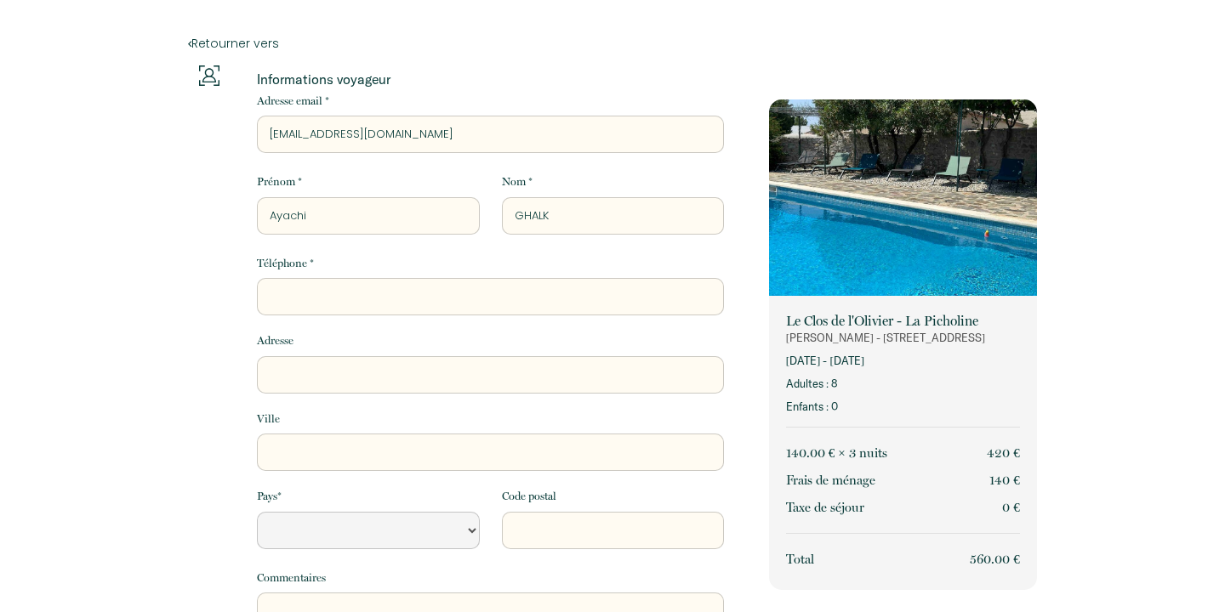
select select "Default select example"
type input "GHALKA"
select select "Default select example"
type input "GHALKAO"
select select "Default select example"
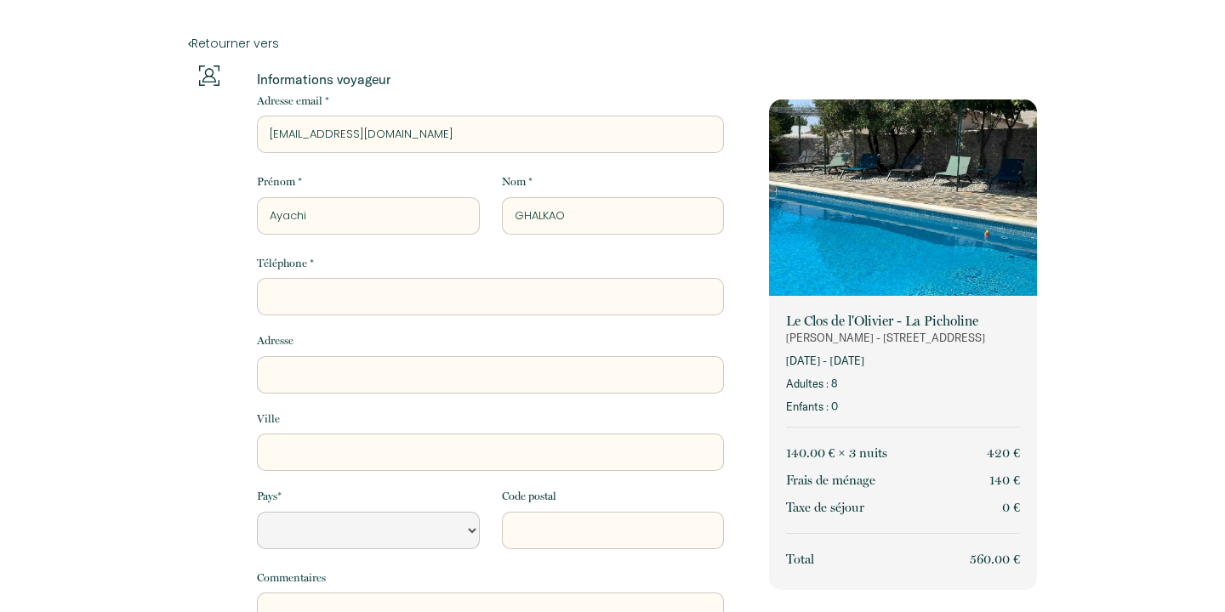
type input "GHALKAOU"
select select "Default select example"
type input "GHALKAOUI"
select select "Default select example"
type input "GHALKAOUI"
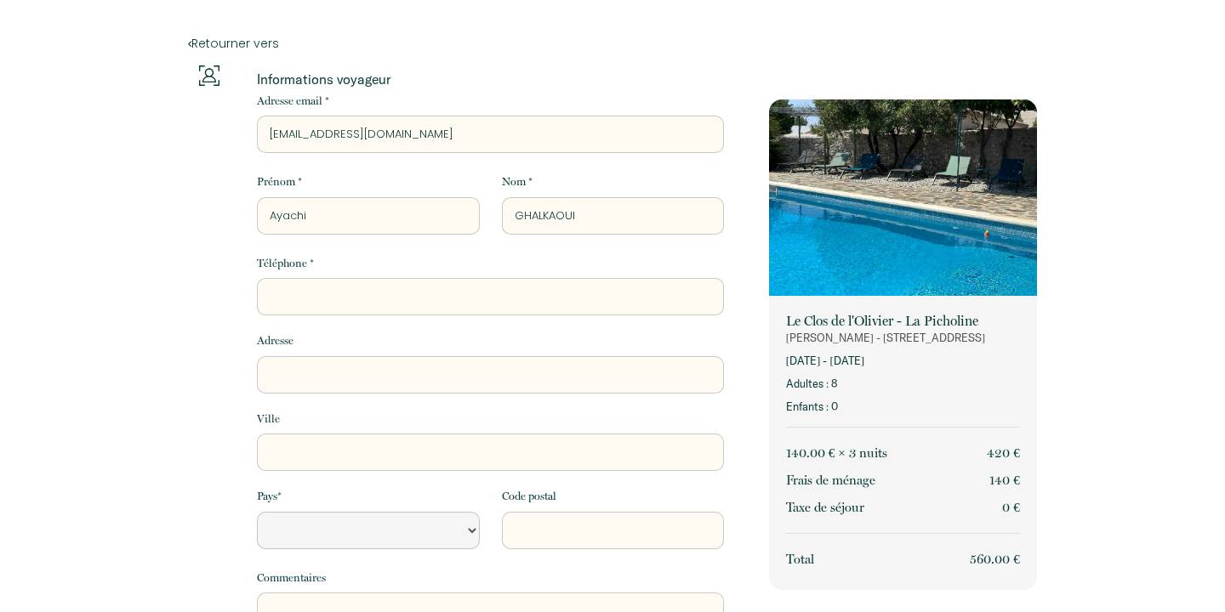
type input "0"
select select "Default select example"
type input "07"
select select "Default select example"
type input "078"
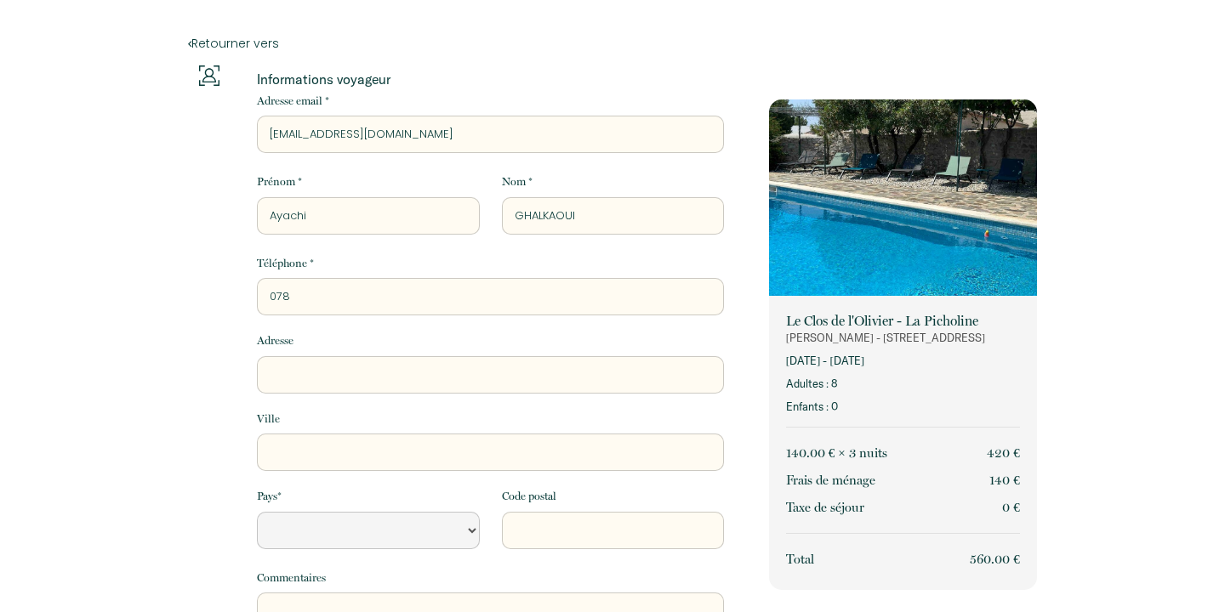
select select "Default select example"
type input "0788"
select select "Default select example"
type input "07884"
select select "Default select example"
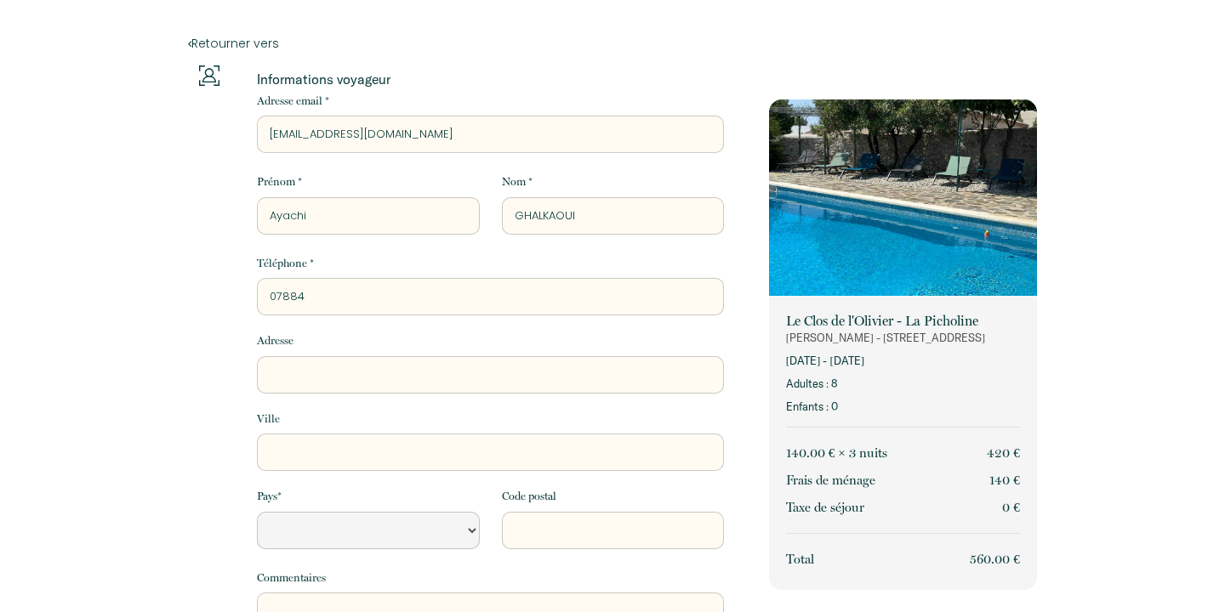
type input "078840"
select select "Default select example"
type input "0788400"
select select "Default select example"
type input "07884005"
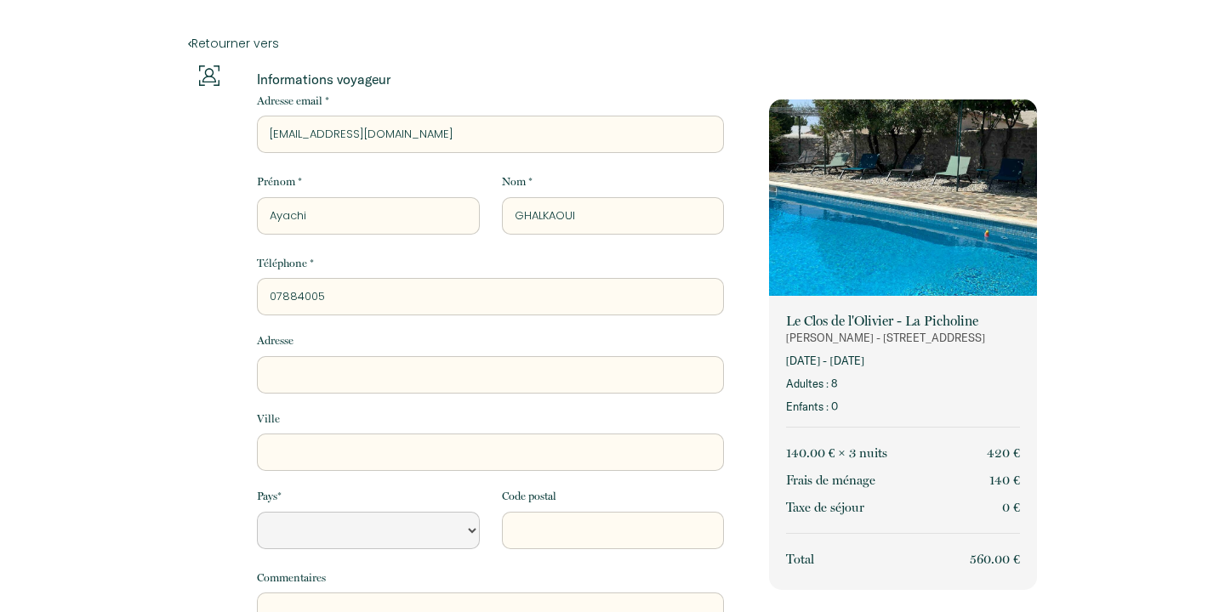
select select "Default select example"
type input "078840052"
select select "Default select example"
type input "0788400524"
select select "Default select example"
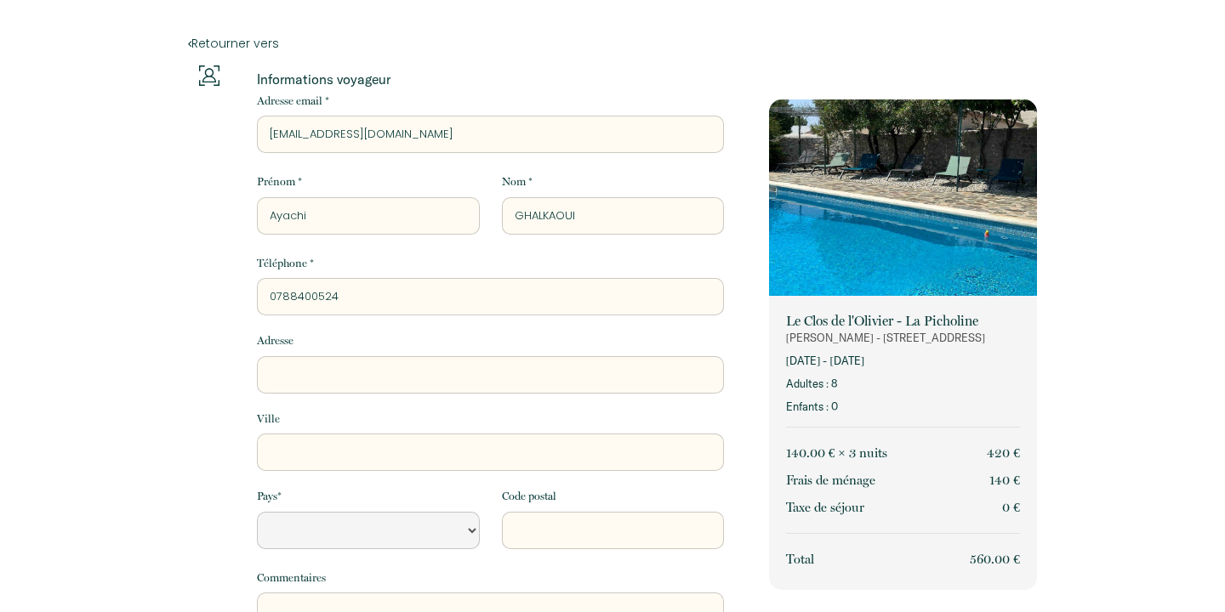
type input "0788400524"
type input "1"
select select "Default select example"
type input "10"
select select "Default select example"
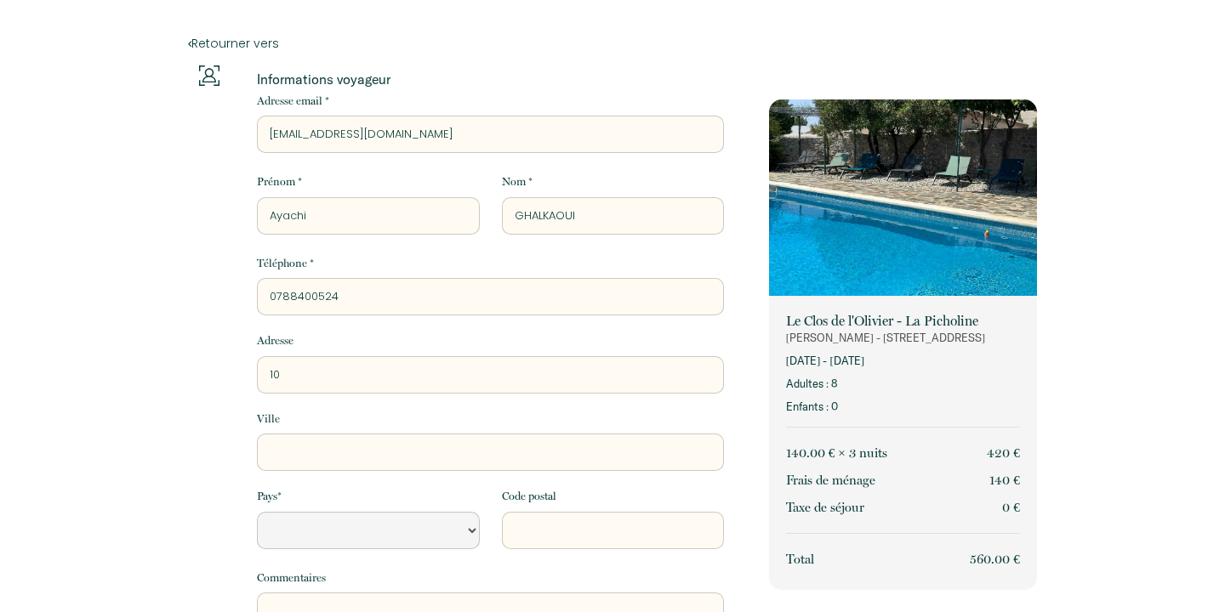
type input "107"
select select "Default select example"
type input "107"
select select "Default select example"
type input "107 C"
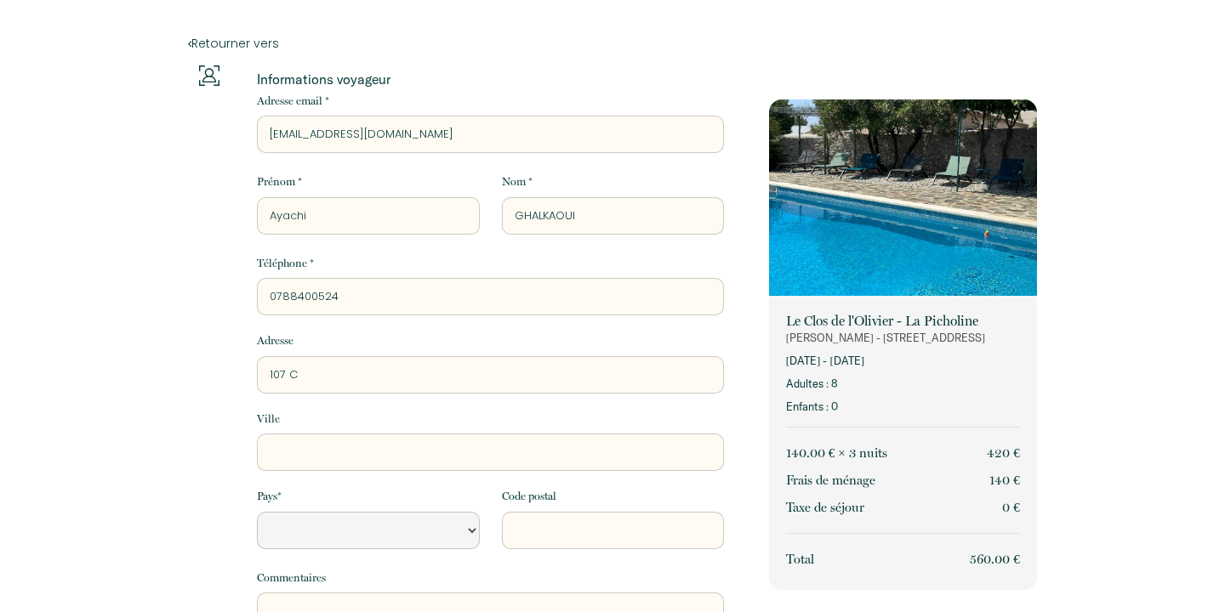
select select "Default select example"
type input "107 CO"
select select "Default select example"
type input "107 COU"
select select "Default select example"
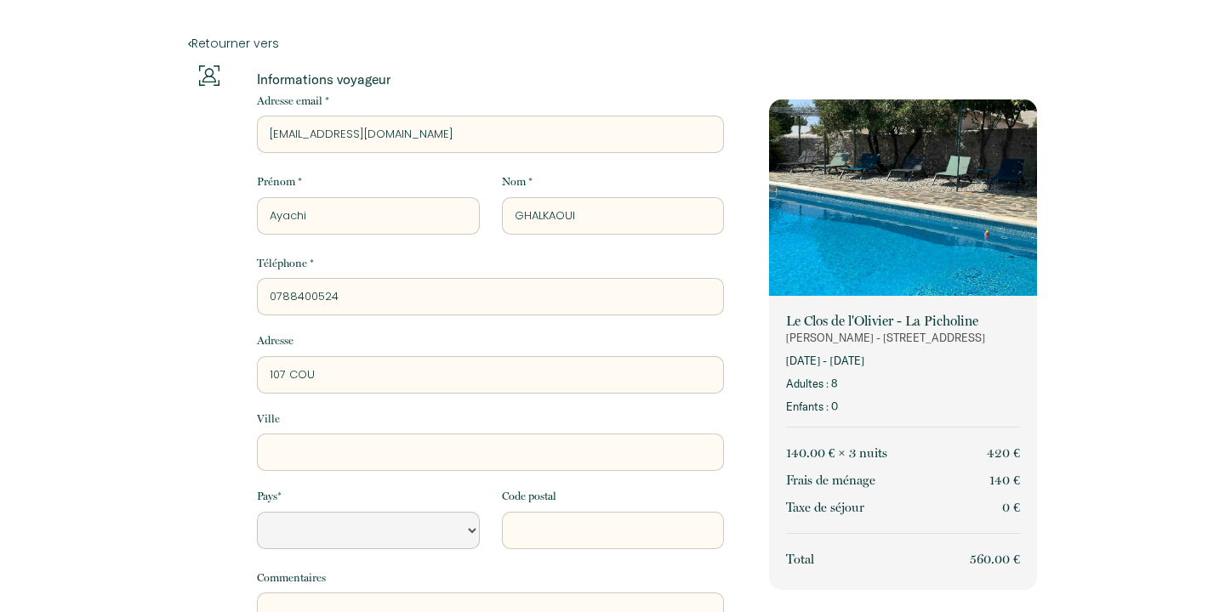
type input "107 COUR"
select select "Default select example"
type input "107 COURS"
select select "Default select example"
type input "107 COURS"
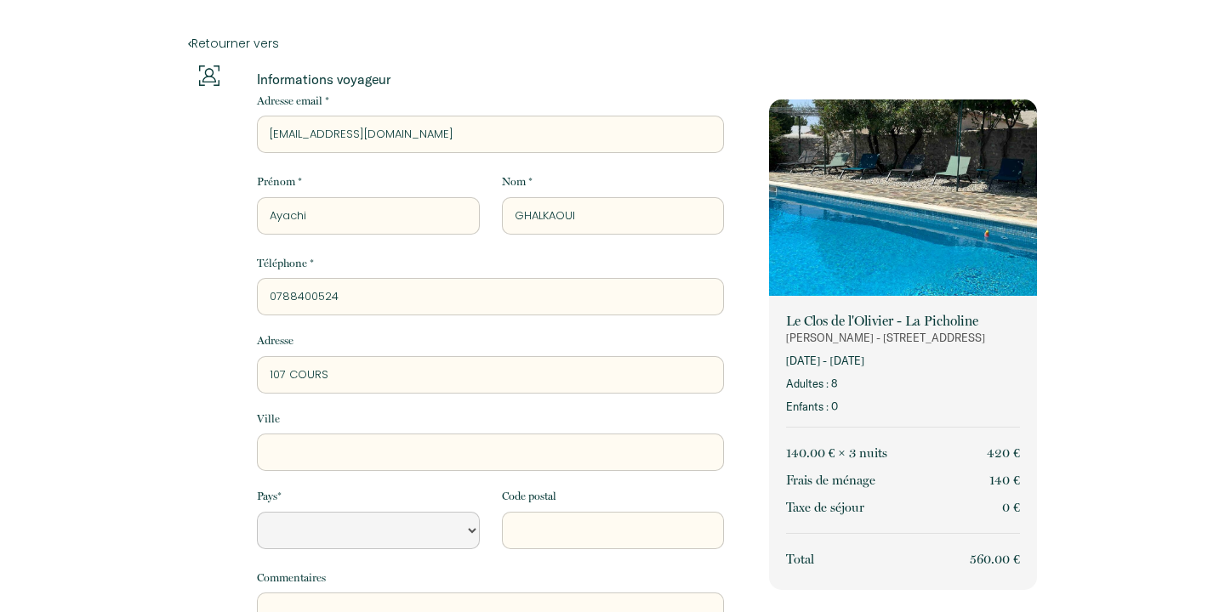
select select "Default select example"
type input "107 COURS G"
select select "Default select example"
type input "[STREET_ADDRESS]"
select select "Default select example"
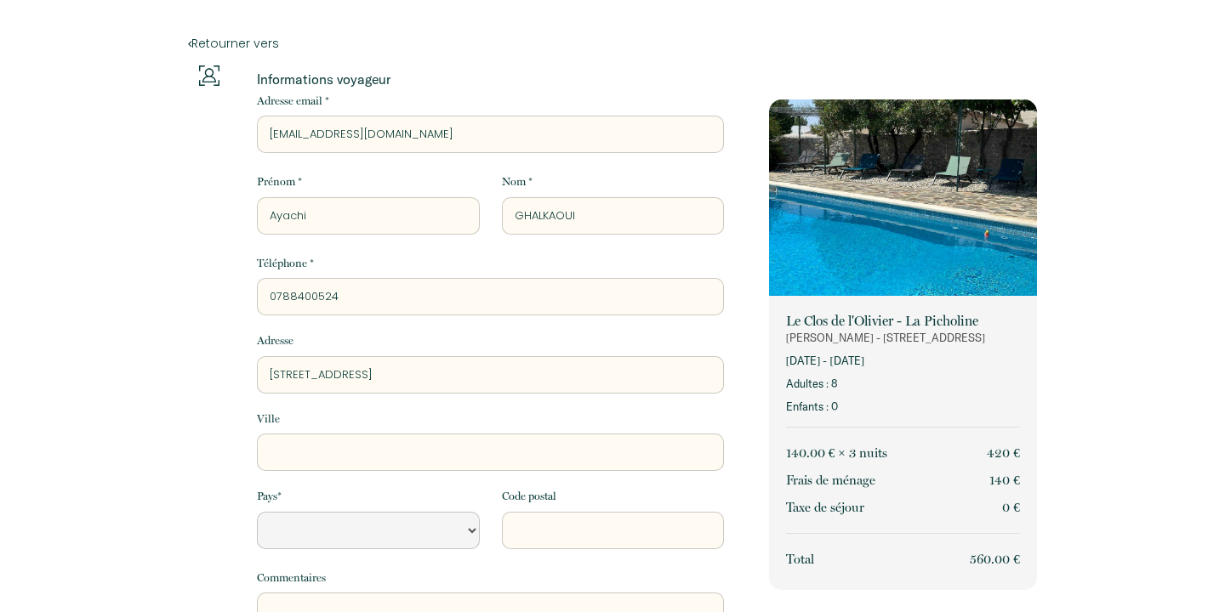
type input "107 COURS GAM"
select select "Default select example"
type input "107 COURS GAMB"
select select "Default select example"
type input "107 [GEOGRAPHIC_DATA]"
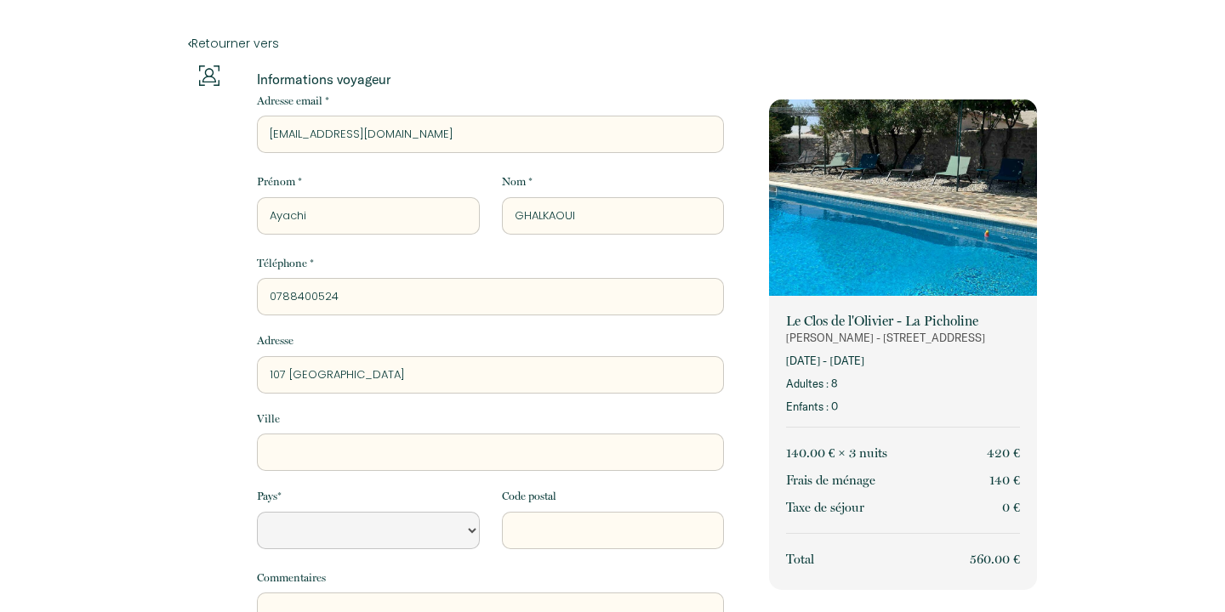
select select "Default select example"
type input "107 COURS GAMBET"
select select "Default select example"
type input "107 COURS GAMBETT"
select select "Default select example"
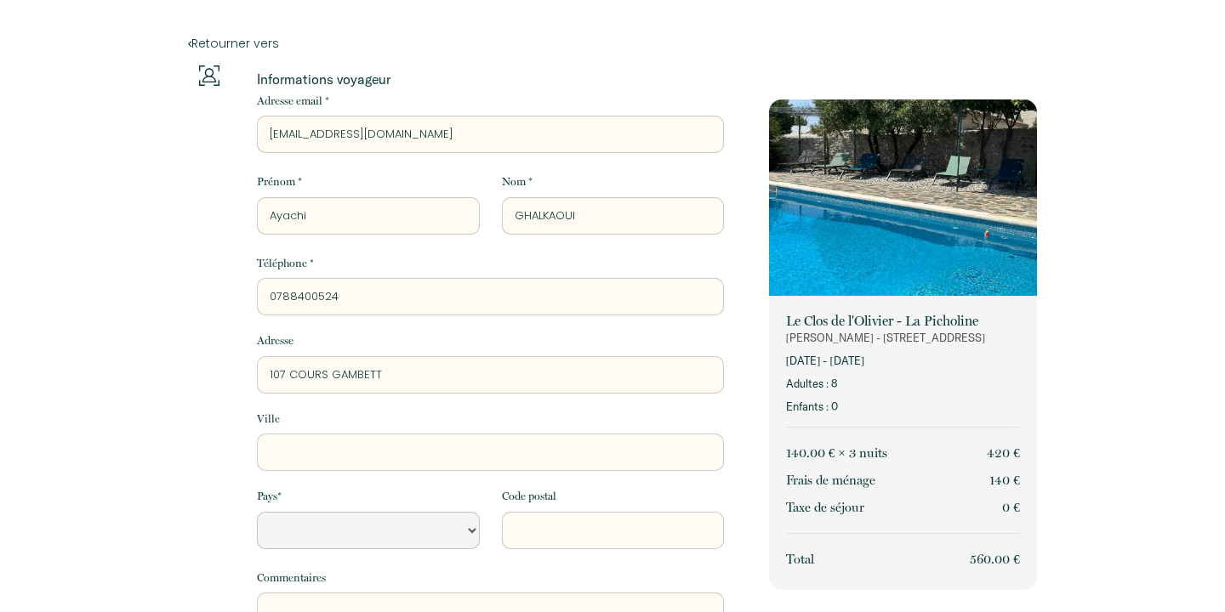
type input "107 COURS GAMBETTA"
select select "Default select example"
type input "107 COURS GAMBETTA"
type input "L"
select select "Default select example"
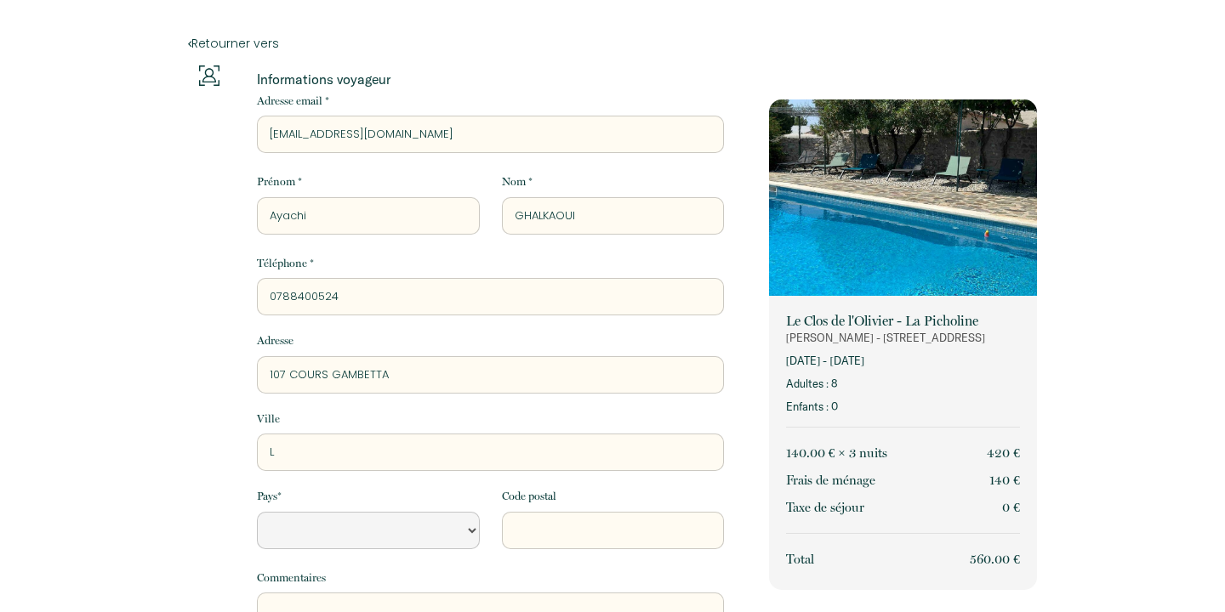
type input "LY"
select select "Default select example"
type input "LYO"
select select "Default select example"
type input "[GEOGRAPHIC_DATA]"
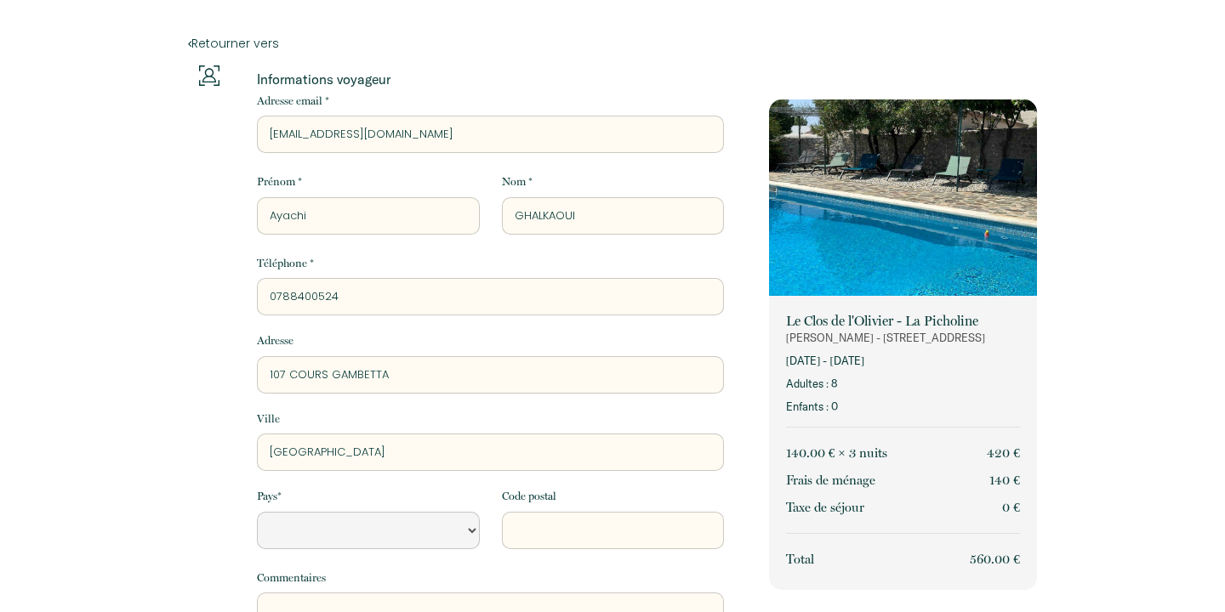
select select "Default select example"
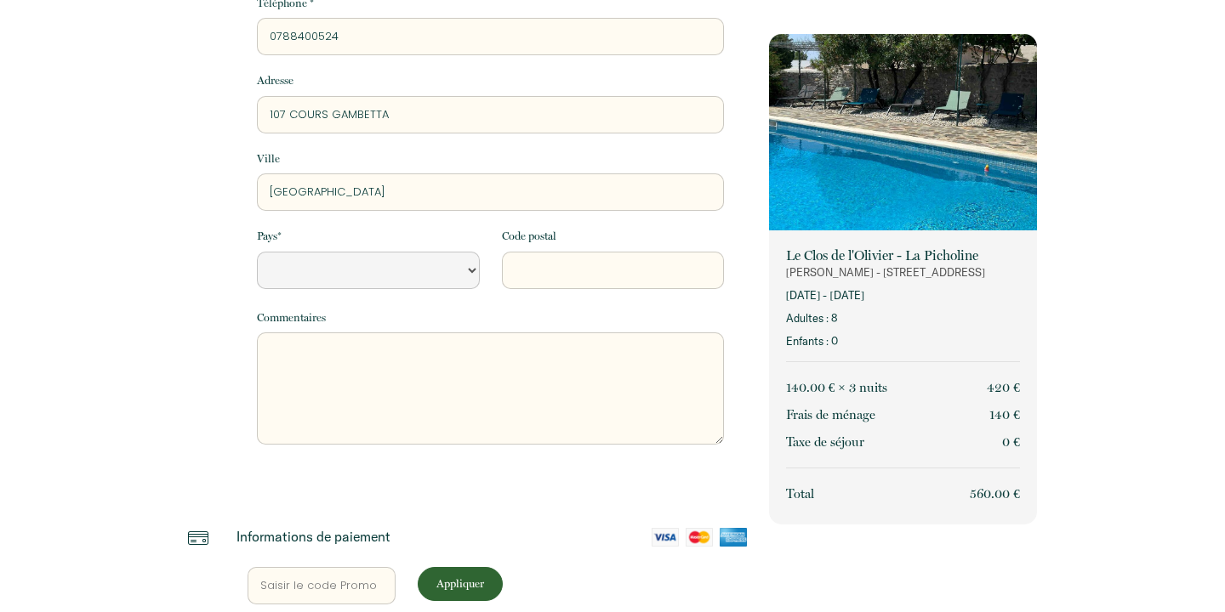
scroll to position [264, 0]
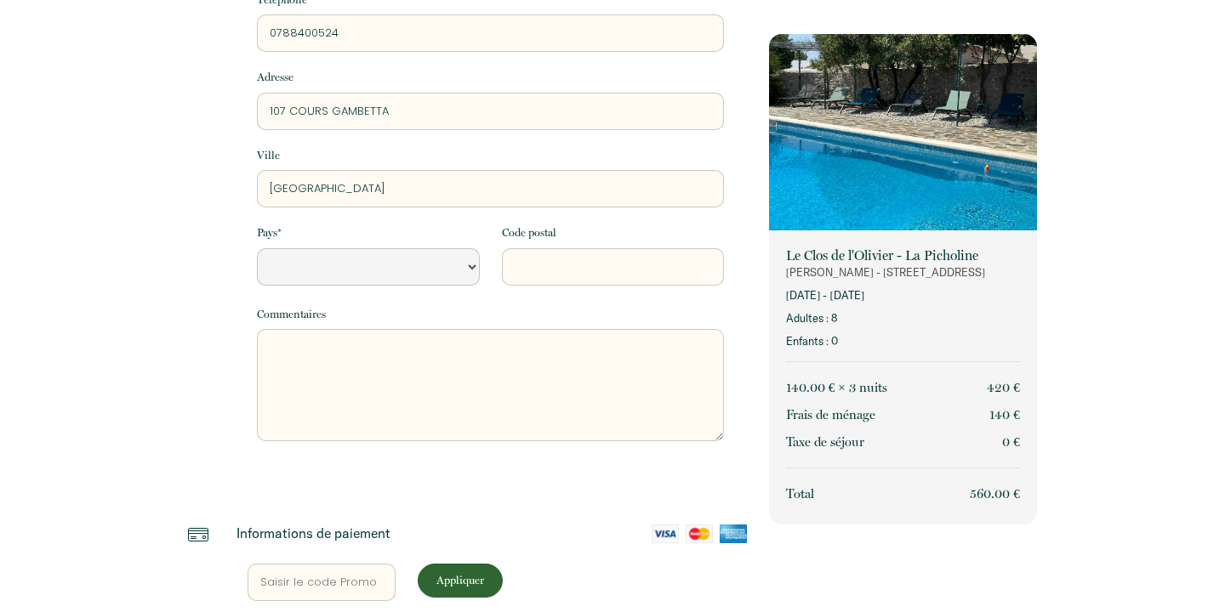
type input "[GEOGRAPHIC_DATA]"
select select "FR"
type input "69003"
click at [571, 527] on div "Informations de paiement" at bounding box center [491, 534] width 510 height 19
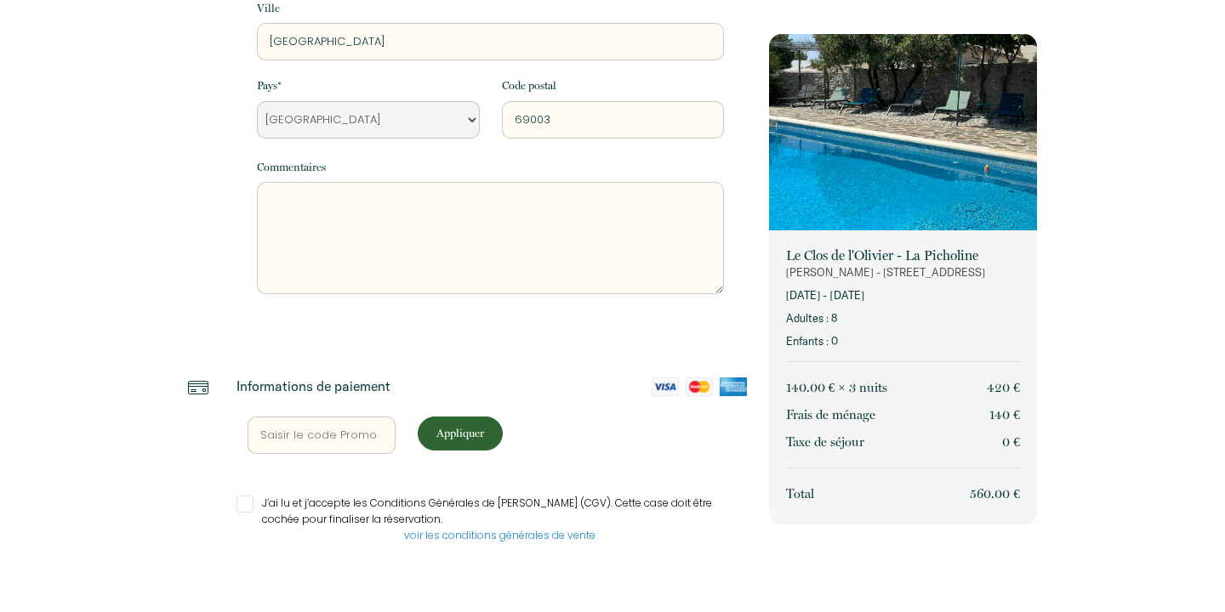
click at [457, 425] on p "Appliquer" at bounding box center [460, 433] width 73 height 16
click at [253, 501] on input "J’ai lu et j’accepte les Conditions Générales de [PERSON_NAME] (CGV). Cette cas…" at bounding box center [491, 504] width 510 height 17
checkbox input "true"
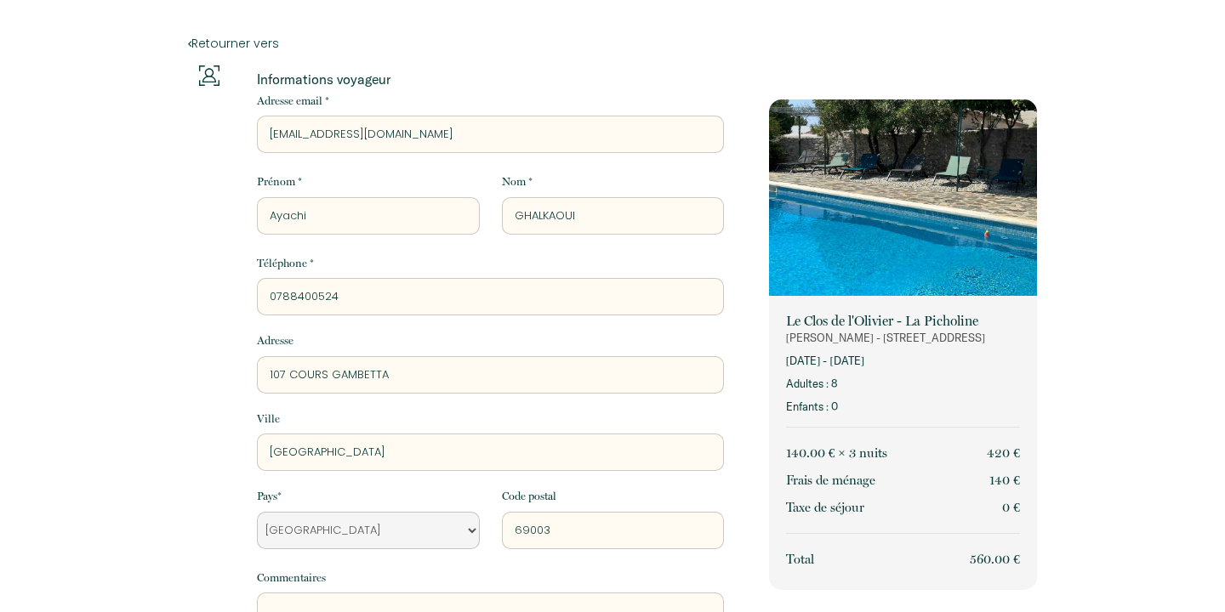
scroll to position [456, 0]
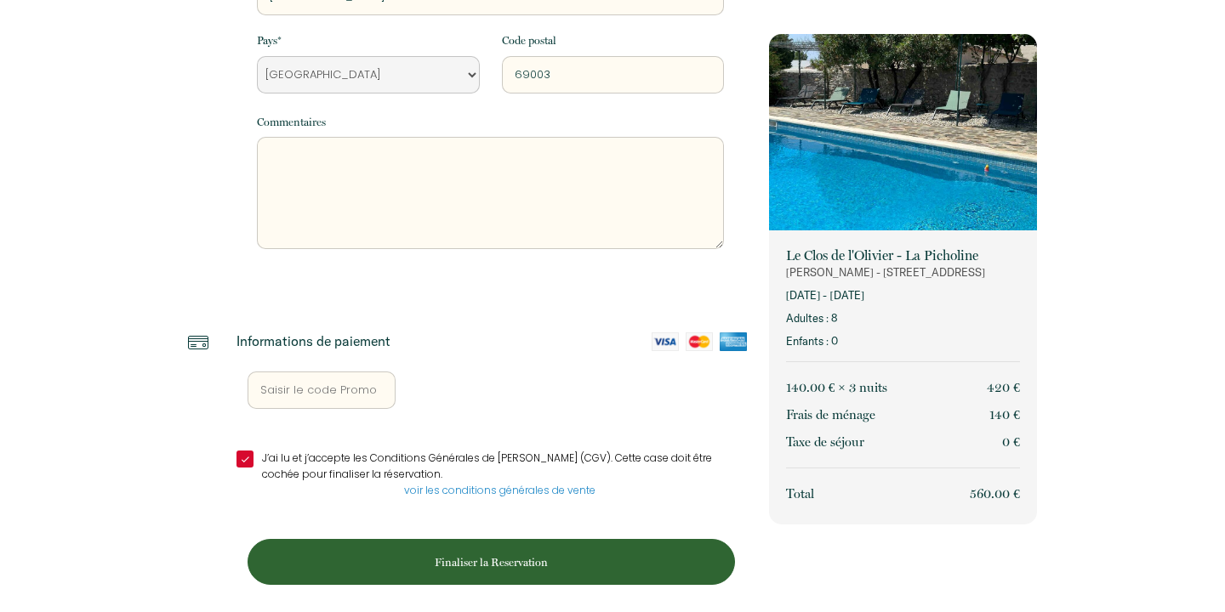
click at [487, 568] on button "Finaliser la Reservation" at bounding box center [491, 562] width 487 height 46
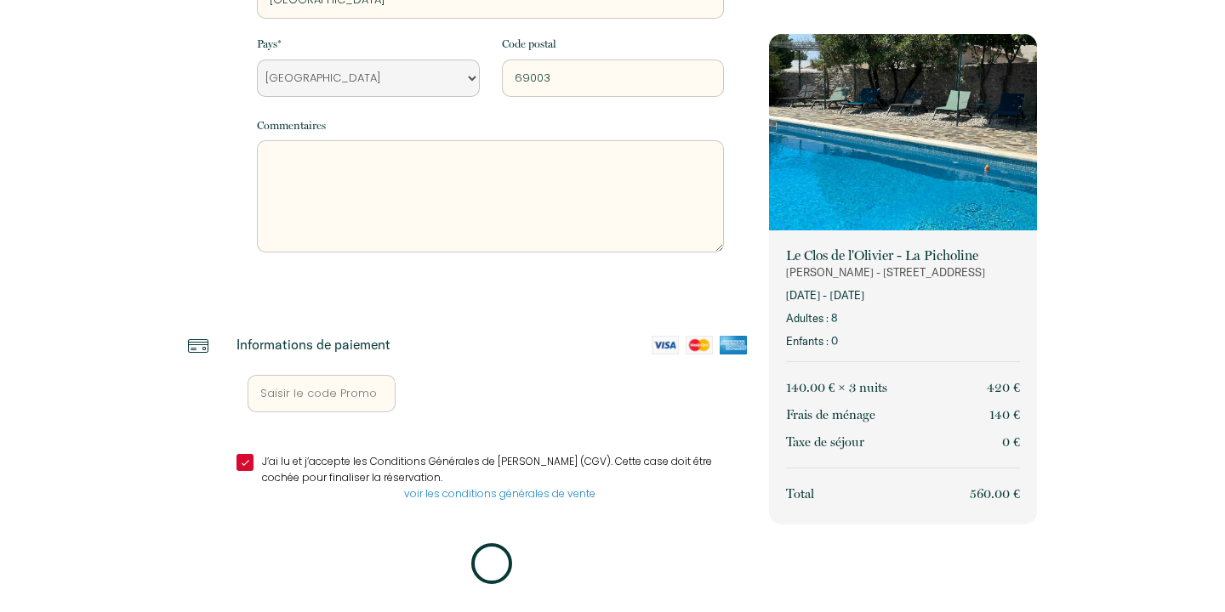
scroll to position [0, 0]
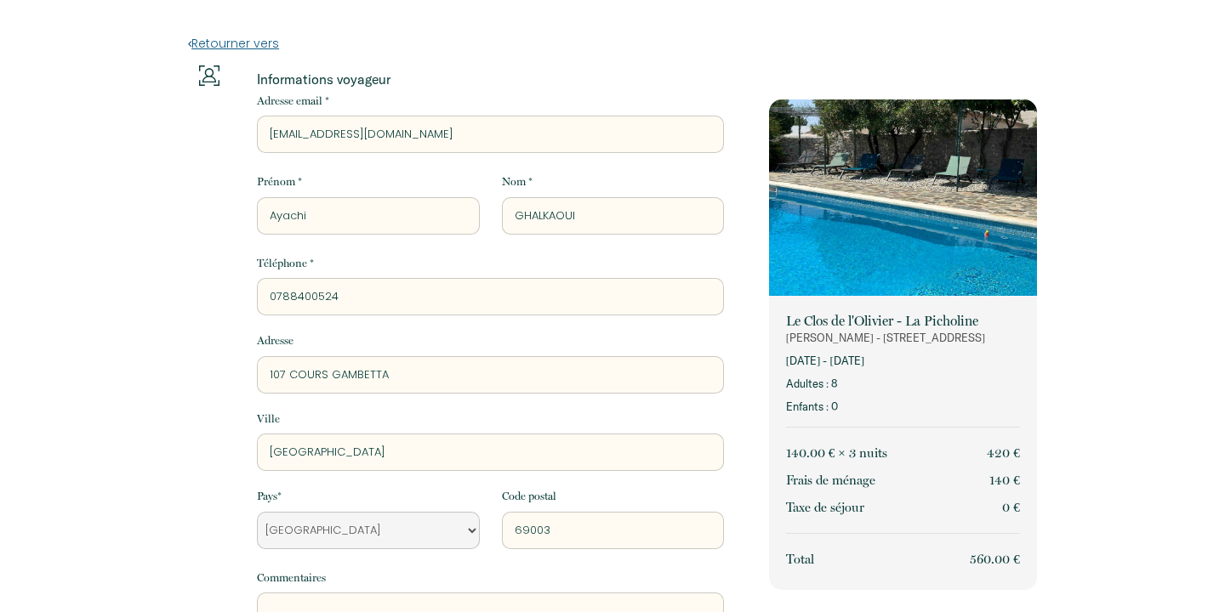
click at [221, 47] on link "Retourner vers" at bounding box center [612, 43] width 849 height 19
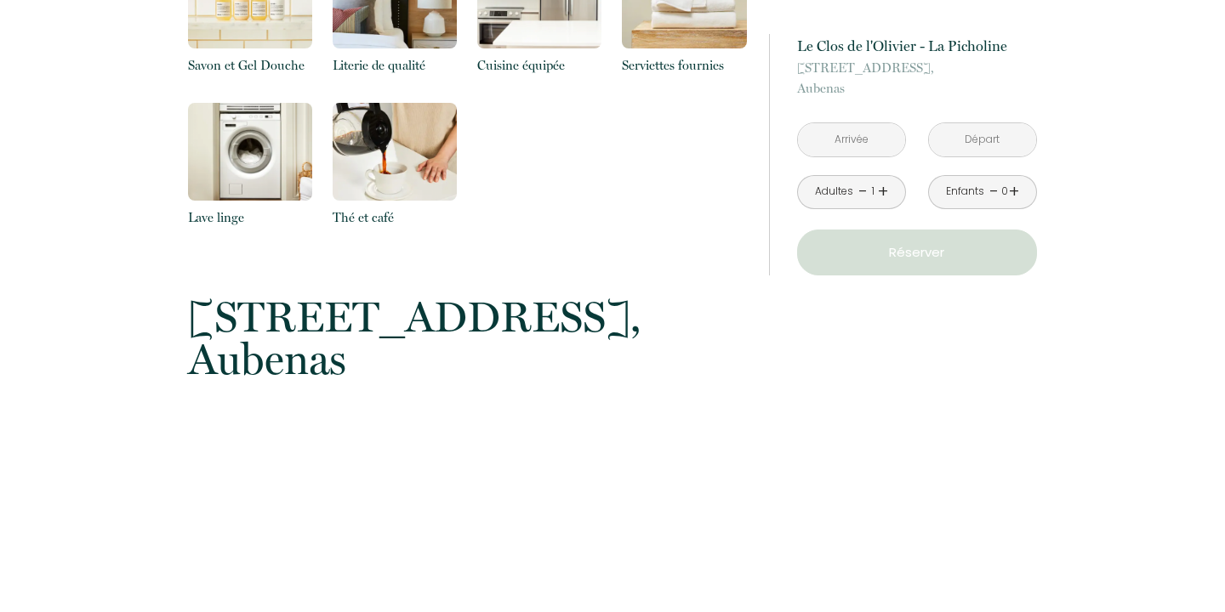
scroll to position [1131, 0]
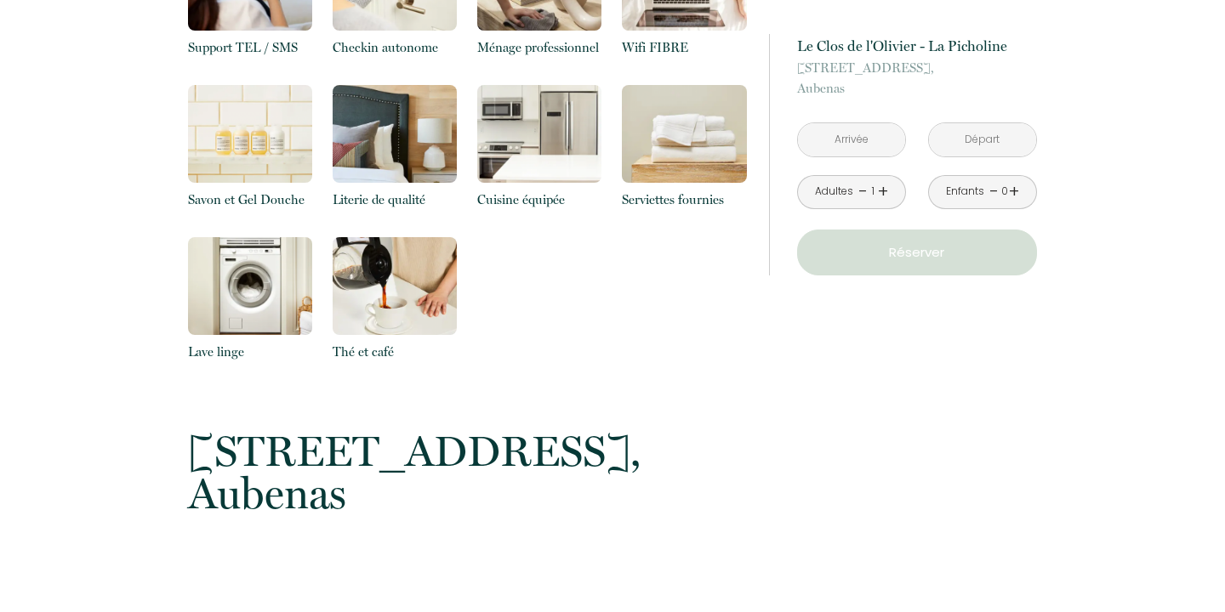
drag, startPoint x: 246, startPoint y: 182, endPoint x: 269, endPoint y: 234, distance: 56.7
click at [247, 182] on img at bounding box center [250, 134] width 124 height 98
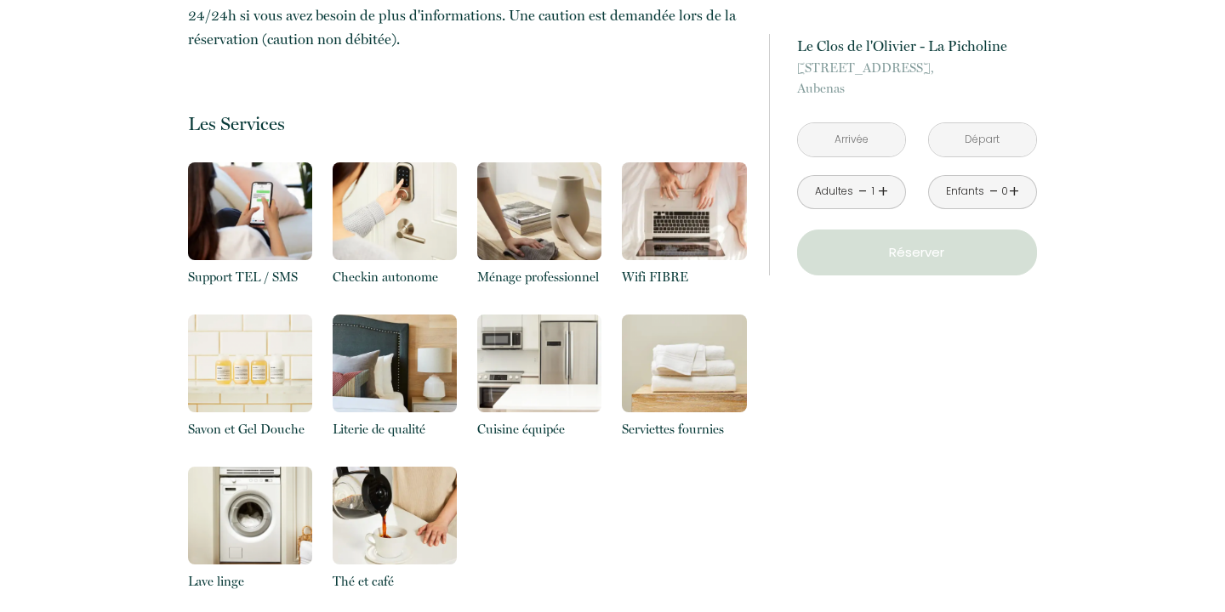
scroll to position [793, 0]
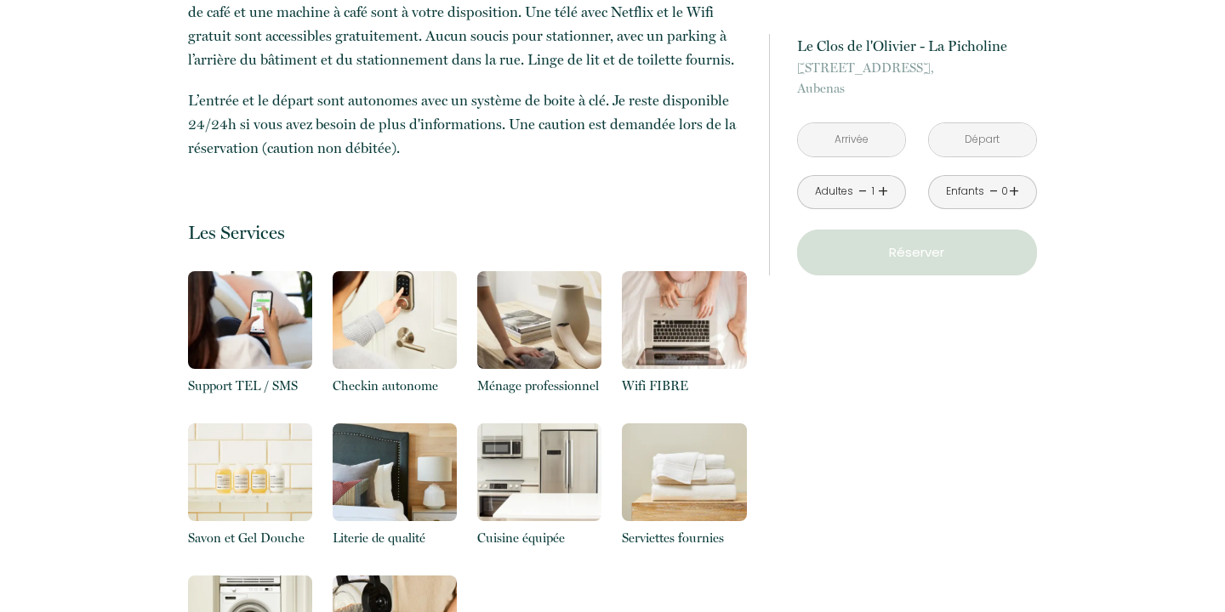
click at [384, 382] on p "Checkin autonome" at bounding box center [395, 386] width 124 height 20
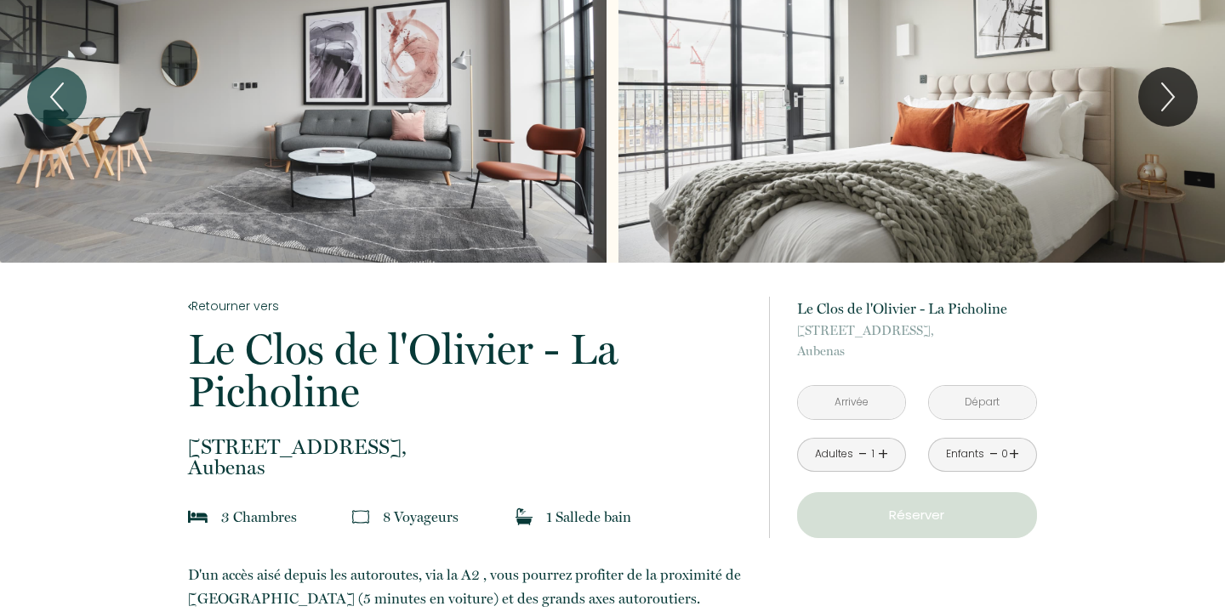
scroll to position [0, 0]
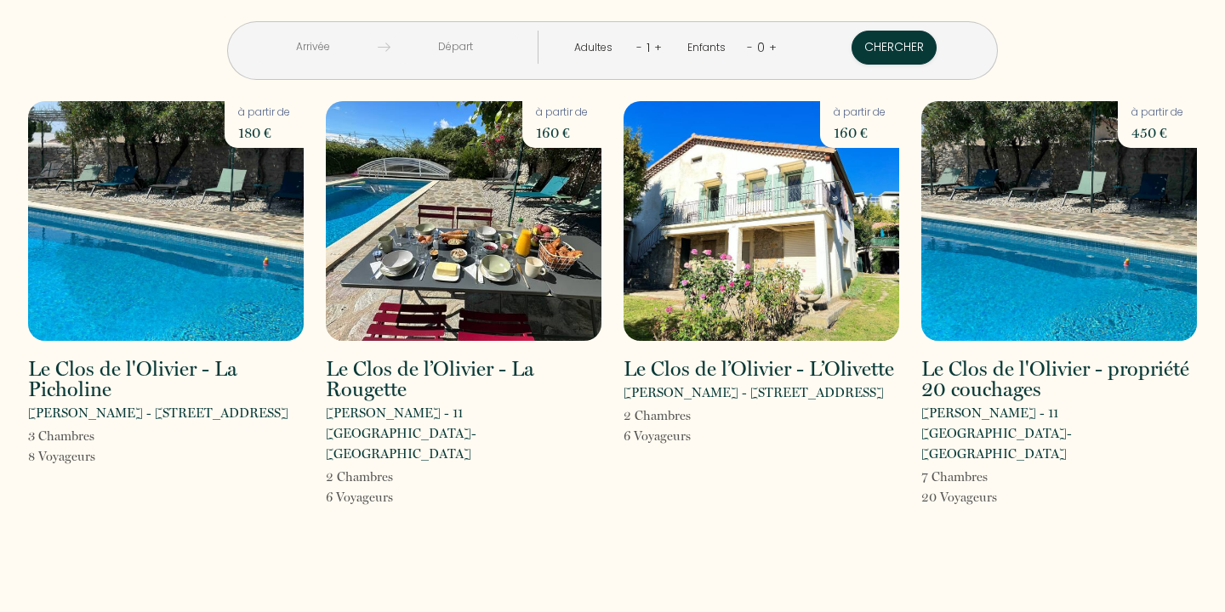
click at [111, 59] on div "< [DATE] > Dim Lun Mar Mer Jeu Ven Sam 1 2 3 4 5 6 7 8 9 10 11 12 13 14 15 16 1…" at bounding box center [612, 40] width 1191 height 80
click at [1035, 276] on img at bounding box center [1059, 221] width 276 height 240
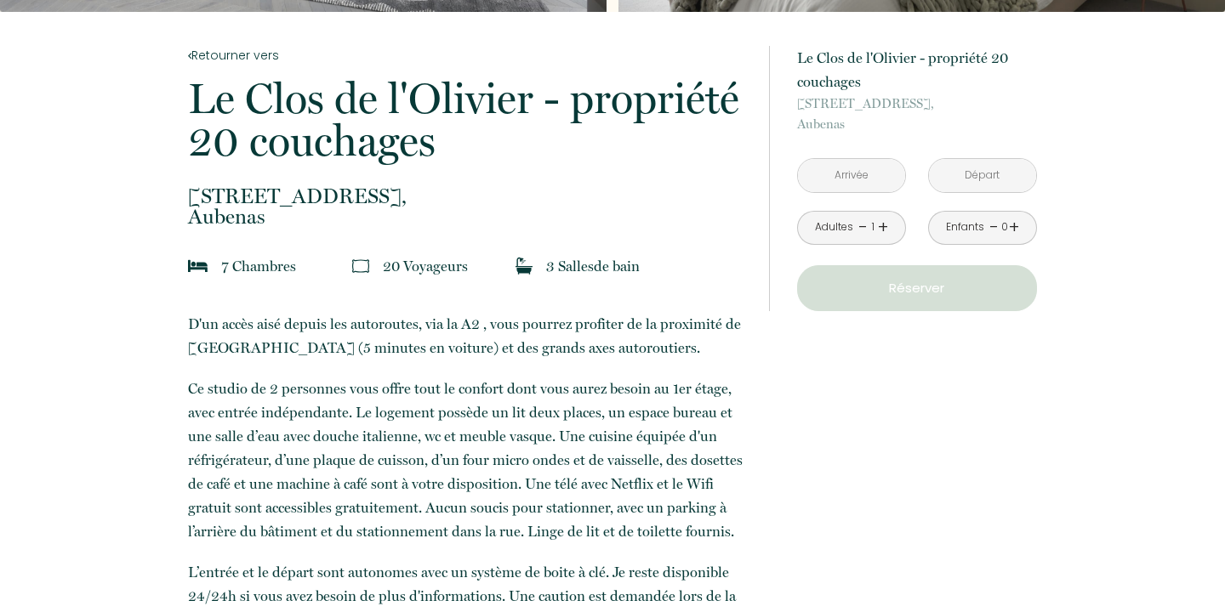
scroll to position [317, 0]
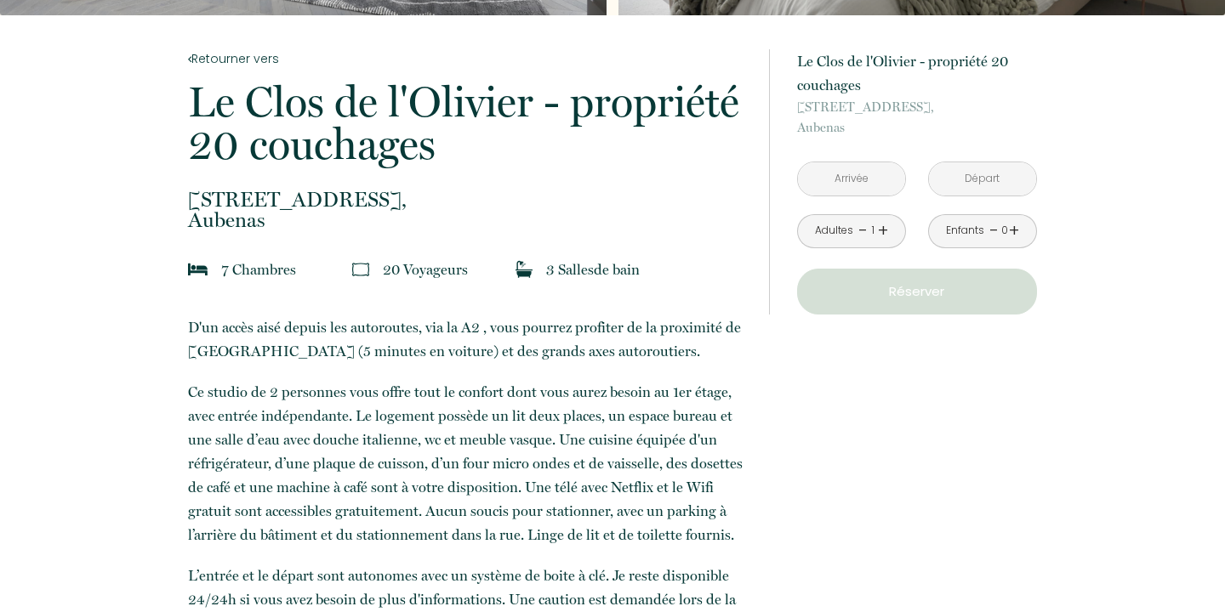
click at [853, 181] on input "text" at bounding box center [851, 178] width 107 height 33
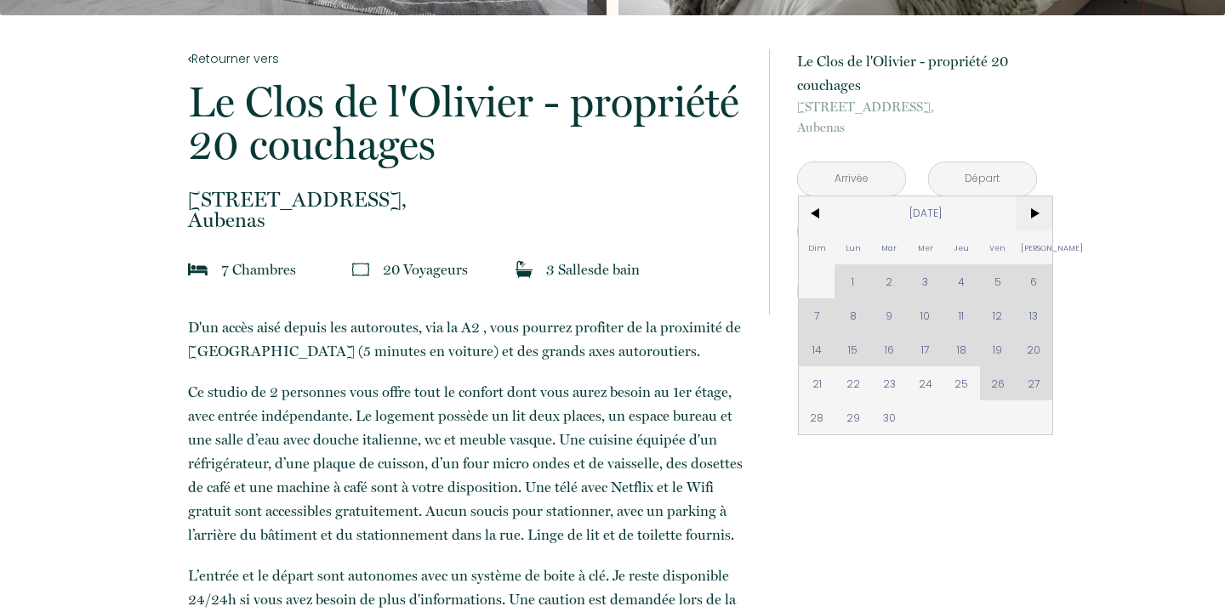
click at [1033, 215] on span ">" at bounding box center [1034, 213] width 37 height 34
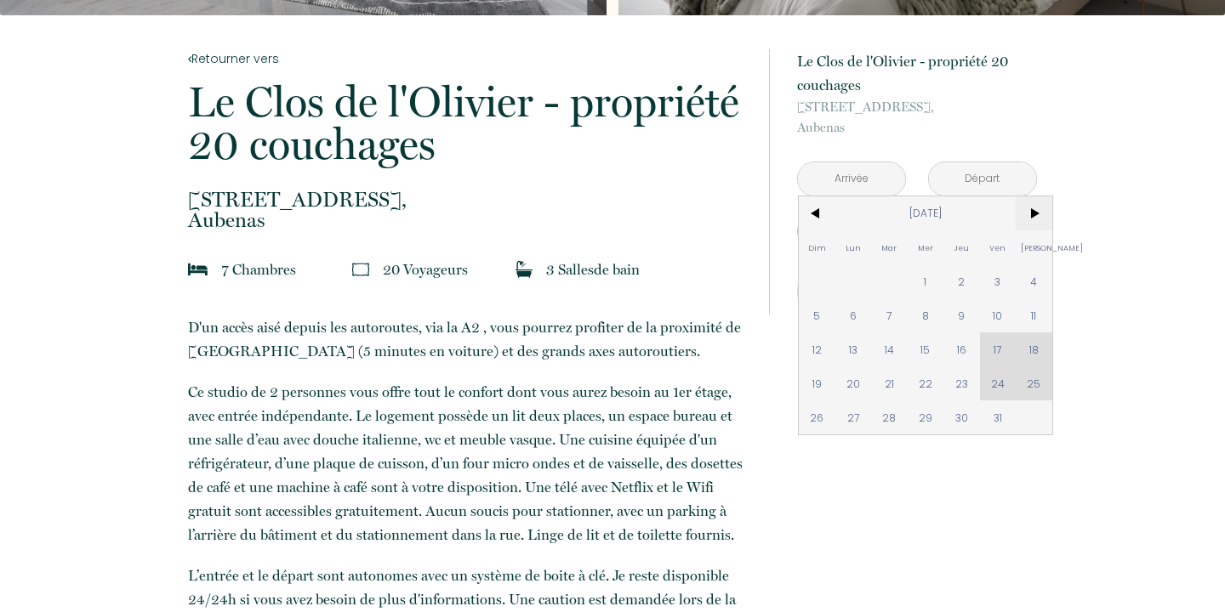
click at [1033, 215] on span ">" at bounding box center [1034, 213] width 37 height 34
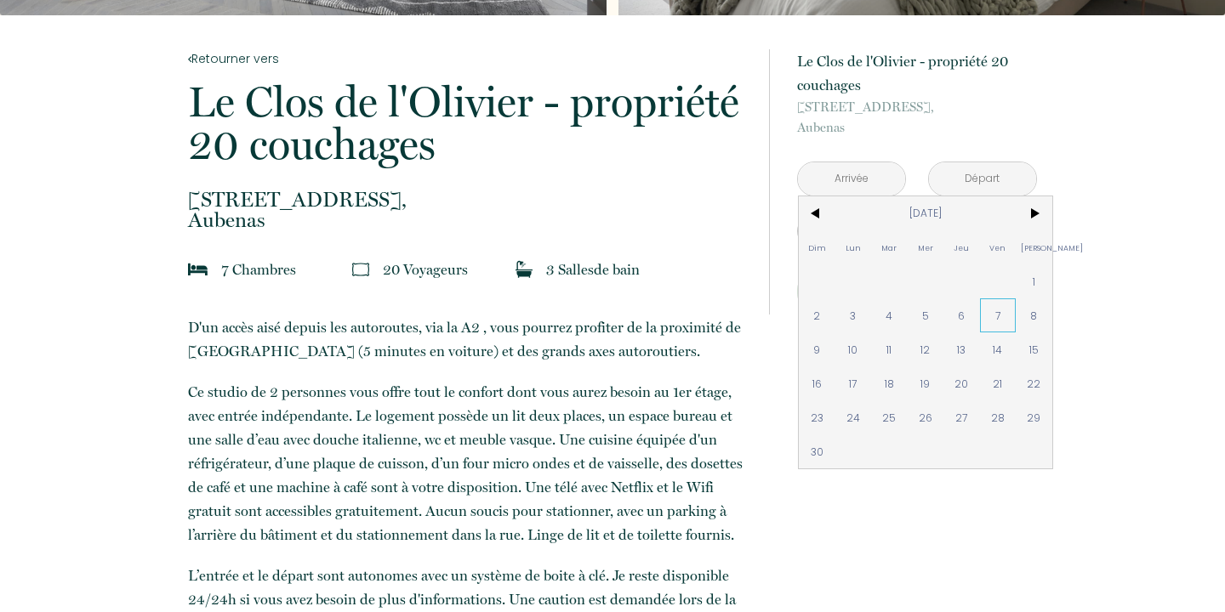
click at [999, 318] on span "7" at bounding box center [998, 316] width 37 height 34
type input "Ven [DATE]"
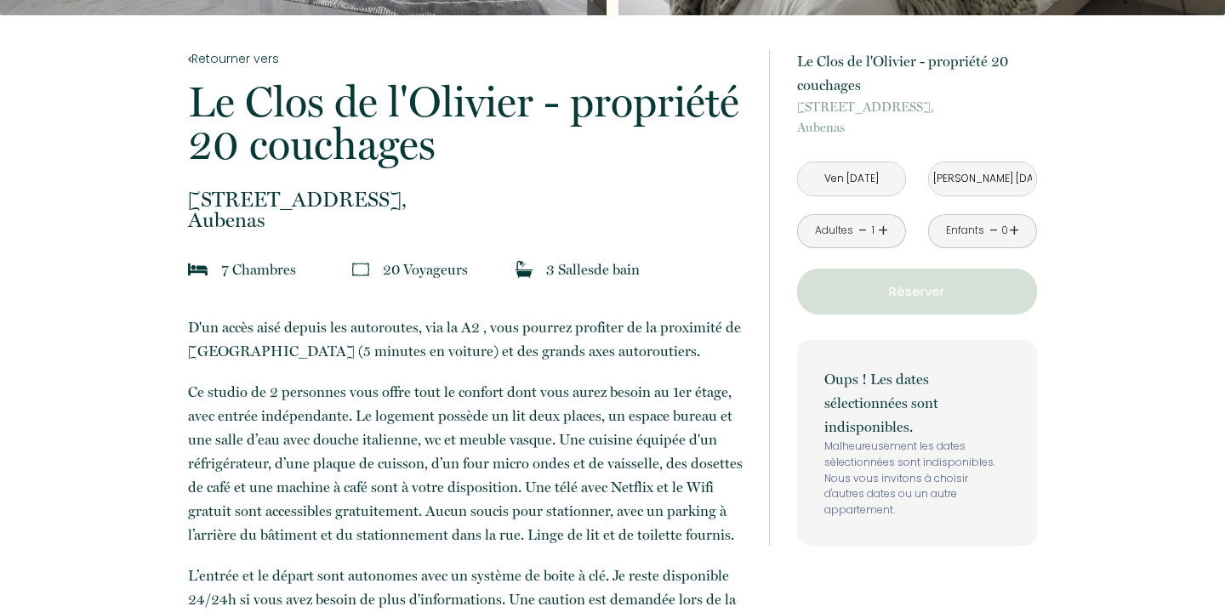
click at [1009, 179] on input "[PERSON_NAME] [DATE]" at bounding box center [982, 178] width 107 height 33
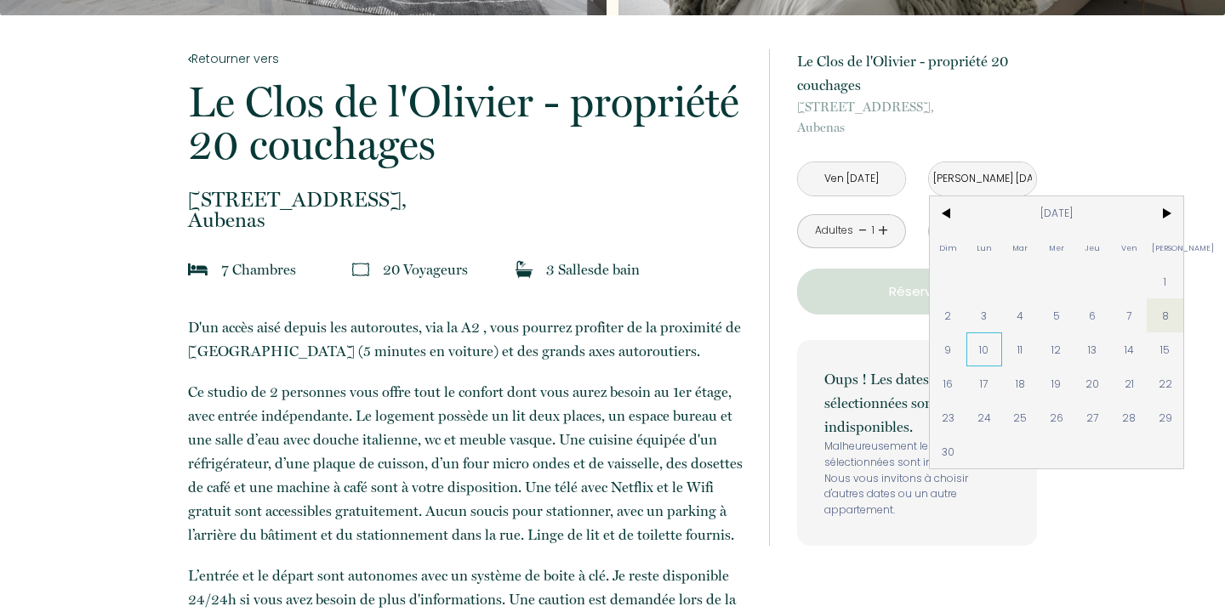
click at [979, 348] on span "10" at bounding box center [984, 350] width 37 height 34
type input "Lun [DATE]"
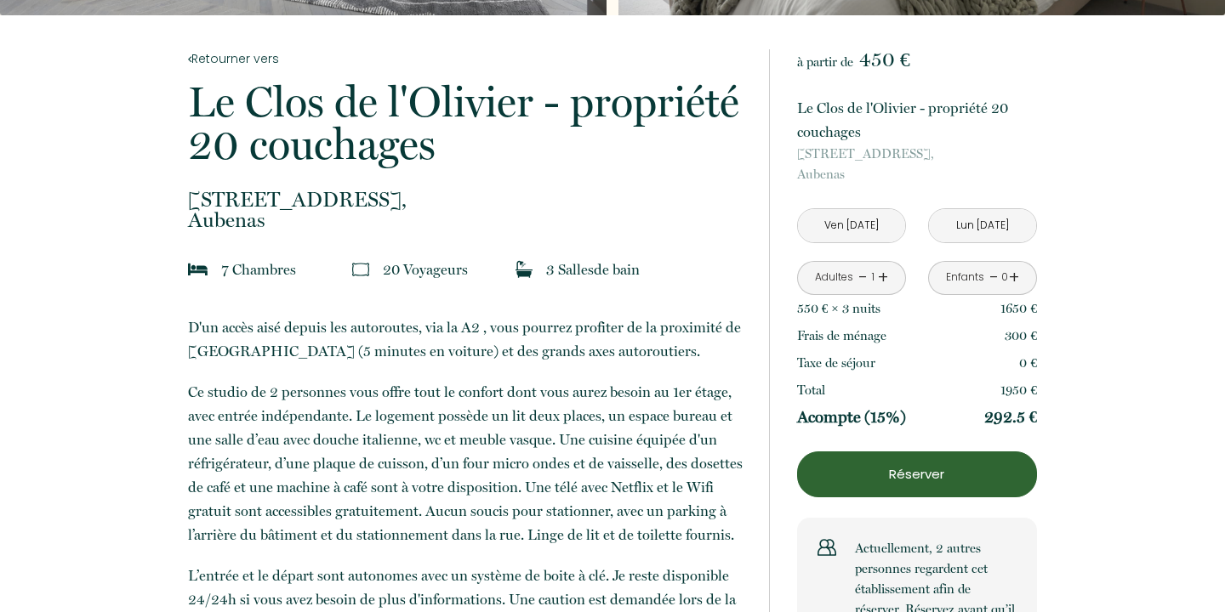
click at [884, 278] on link "+" at bounding box center [883, 278] width 10 height 26
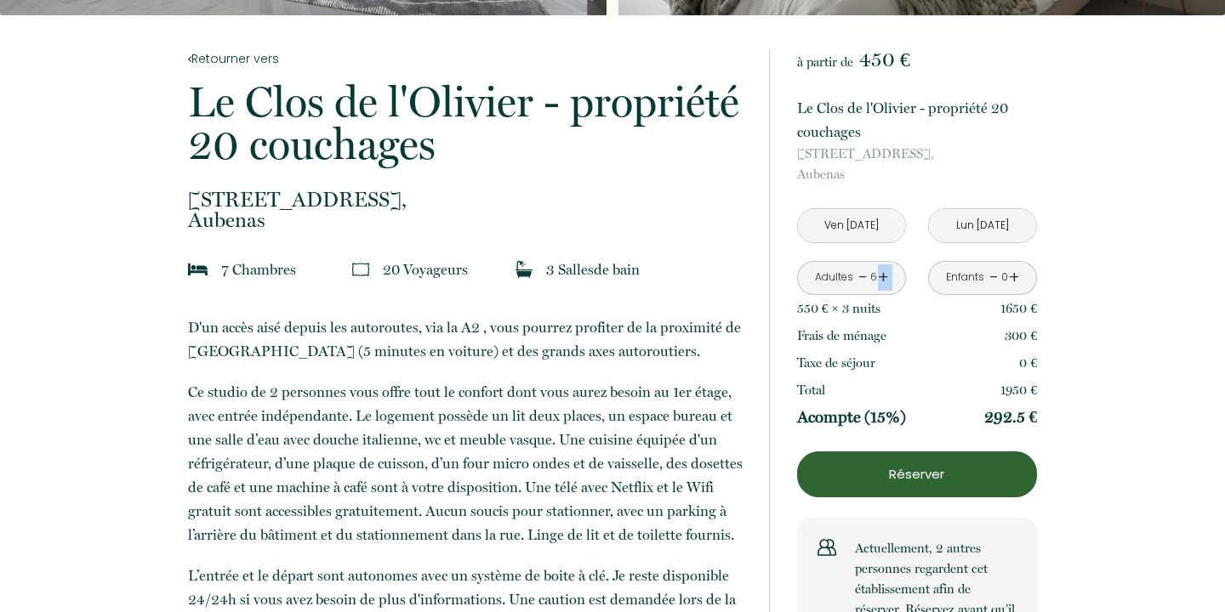
click at [884, 278] on link "+" at bounding box center [883, 278] width 10 height 26
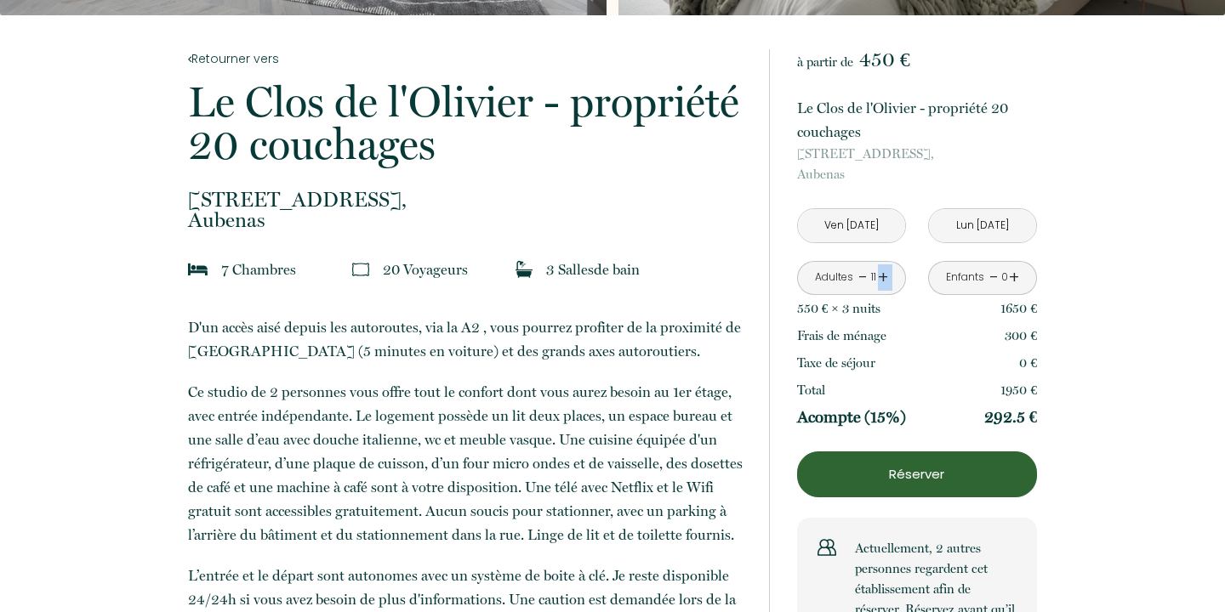
click at [884, 278] on link "+" at bounding box center [883, 278] width 10 height 26
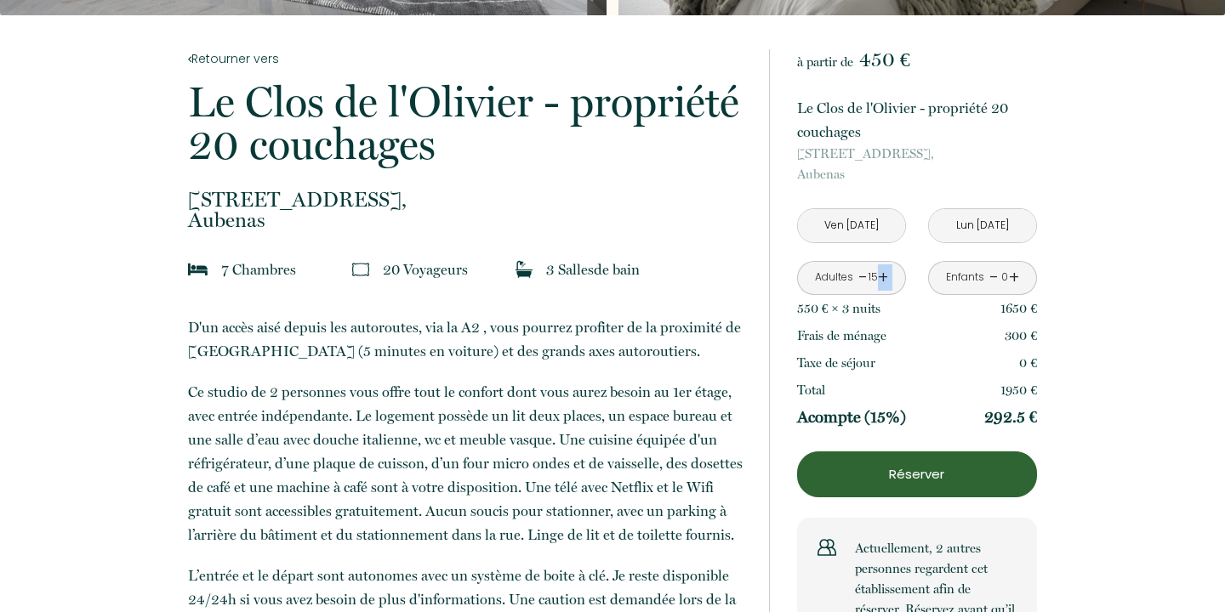
click at [884, 278] on link "+" at bounding box center [883, 278] width 10 height 26
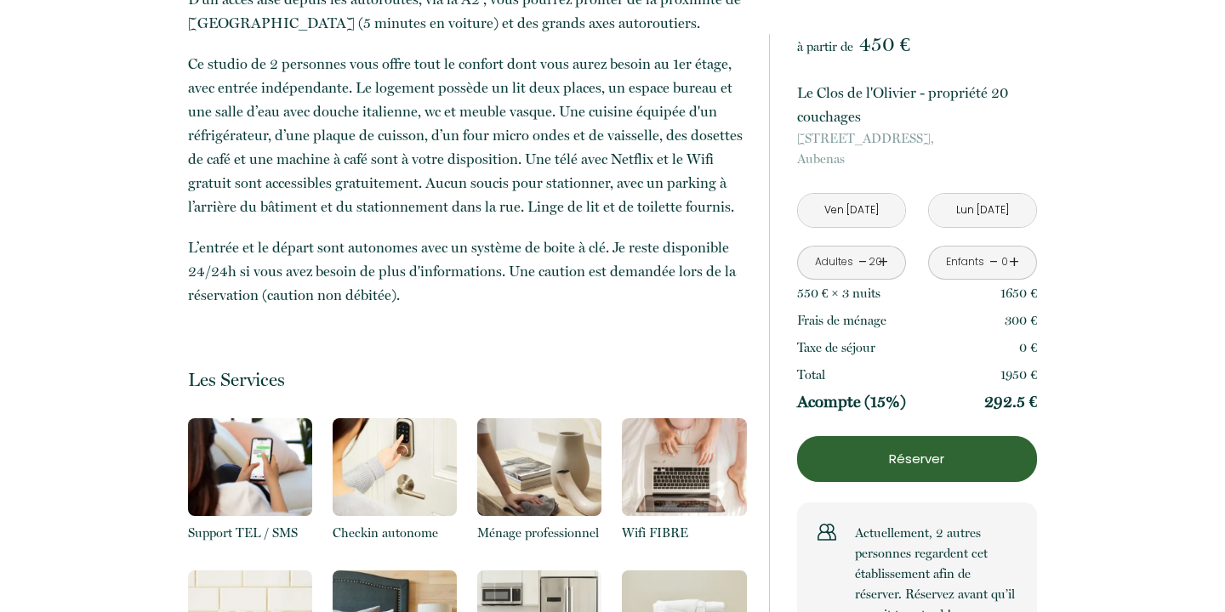
scroll to position [93, 0]
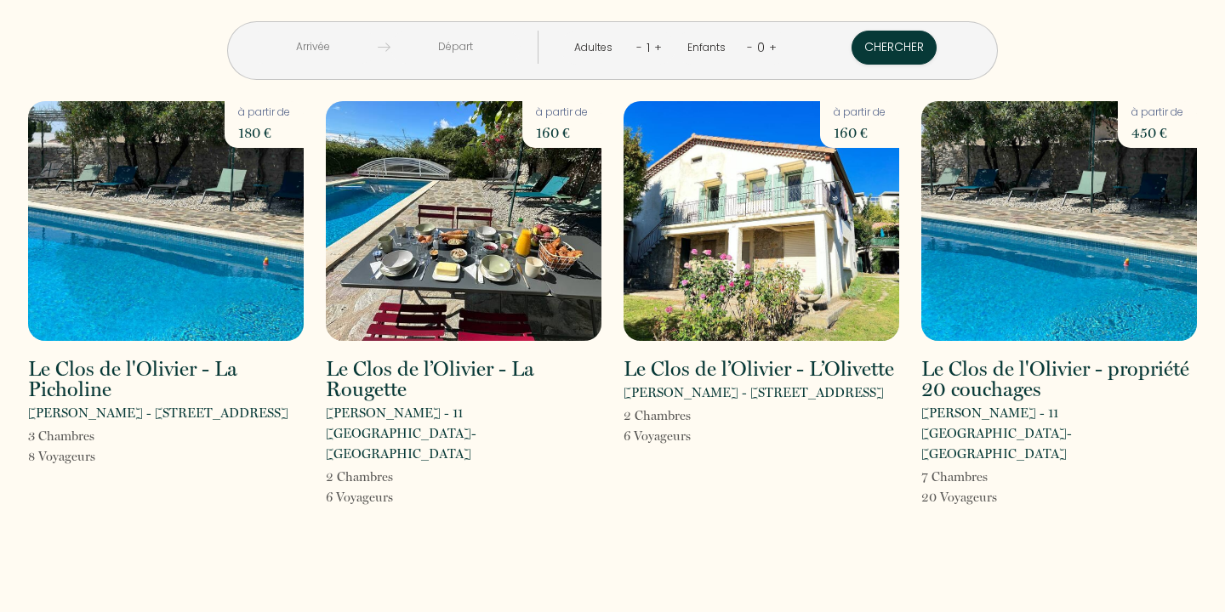
click at [988, 267] on img at bounding box center [1059, 221] width 276 height 240
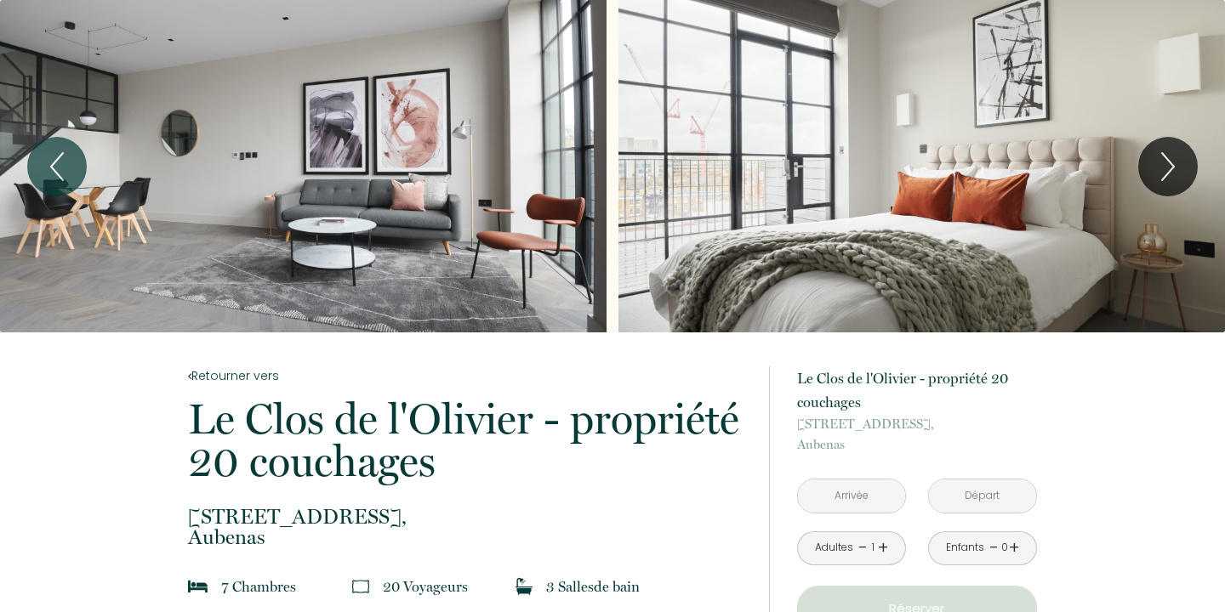
scroll to position [315, 0]
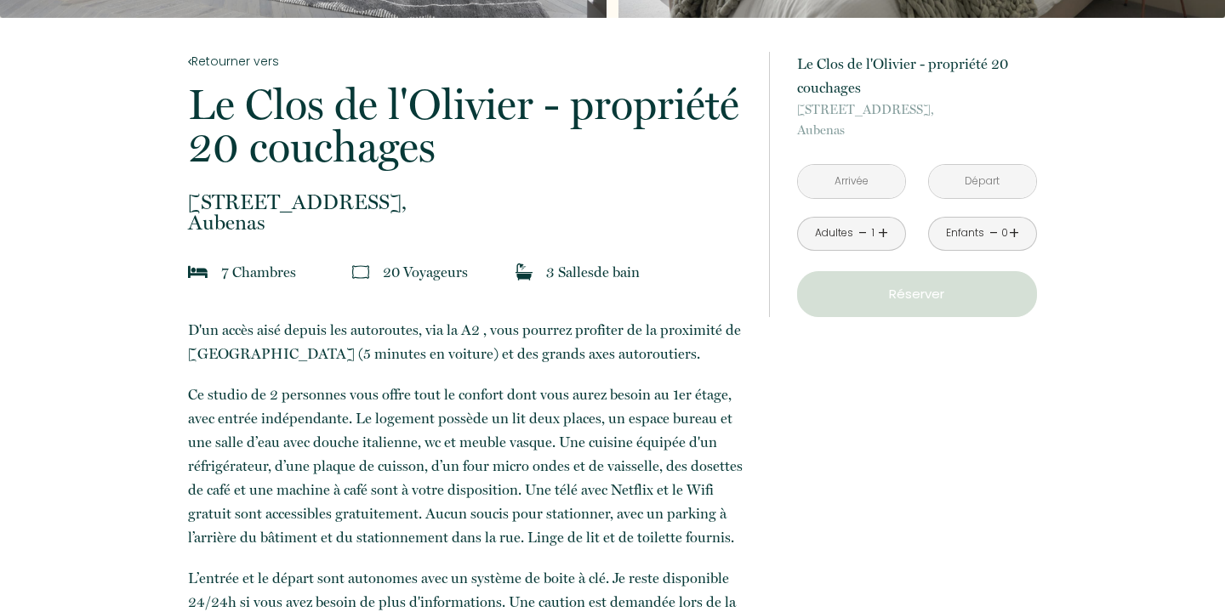
click at [862, 181] on input "text" at bounding box center [851, 181] width 107 height 33
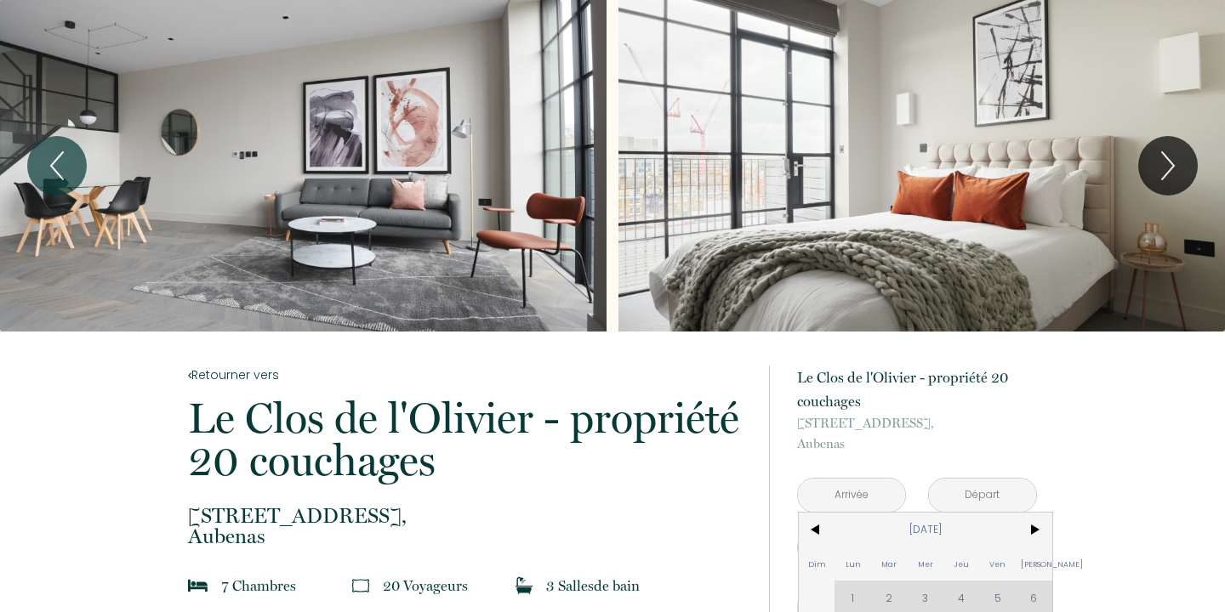
scroll to position [384, 0]
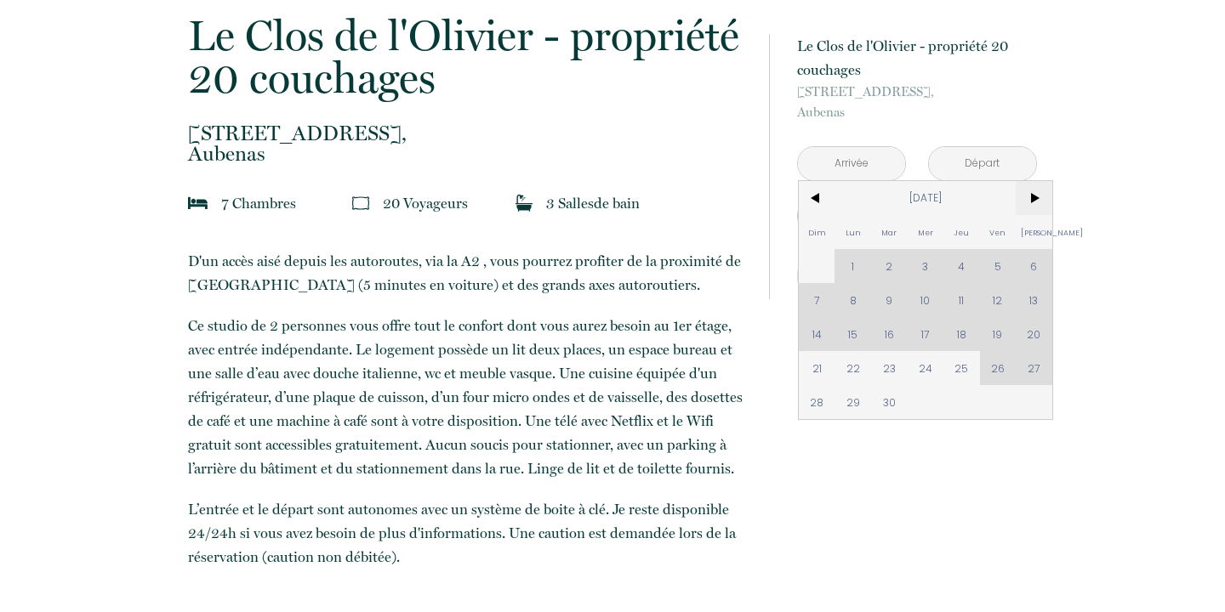
click at [1030, 195] on span ">" at bounding box center [1034, 198] width 37 height 34
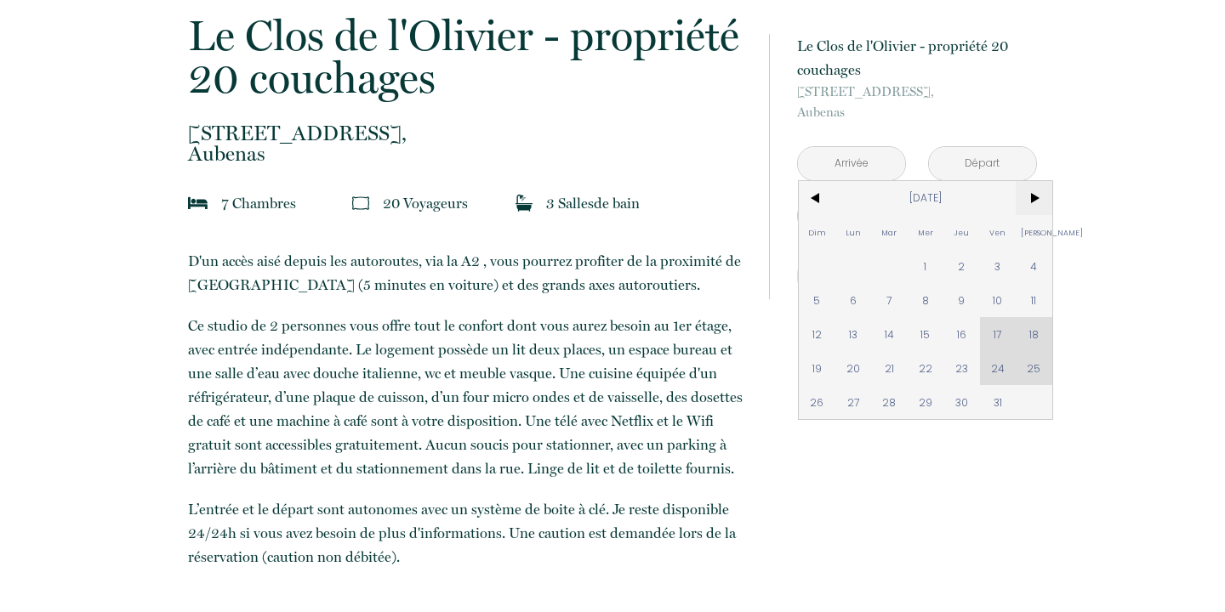
click at [1032, 196] on span ">" at bounding box center [1034, 198] width 37 height 34
click at [996, 302] on span "7" at bounding box center [998, 300] width 37 height 34
type input "Ven [DATE]"
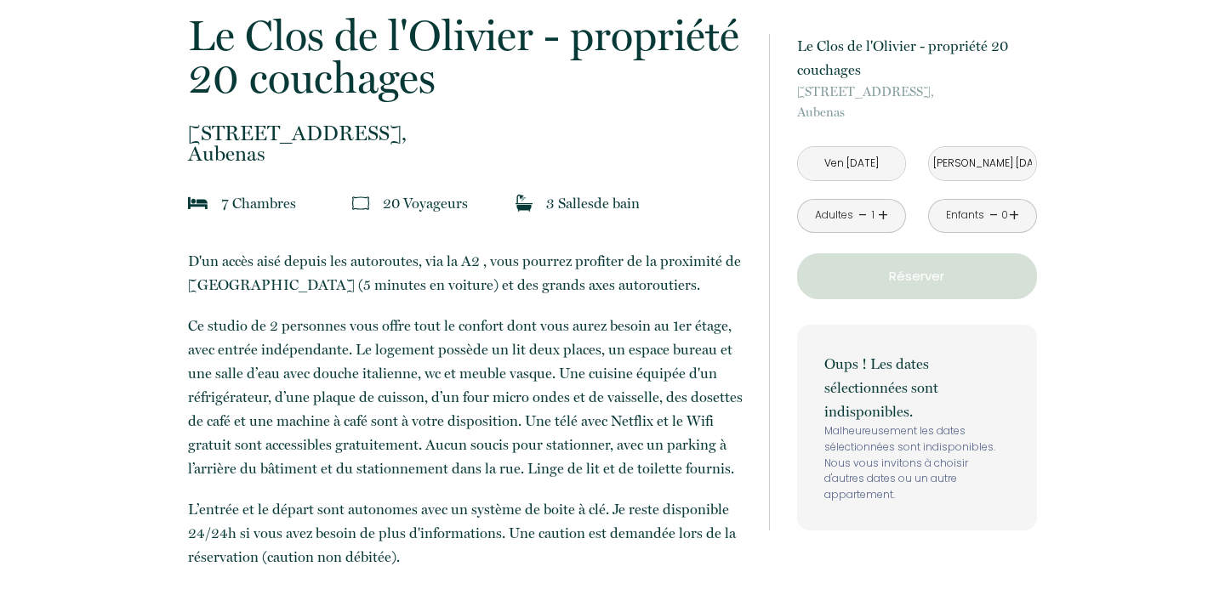
click at [851, 339] on div "Oups ! Les dates sélectionnées sont indisponibles. Malheureusement les dates sé…" at bounding box center [917, 428] width 240 height 206
click at [967, 162] on input "[PERSON_NAME] [DATE]" at bounding box center [982, 163] width 107 height 33
click at [999, 165] on input "[PERSON_NAME] [DATE]" at bounding box center [982, 163] width 107 height 33
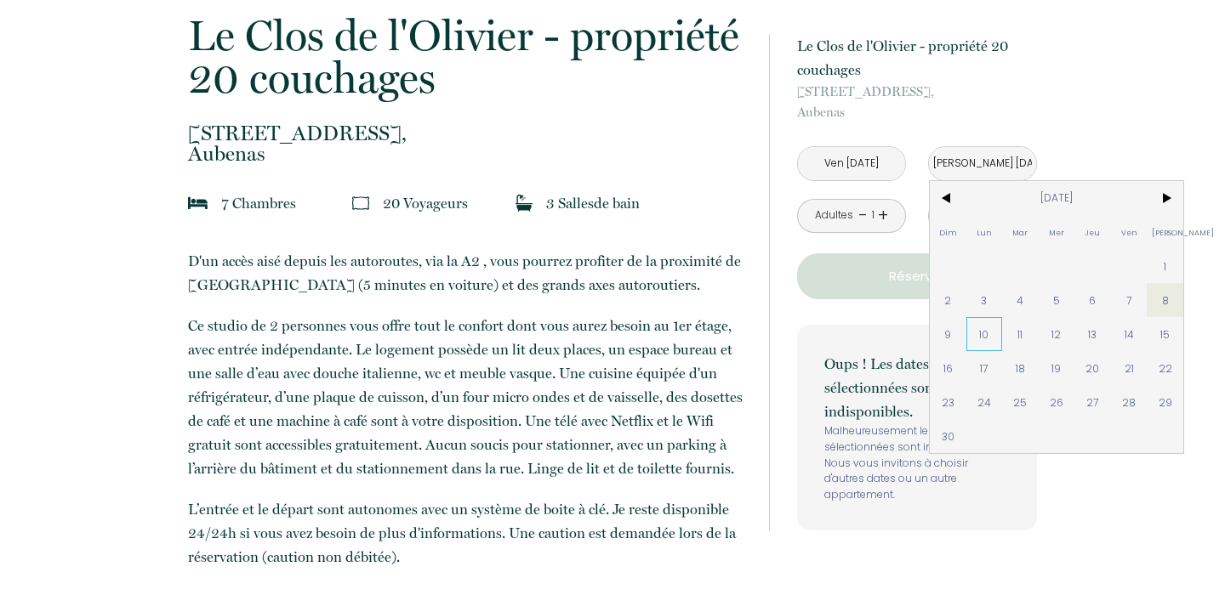
click at [981, 327] on span "10" at bounding box center [984, 334] width 37 height 34
type input "Lun [DATE]"
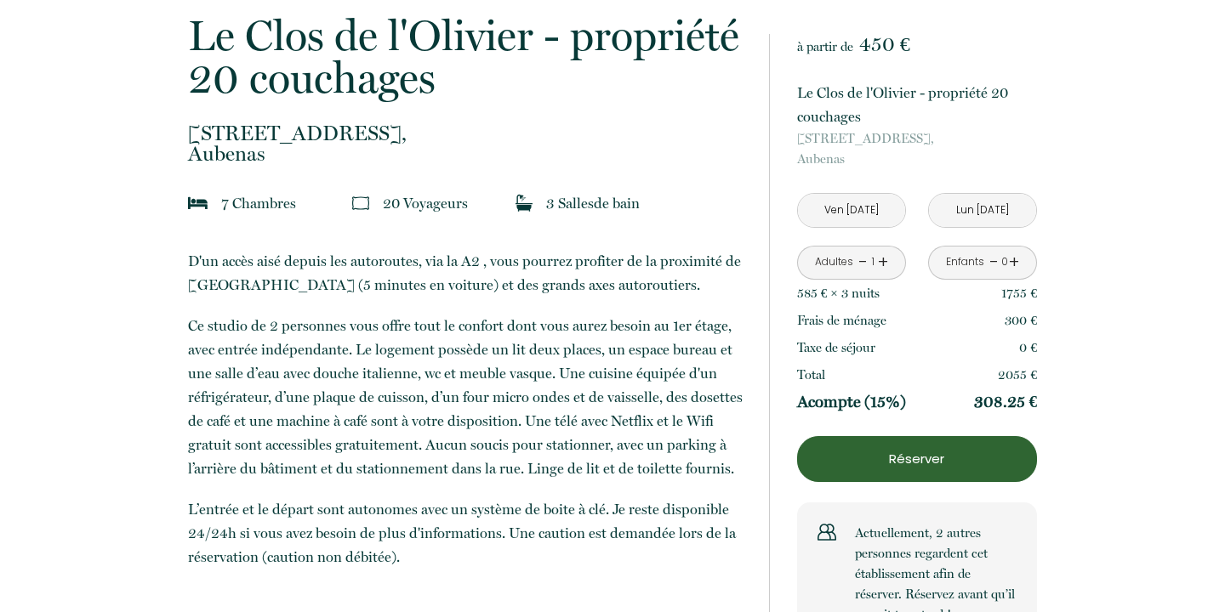
click at [881, 217] on input "Ven [DATE]" at bounding box center [851, 210] width 107 height 33
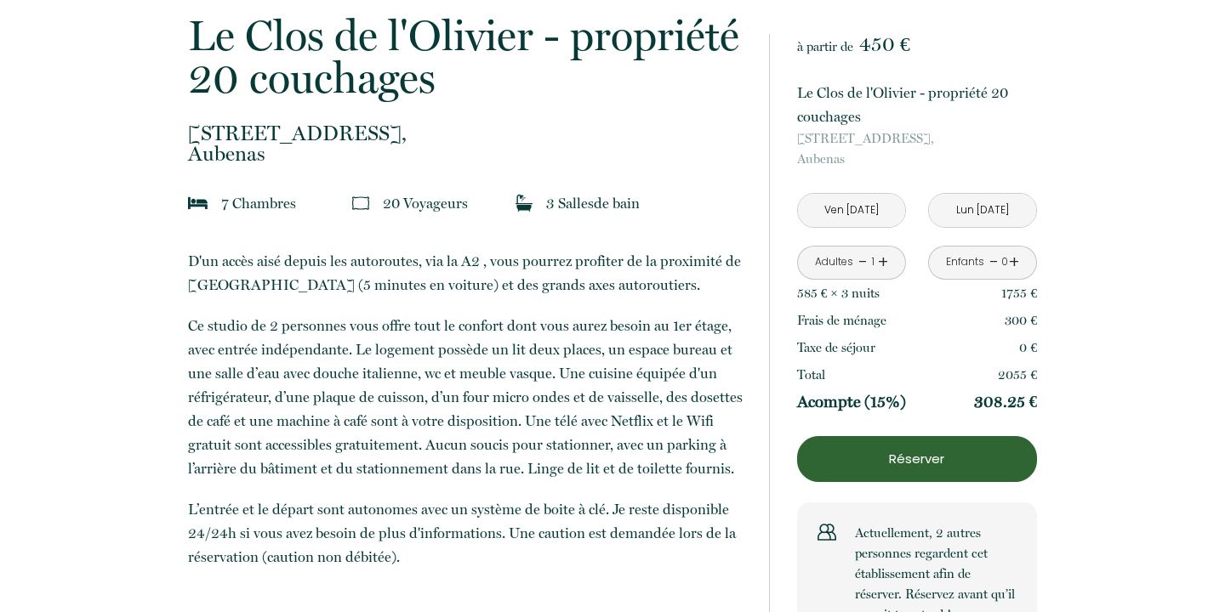
click at [886, 263] on link "+" at bounding box center [883, 262] width 10 height 26
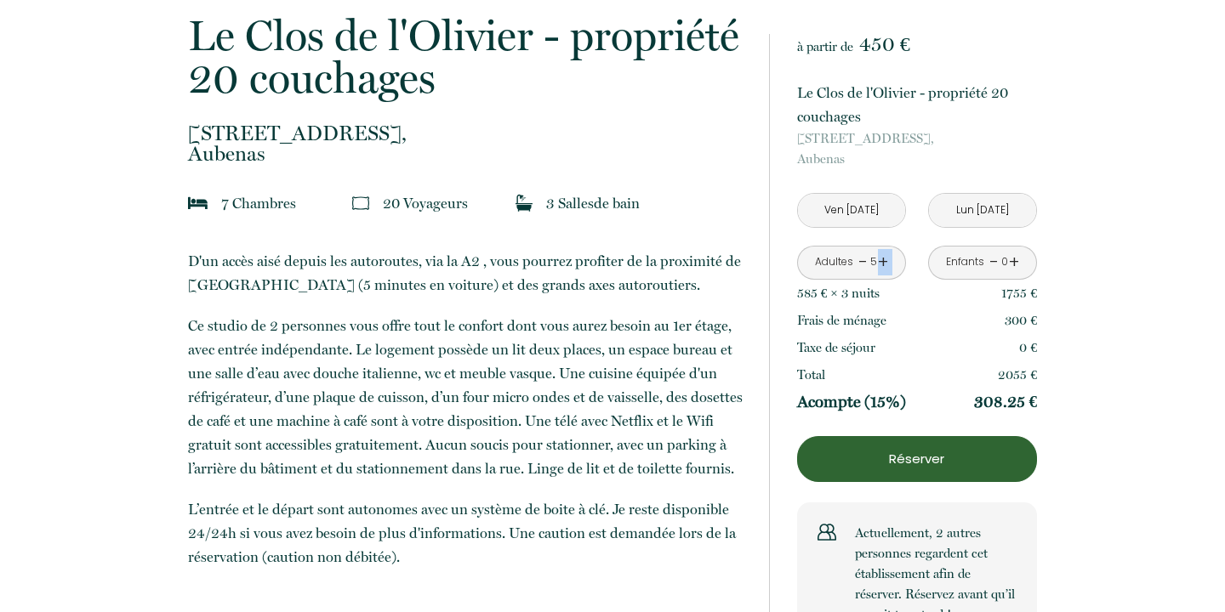
click at [886, 263] on link "+" at bounding box center [883, 262] width 10 height 26
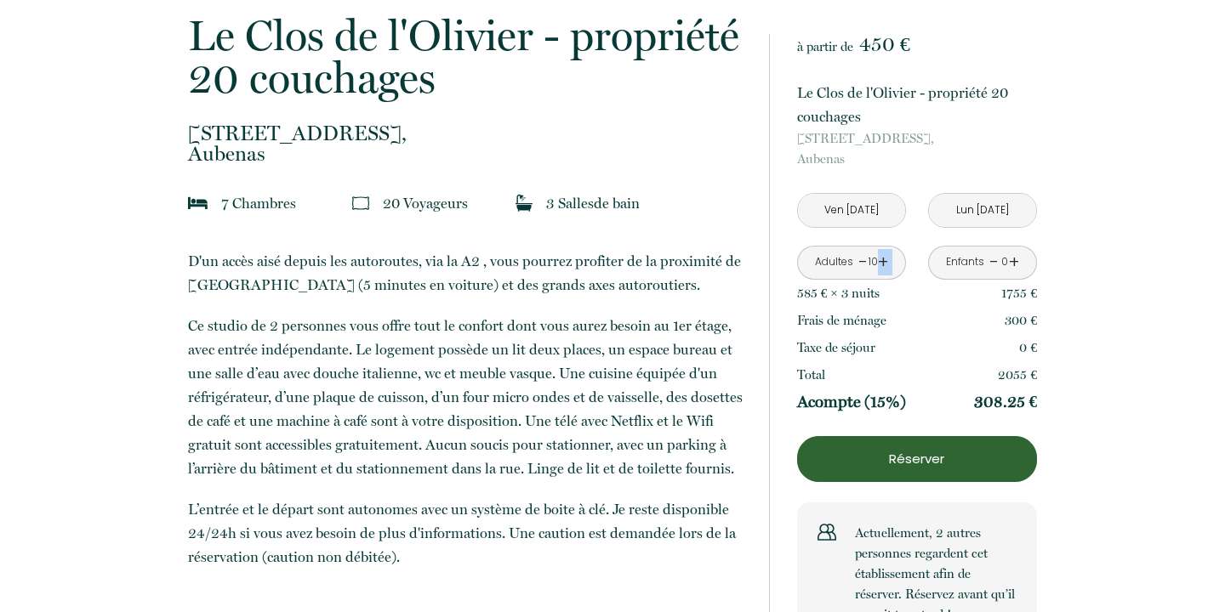
click at [886, 263] on link "+" at bounding box center [883, 262] width 10 height 26
click at [885, 263] on link "+" at bounding box center [883, 262] width 10 height 26
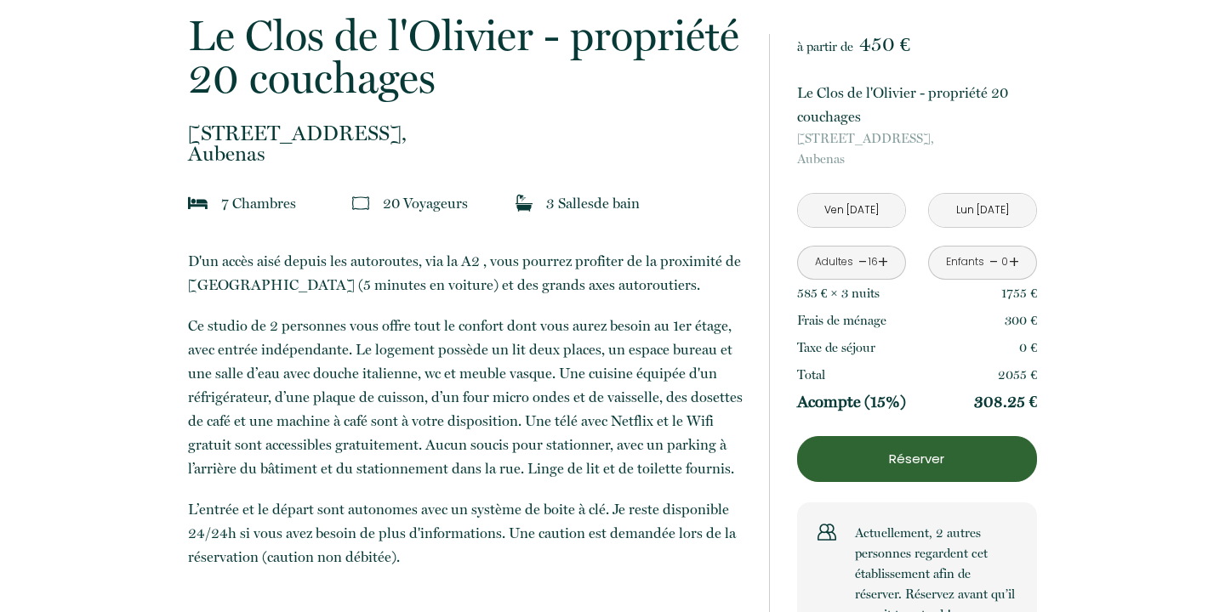
click at [885, 263] on link "+" at bounding box center [883, 262] width 10 height 26
click at [884, 262] on link "+" at bounding box center [883, 262] width 10 height 26
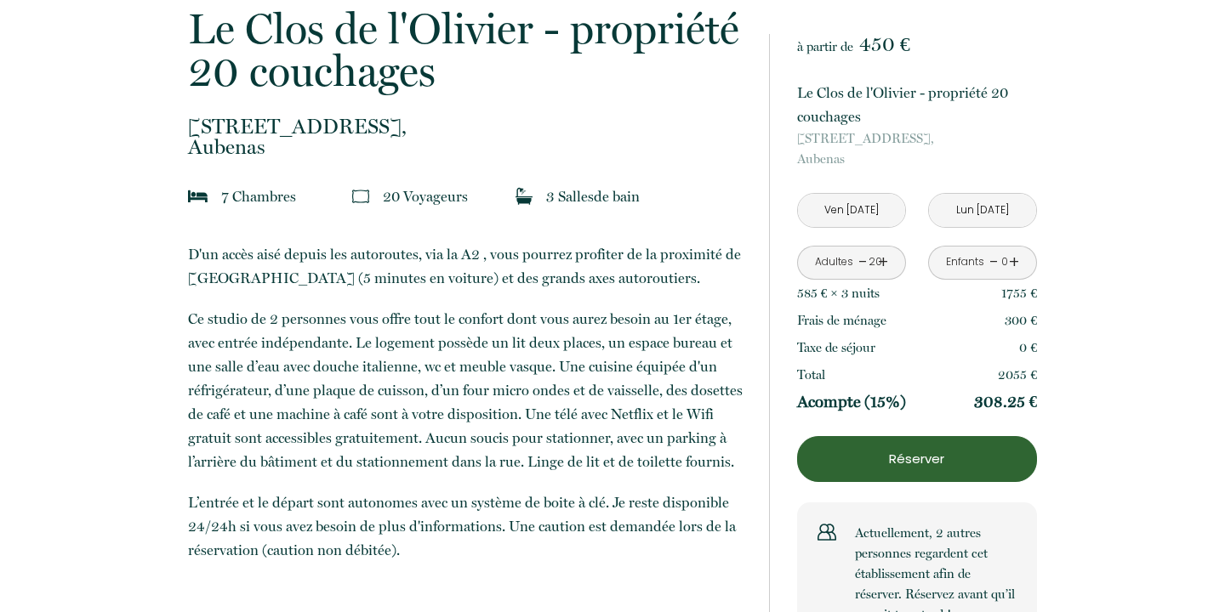
scroll to position [1221, 0]
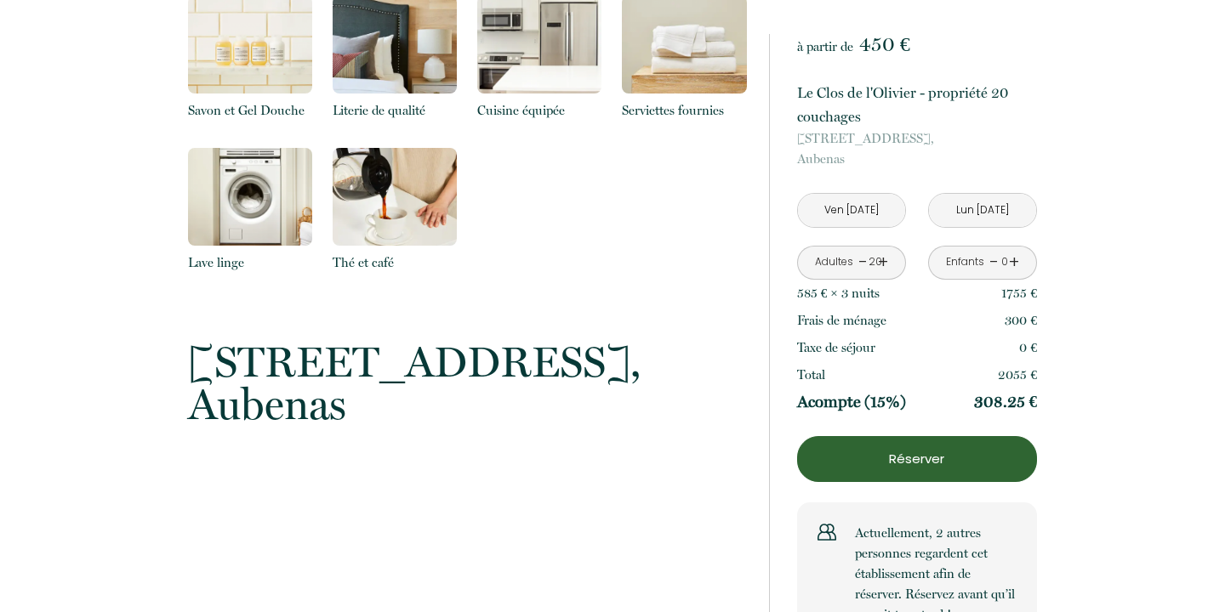
click at [899, 456] on p "Réserver" at bounding box center [917, 459] width 228 height 20
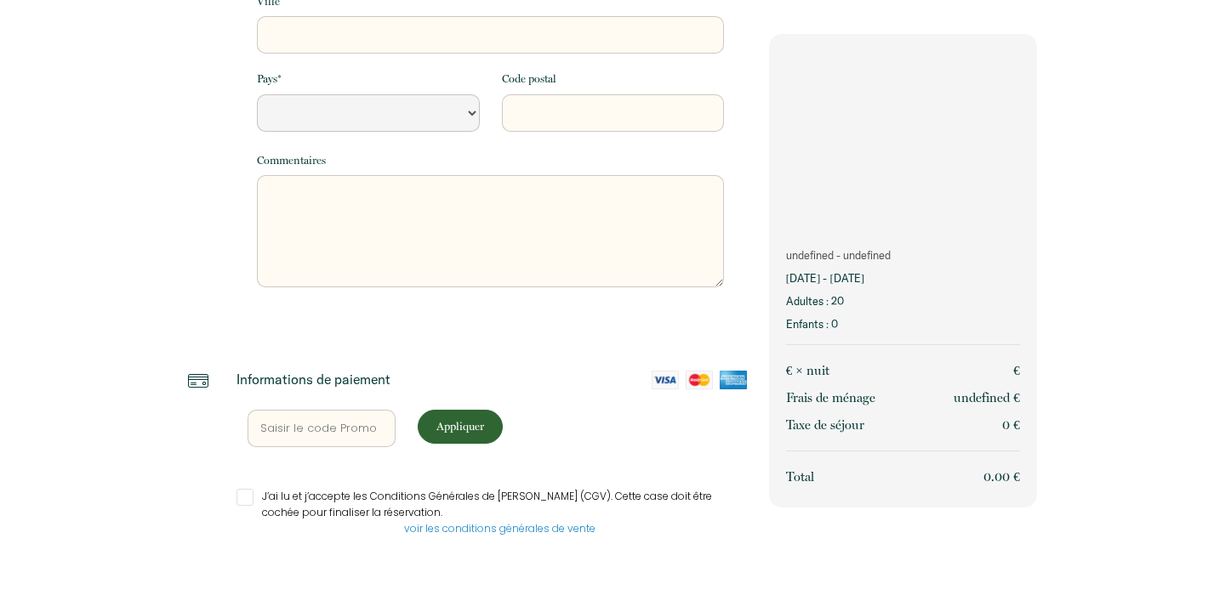
scroll to position [411, 0]
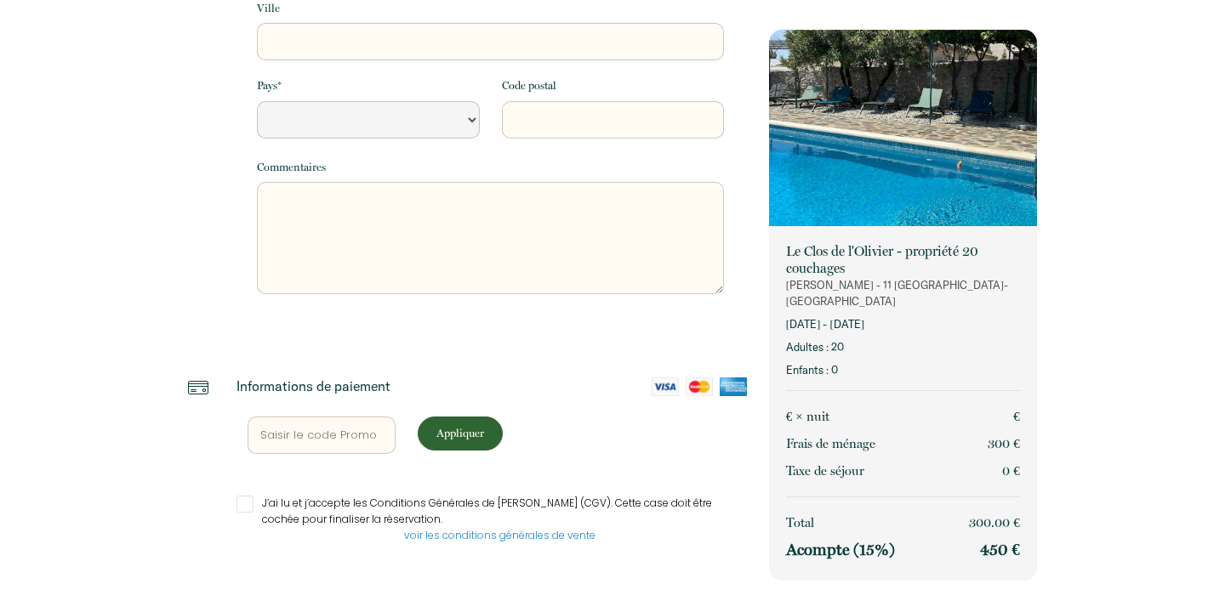
select select "Default select example"
click at [312, 202] on textarea at bounding box center [490, 238] width 467 height 112
click at [573, 378] on div "Informations de paiement" at bounding box center [491, 387] width 510 height 19
click at [246, 498] on input "J’ai lu et j’accepte les Conditions Générales de [PERSON_NAME] (CGV). Cette cas…" at bounding box center [491, 504] width 510 height 17
checkbox input "true"
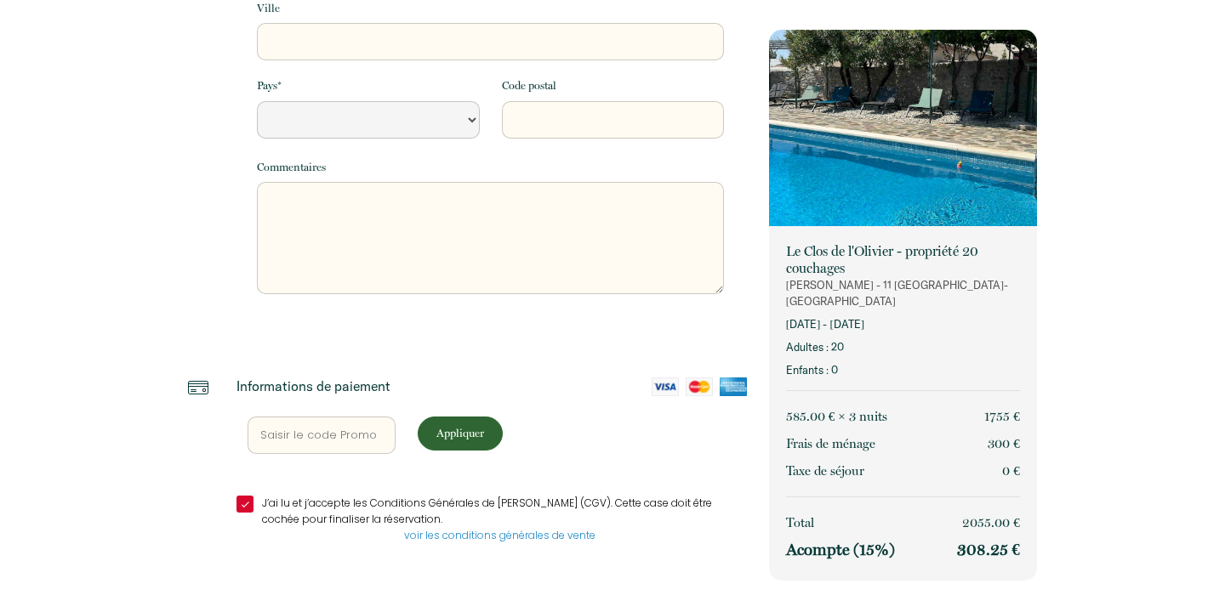
select select "Default select example"
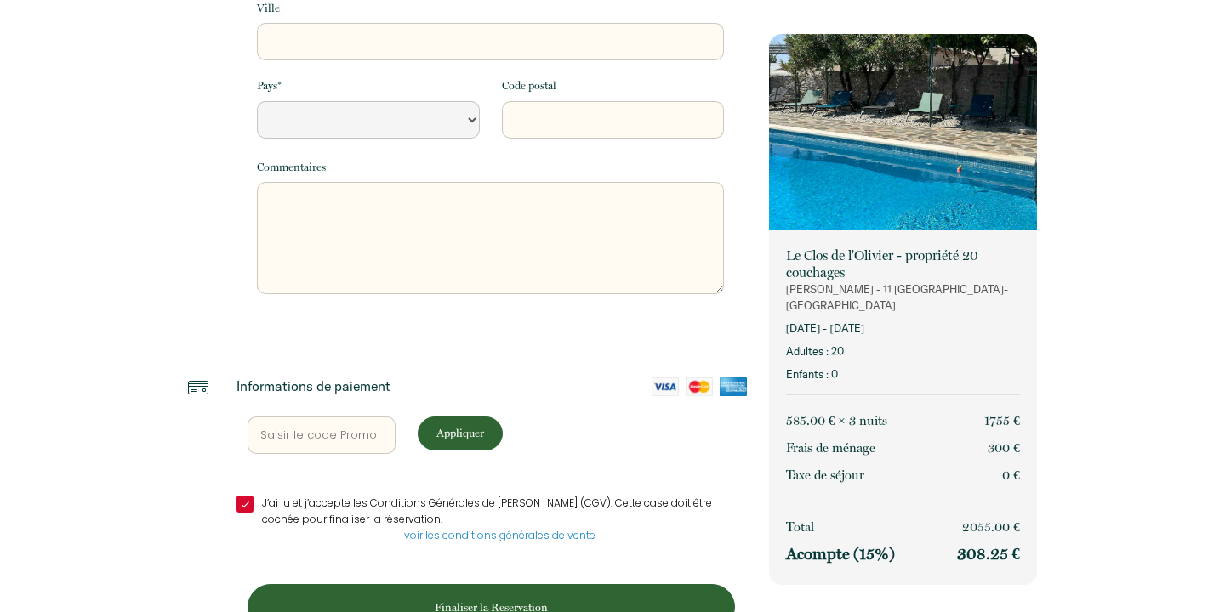
click at [246, 498] on input "J’ai lu et j’accepte les Conditions Générales de [PERSON_NAME] (CGV). Cette cas…" at bounding box center [491, 504] width 510 height 17
checkbox input "false"
select select "Default select example"
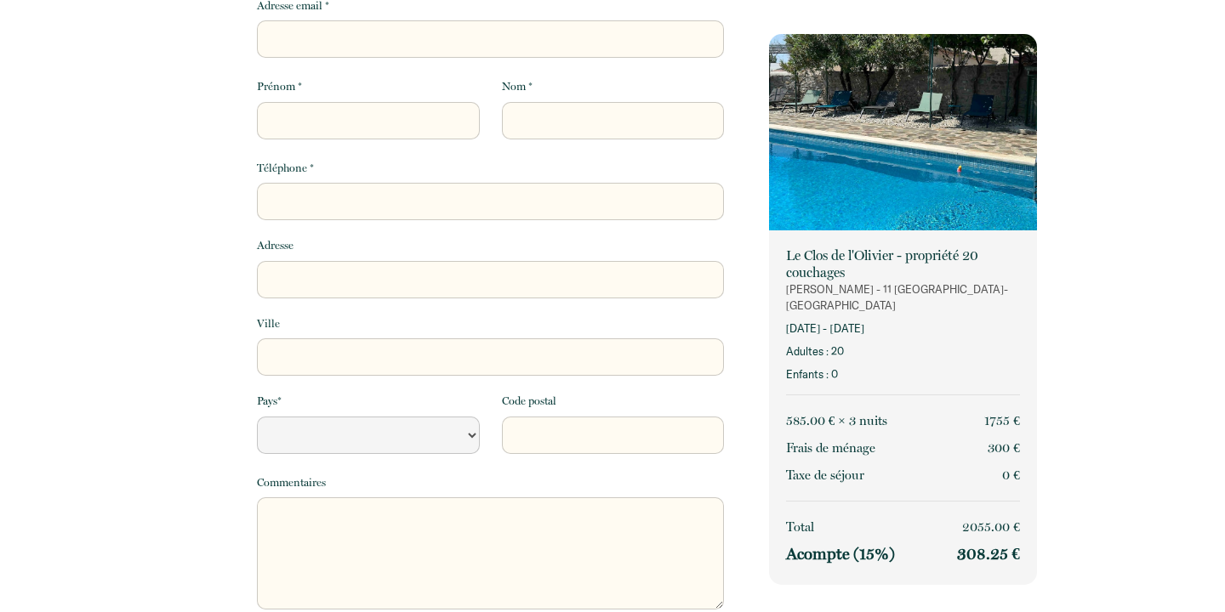
scroll to position [0, 0]
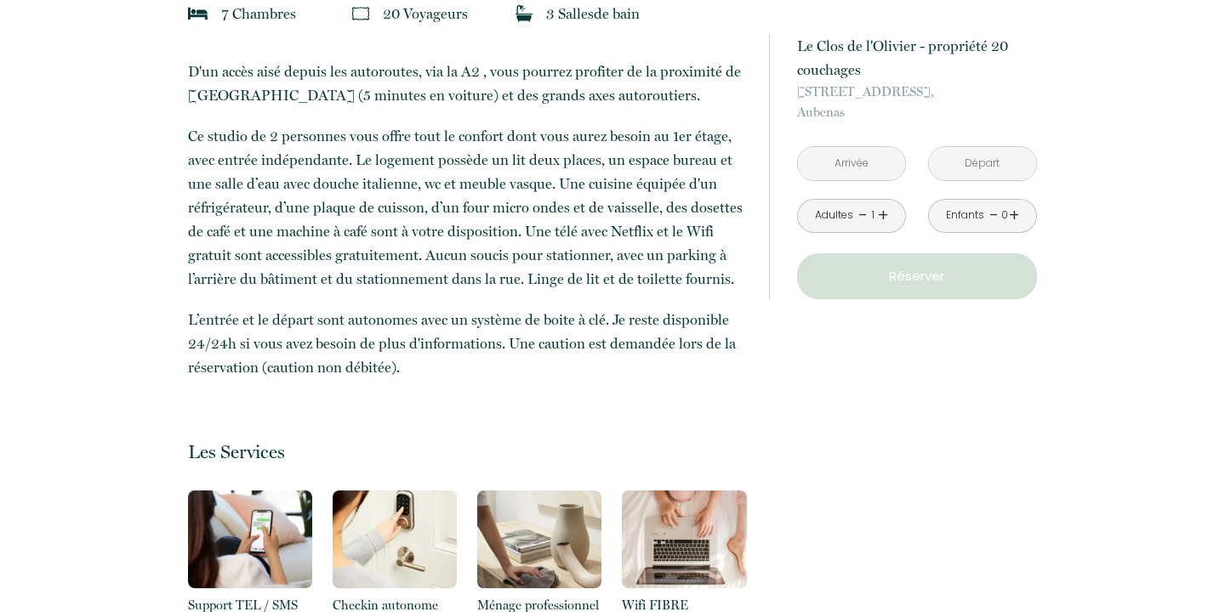
scroll to position [424, 0]
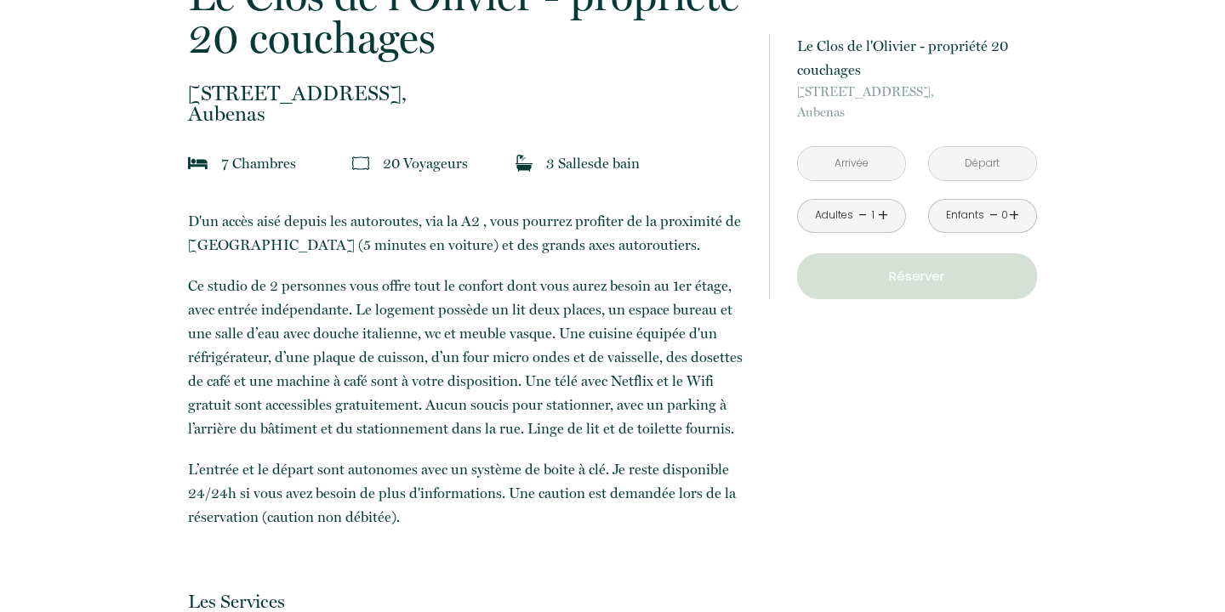
click at [865, 164] on input "text" at bounding box center [851, 163] width 107 height 33
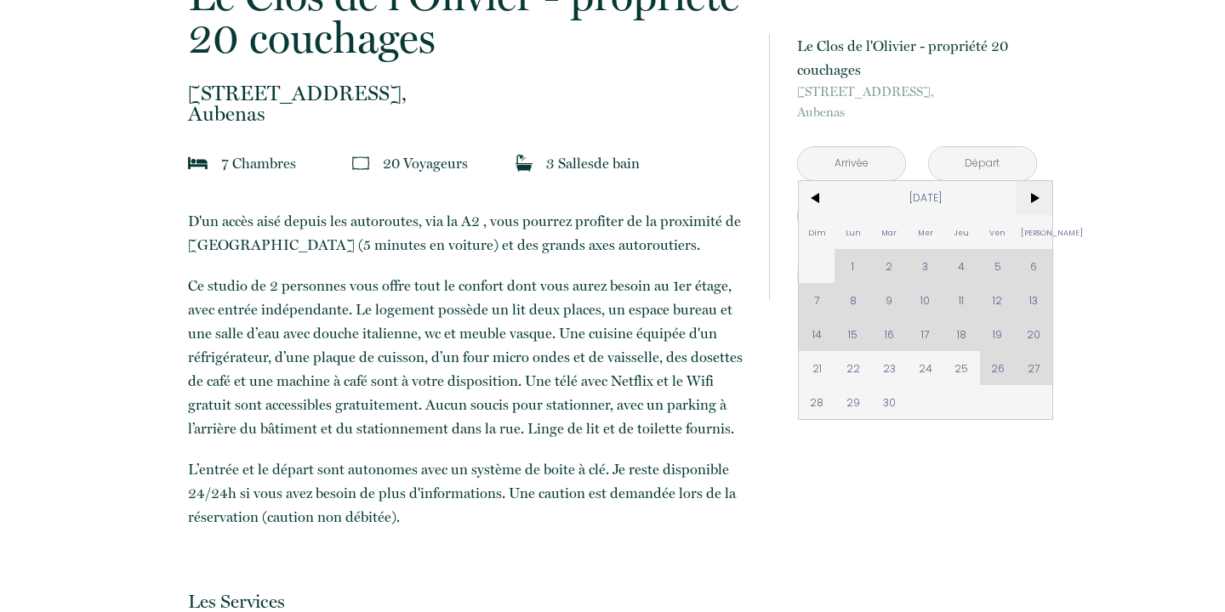
click at [1036, 202] on span ">" at bounding box center [1034, 198] width 37 height 34
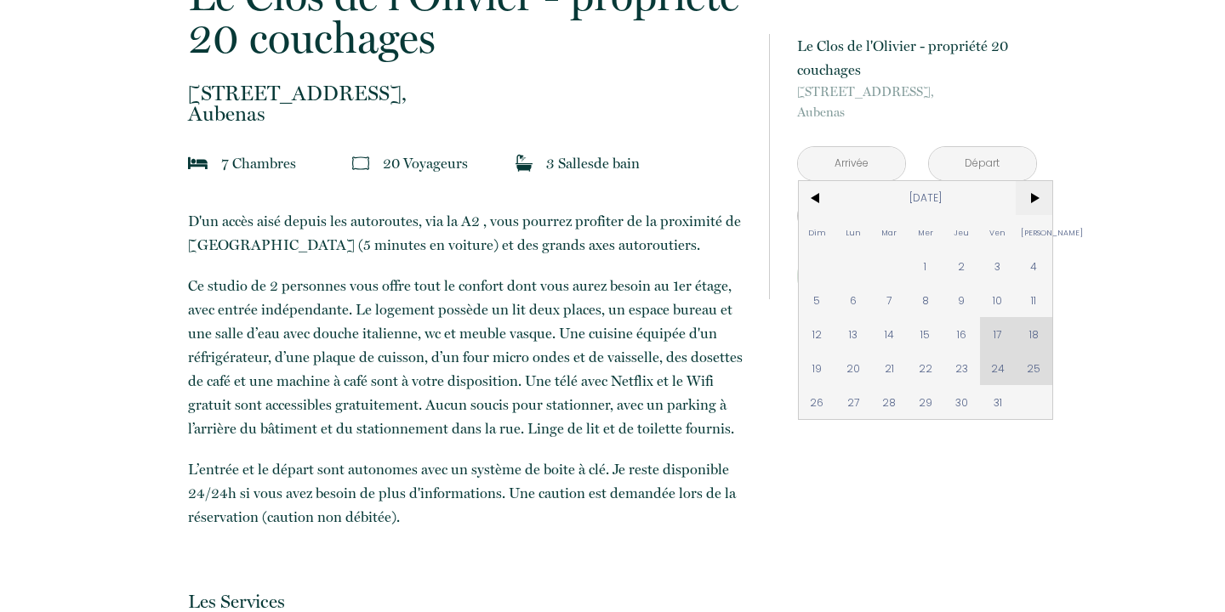
click at [1038, 200] on span ">" at bounding box center [1034, 198] width 37 height 34
click at [1034, 200] on span ">" at bounding box center [1034, 198] width 37 height 34
click at [817, 196] on span "<" at bounding box center [817, 198] width 37 height 34
click at [815, 198] on span "<" at bounding box center [817, 198] width 37 height 34
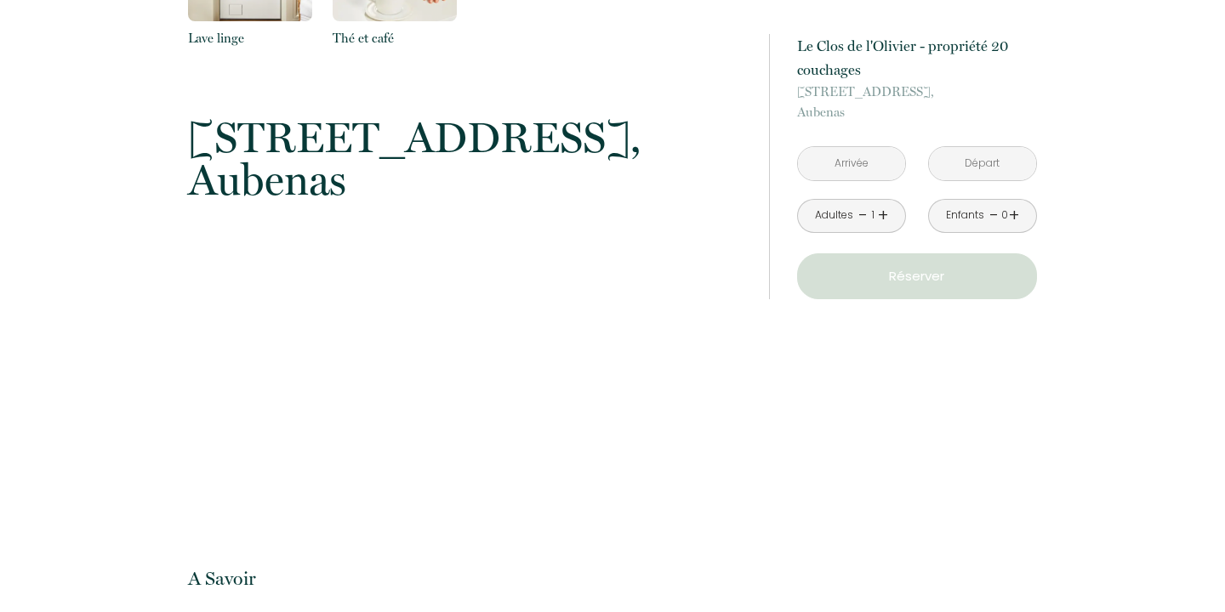
scroll to position [1498, 0]
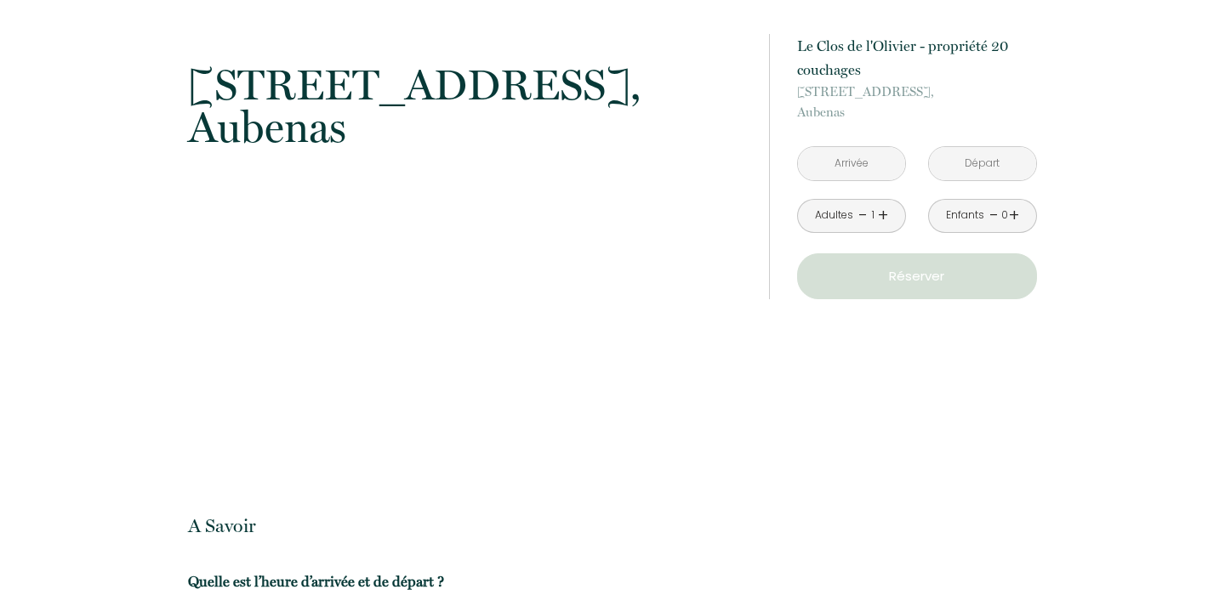
drag, startPoint x: 862, startPoint y: 481, endPoint x: 765, endPoint y: 480, distance: 97.8
